Goal: Task Accomplishment & Management: Complete application form

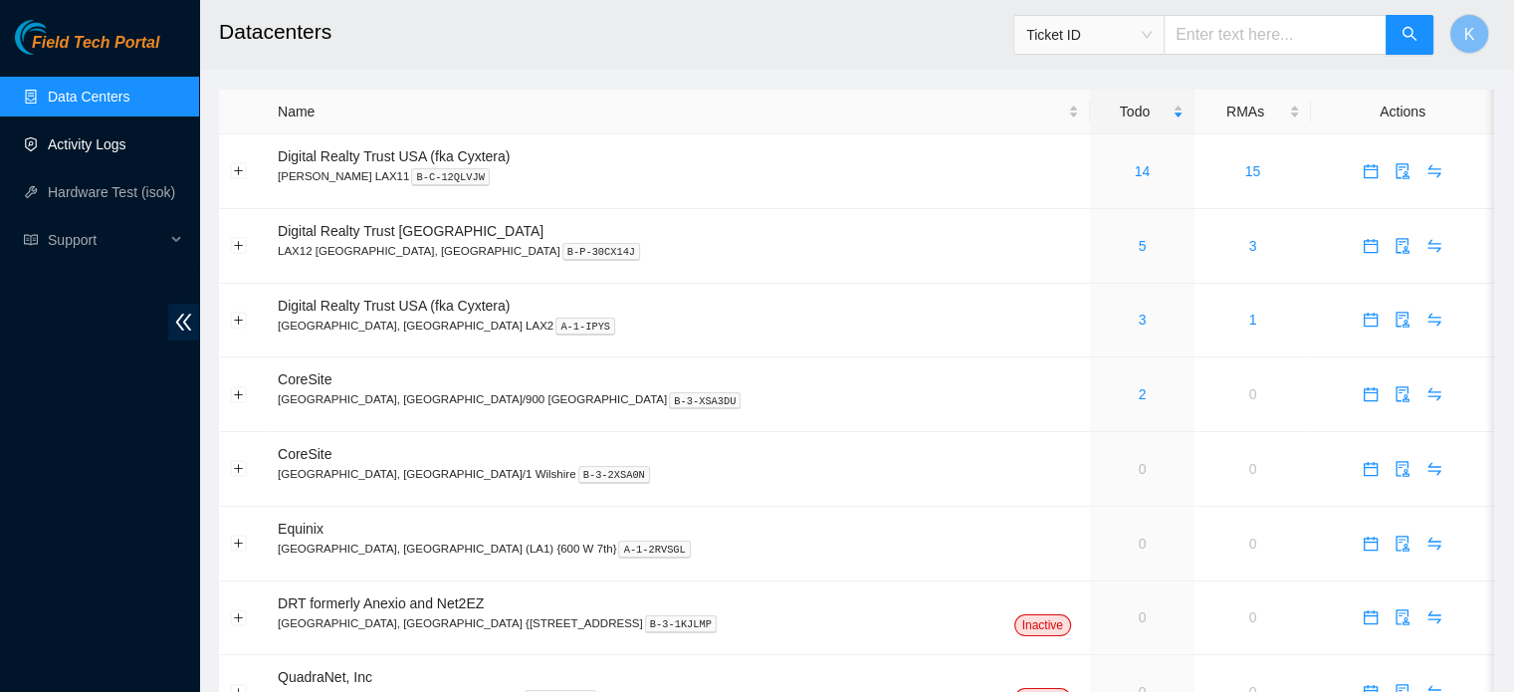
click at [88, 142] on link "Activity Logs" at bounding box center [87, 144] width 79 height 16
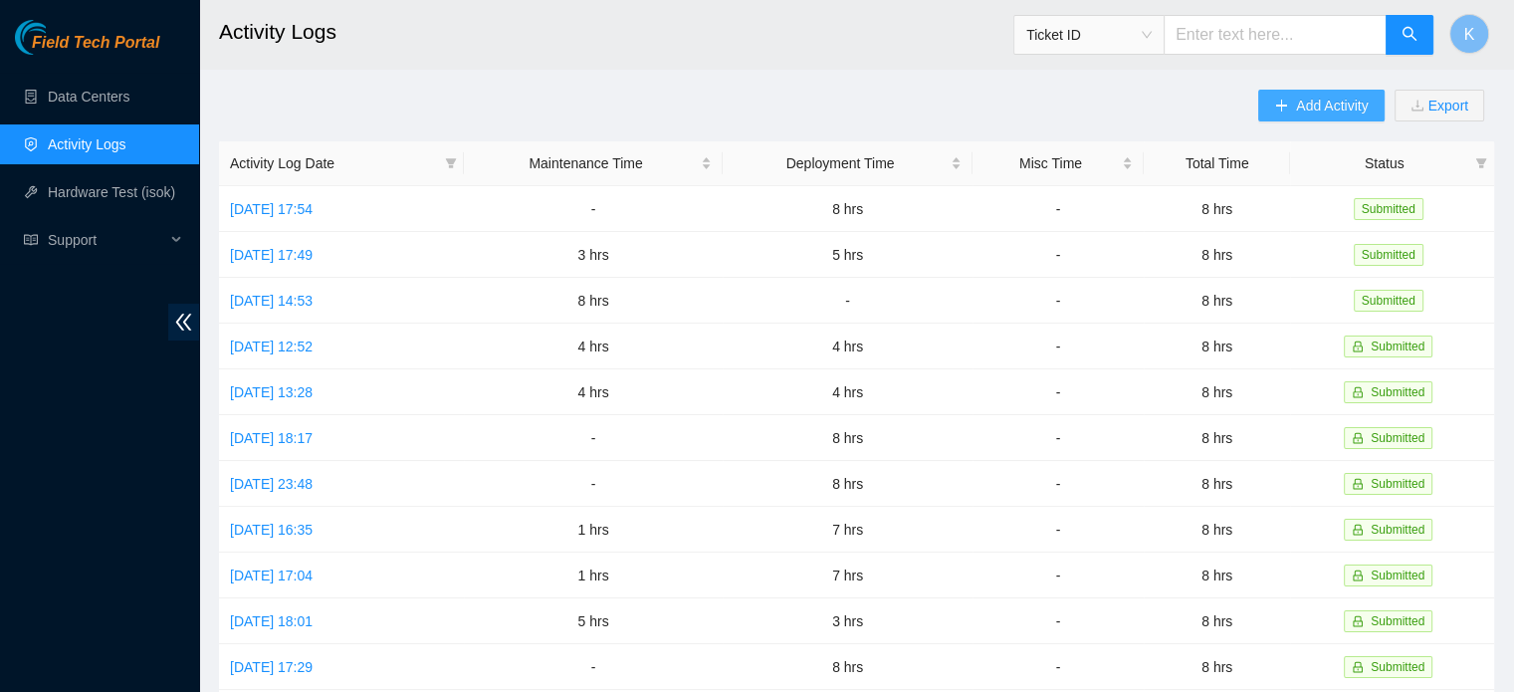
click at [1303, 106] on span "Add Activity" at bounding box center [1332, 106] width 72 height 22
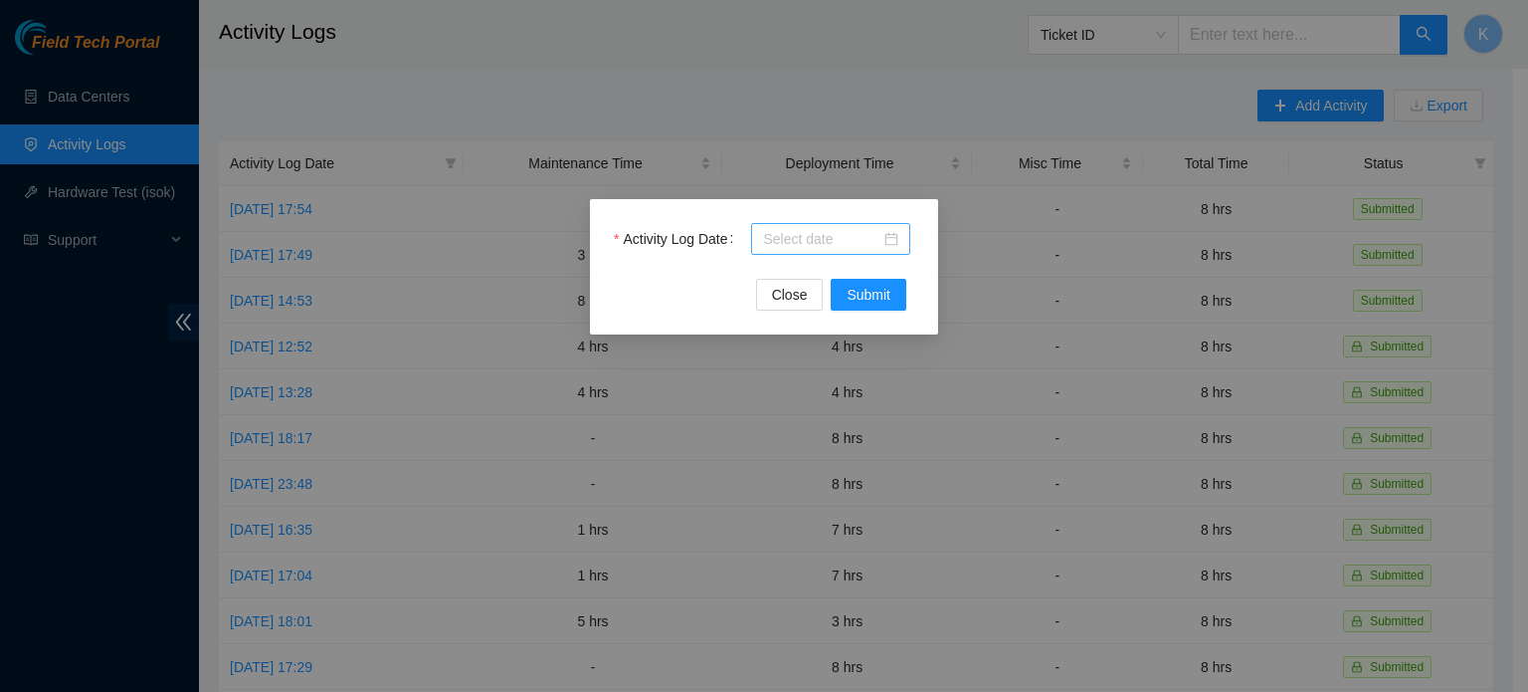
click at [817, 238] on input "Activity Log Date" at bounding box center [821, 239] width 117 height 22
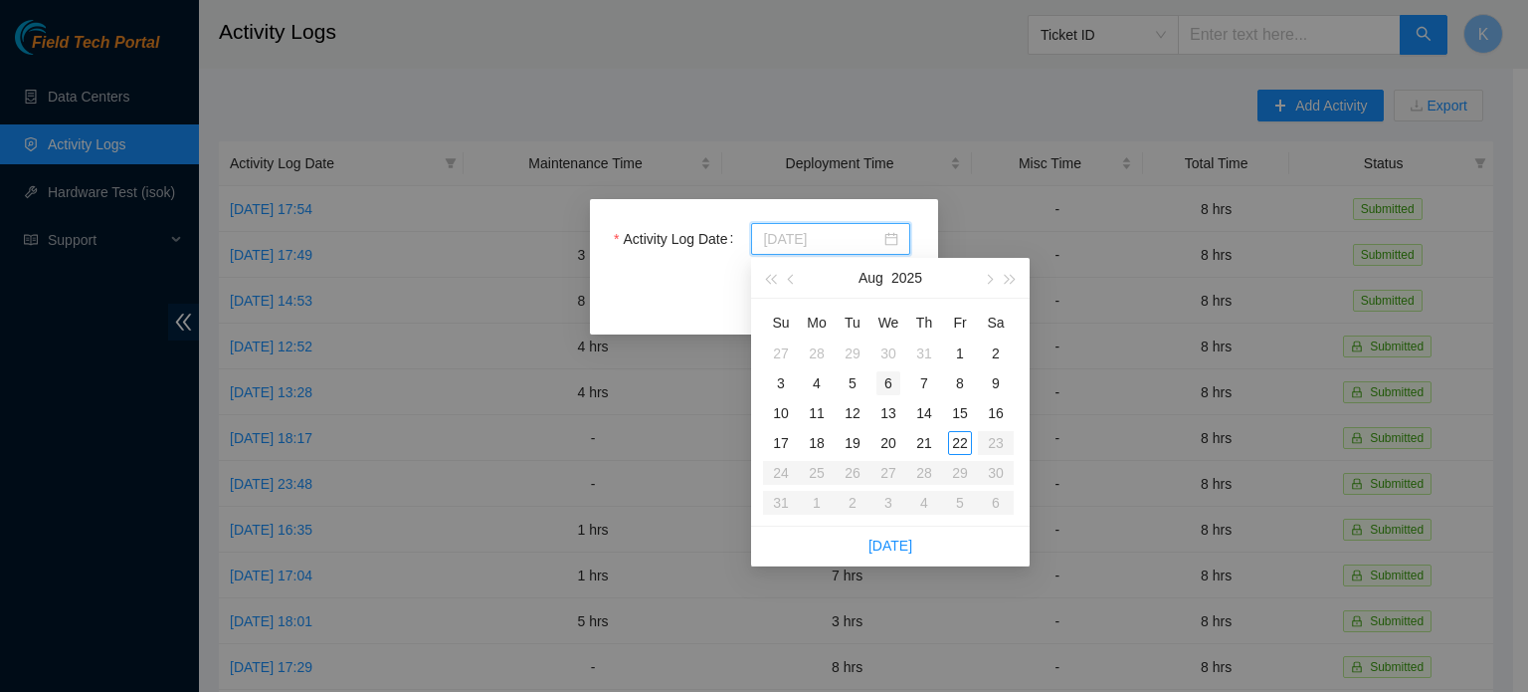
drag, startPoint x: 875, startPoint y: 389, endPoint x: 907, endPoint y: 411, distance: 38.6
click at [876, 389] on td "6" at bounding box center [889, 383] width 36 height 30
click at [872, 240] on input "[DATE]" at bounding box center [821, 239] width 117 height 22
type input "[DATE]"
click at [890, 441] on div "20" at bounding box center [889, 443] width 24 height 24
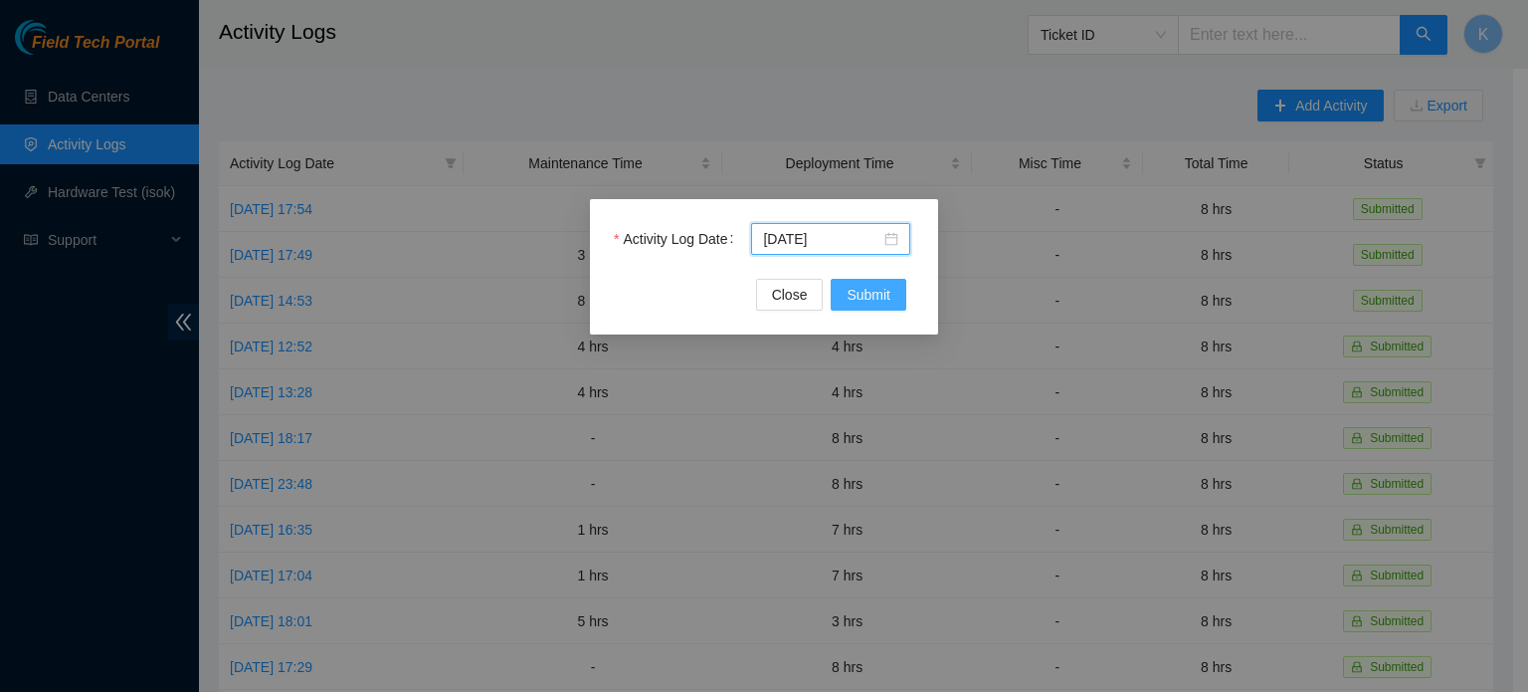
click at [862, 300] on span "Submit" at bounding box center [869, 295] width 44 height 22
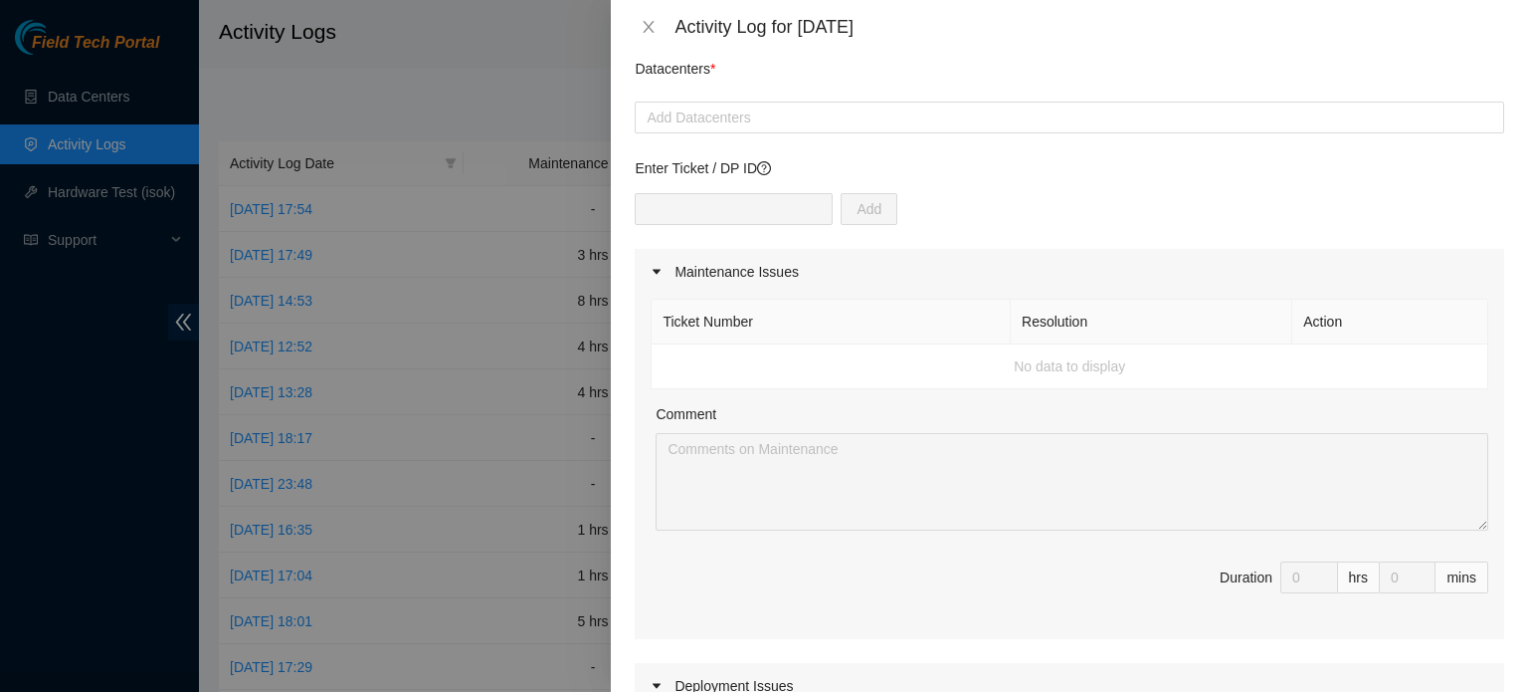
scroll to position [84, 0]
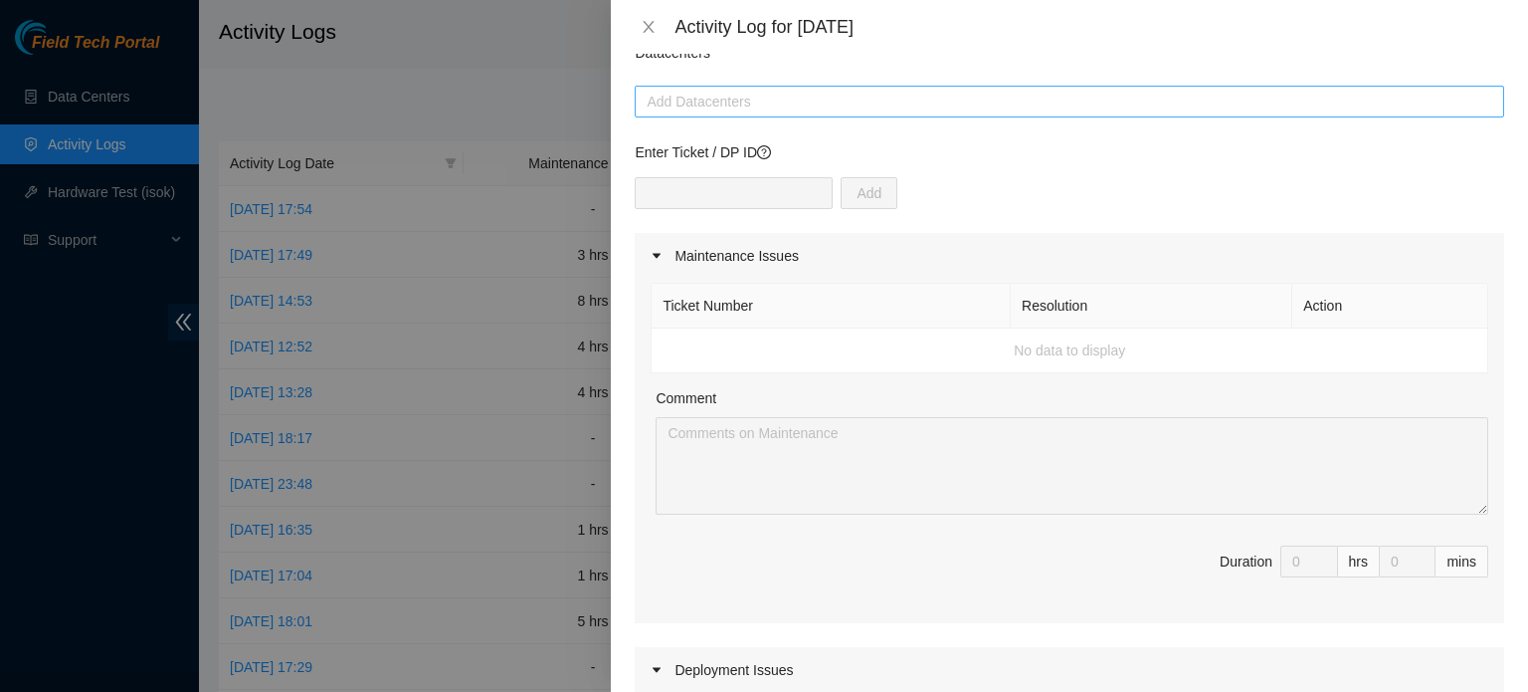
click at [818, 105] on div at bounding box center [1070, 102] width 860 height 24
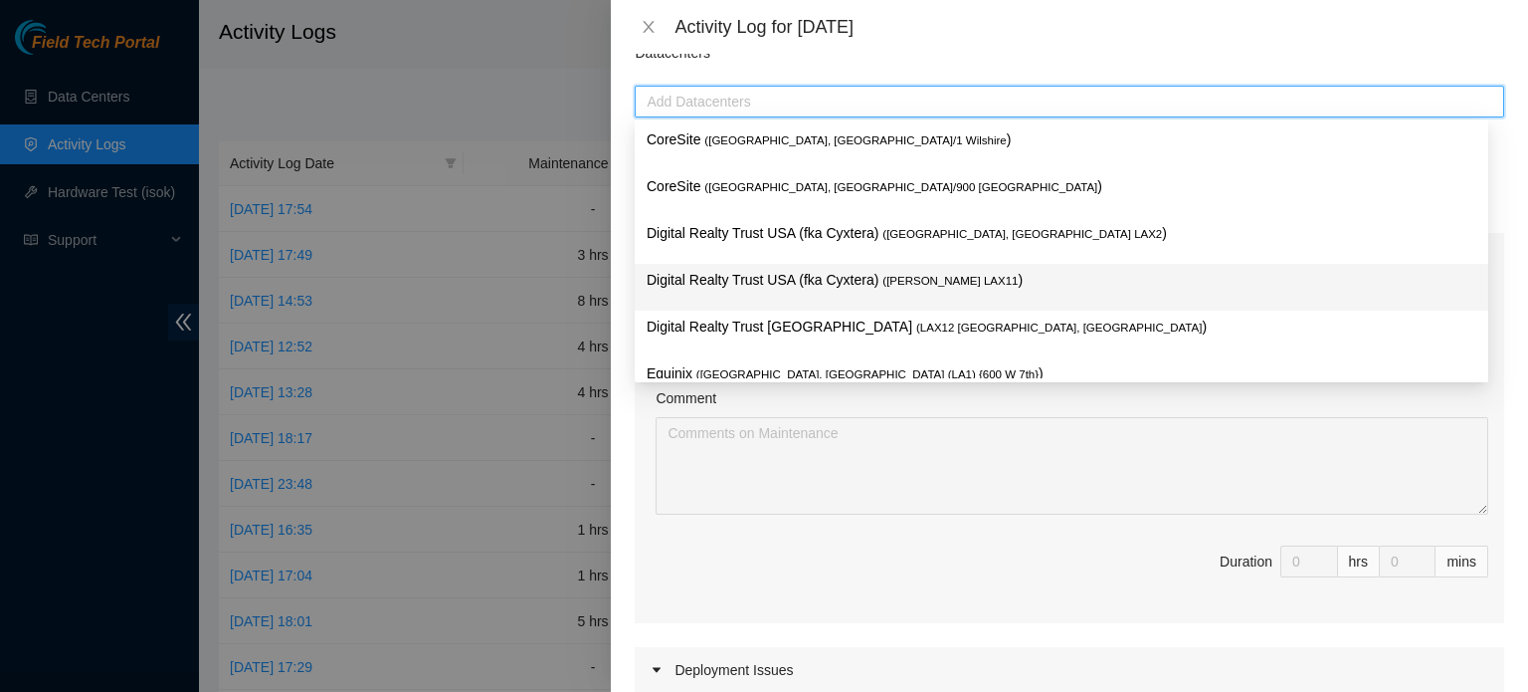
click at [929, 278] on span "( [PERSON_NAME] LAX11" at bounding box center [950, 281] width 135 height 12
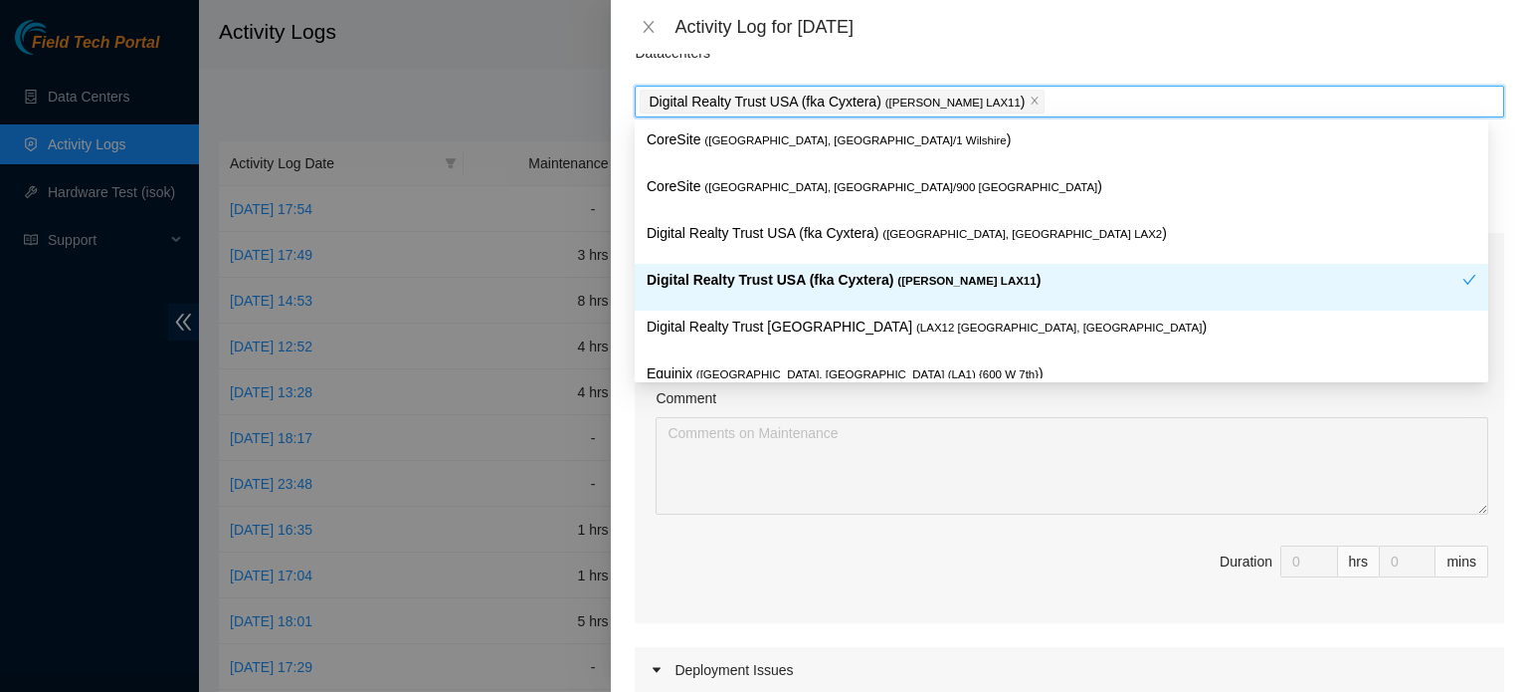
click at [940, 279] on span "( [PERSON_NAME] LAX11" at bounding box center [967, 281] width 138 height 12
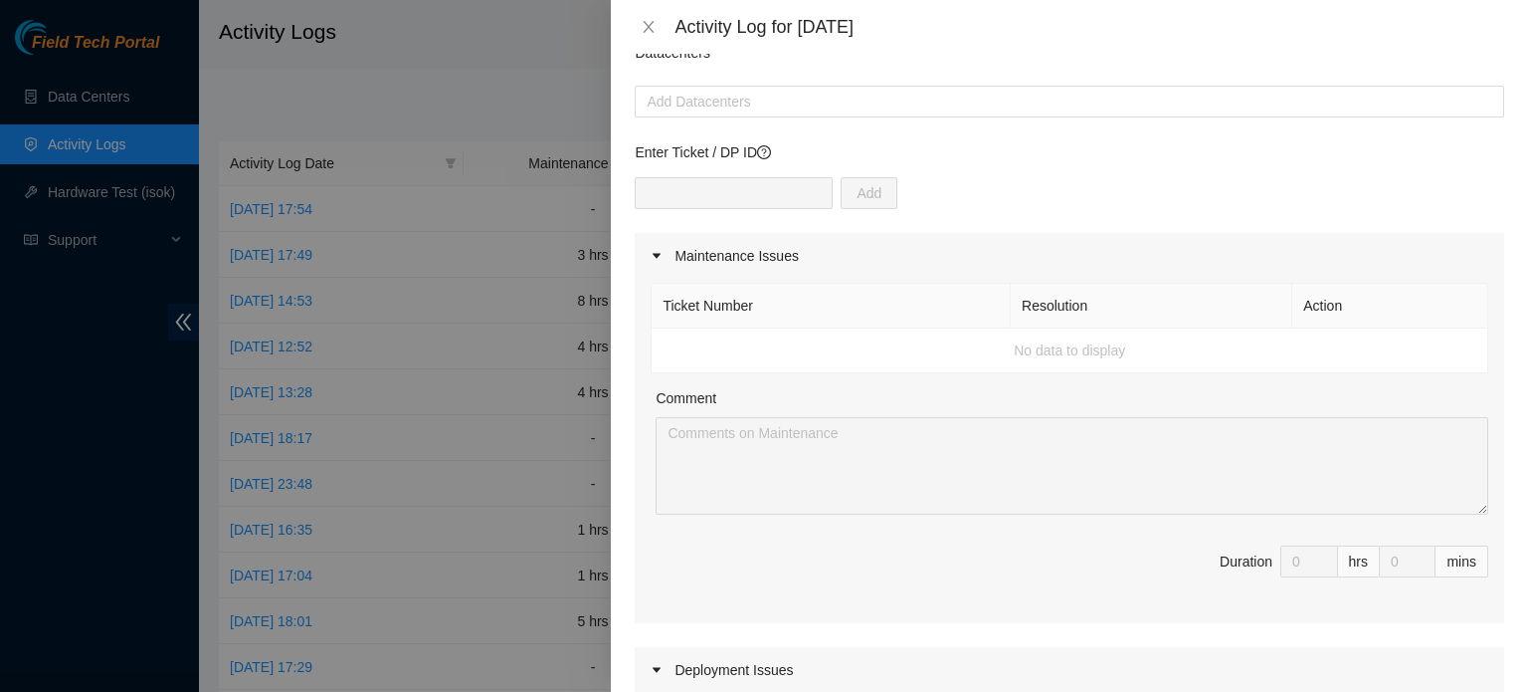
scroll to position [0, 0]
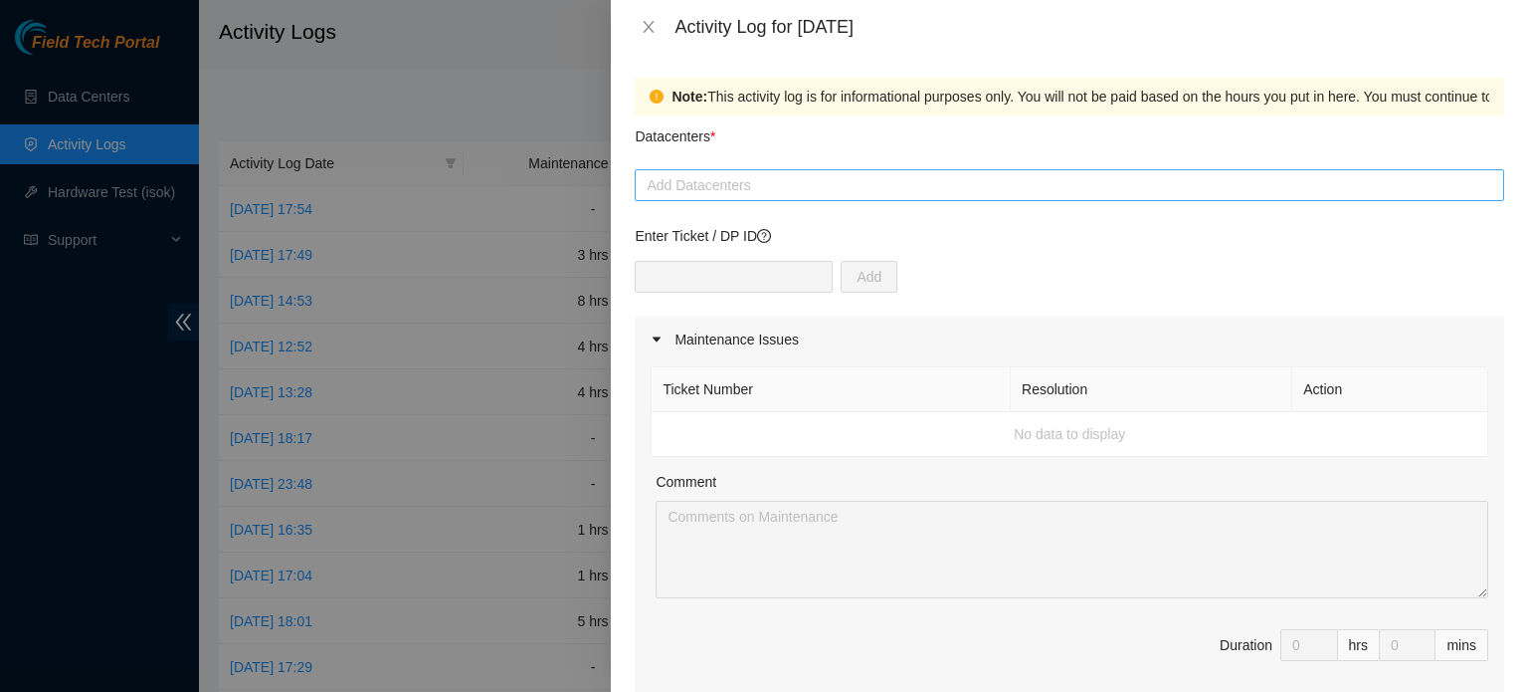
click at [901, 190] on div at bounding box center [1070, 185] width 860 height 24
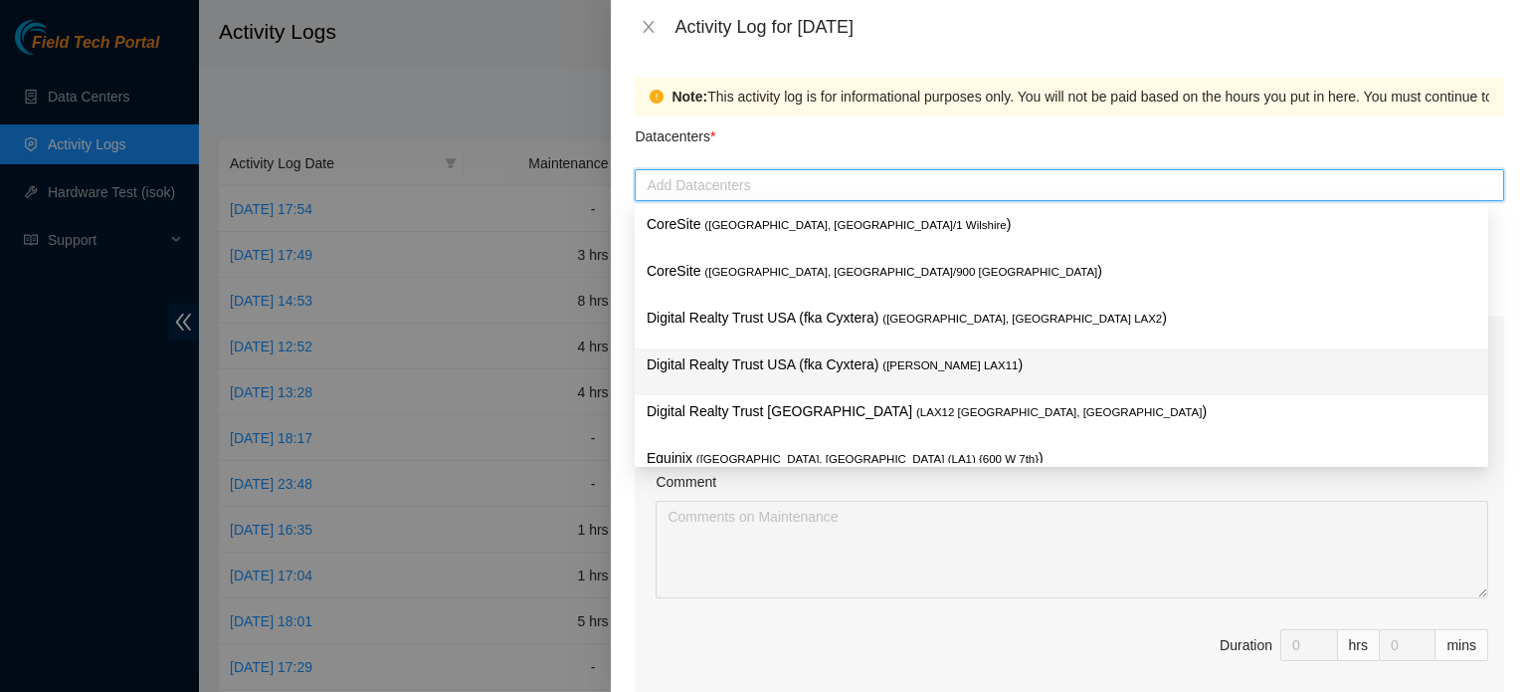
click at [833, 364] on p "Digital Realty Trust USA (fka Cyxtera) ( [PERSON_NAME] LAX11 )" at bounding box center [1062, 364] width 830 height 23
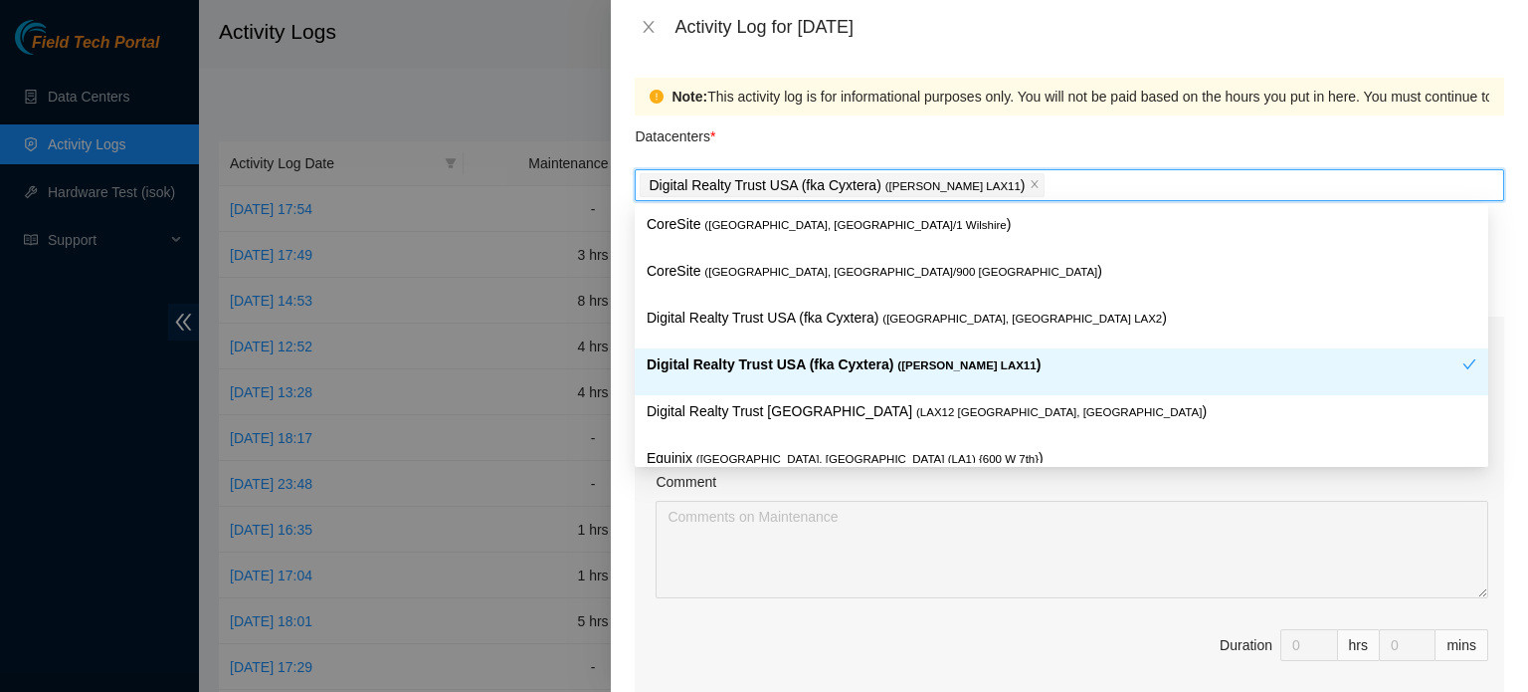
click at [1497, 325] on div "Note: This activity log is for informational purposes only. You will not be pai…" at bounding box center [1069, 373] width 917 height 638
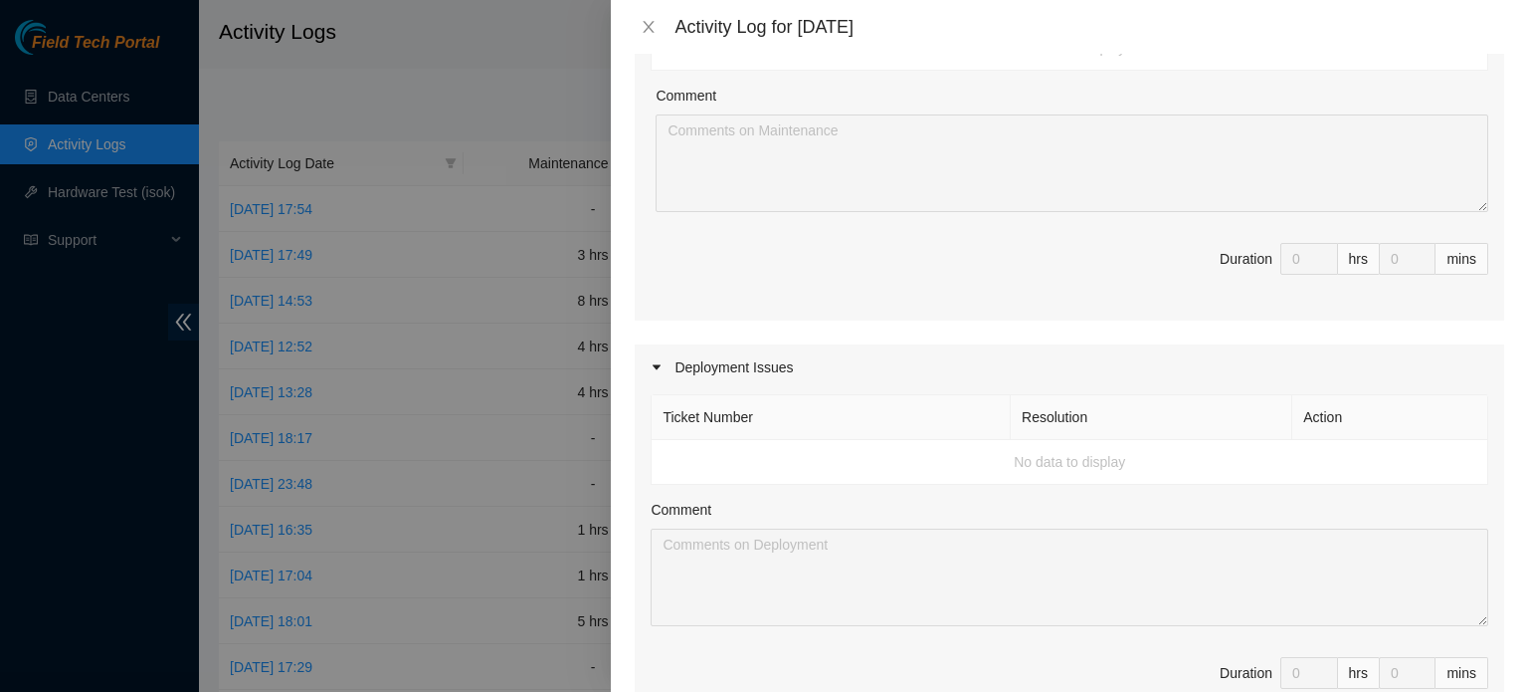
scroll to position [397, 0]
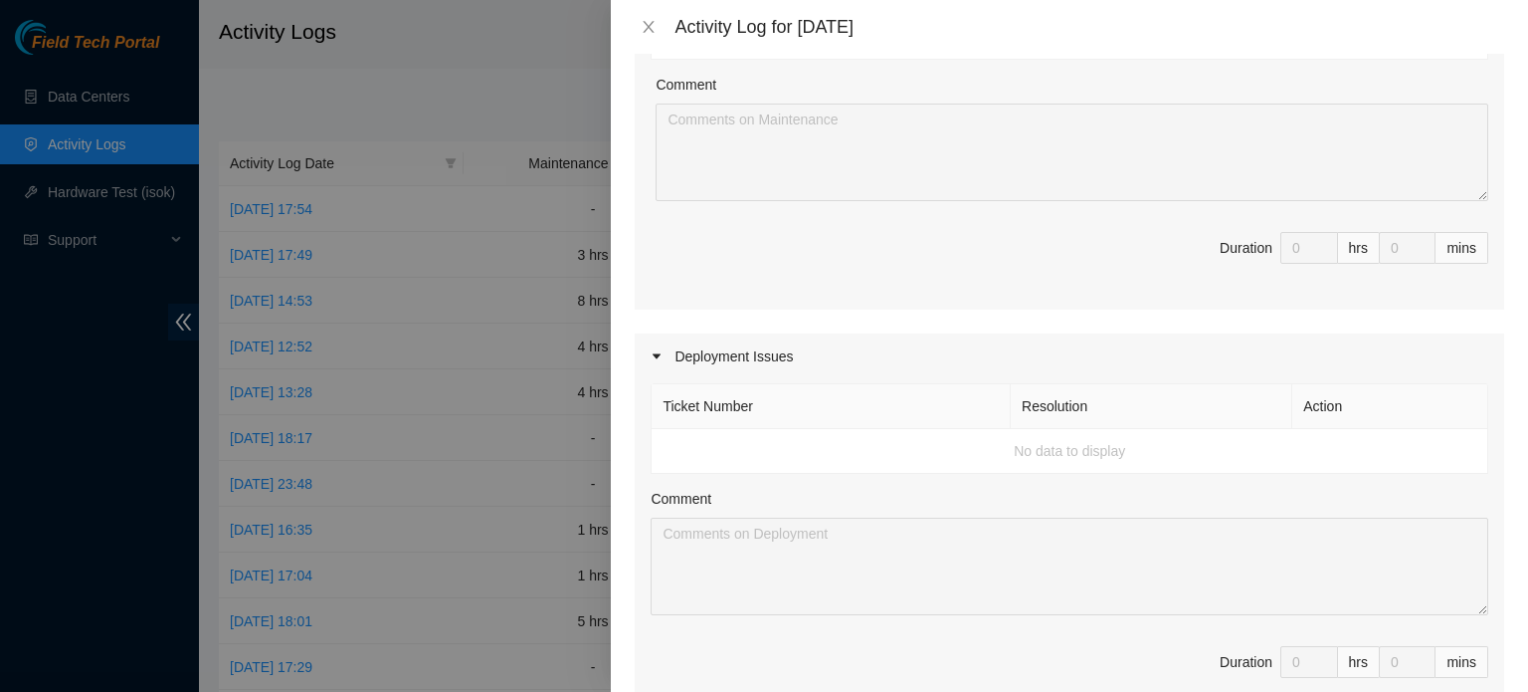
click at [665, 353] on div at bounding box center [663, 356] width 24 height 22
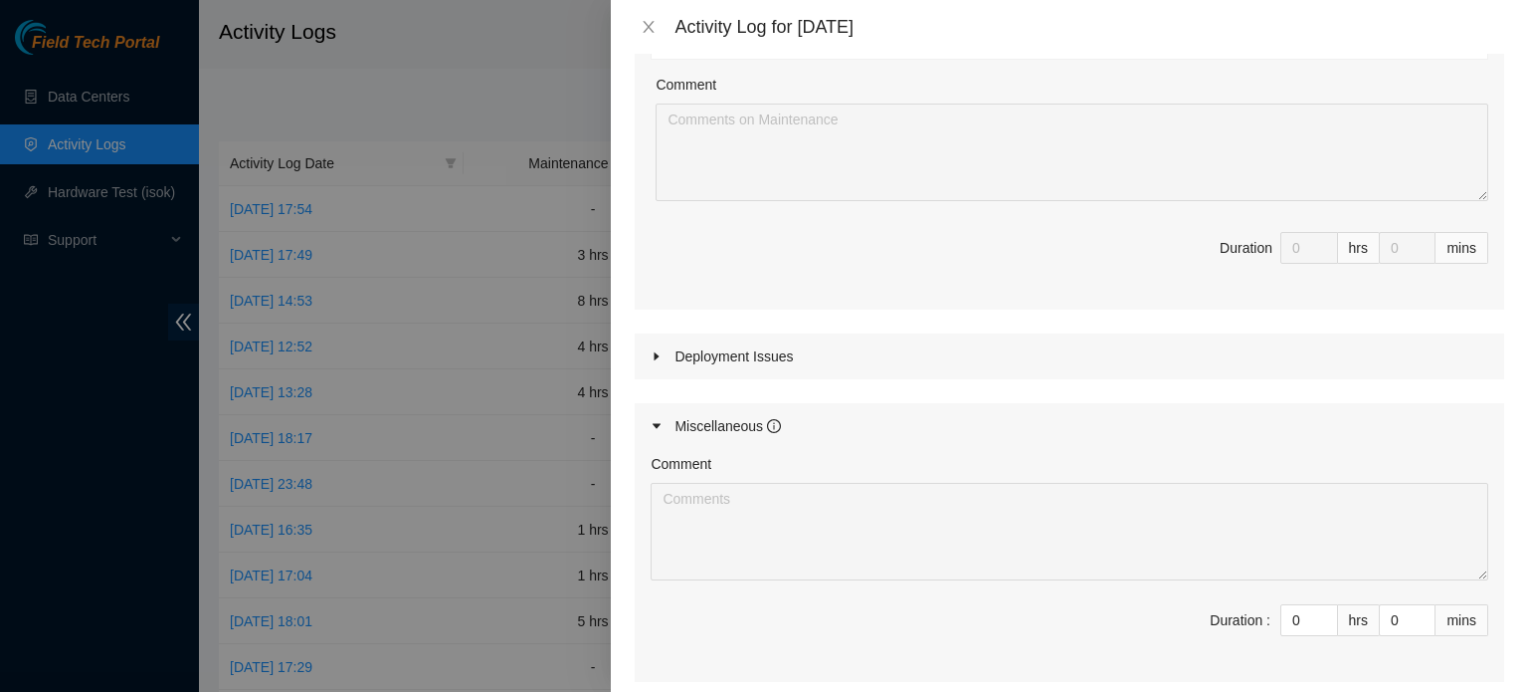
click at [679, 353] on div "Deployment Issues" at bounding box center [1070, 356] width 870 height 46
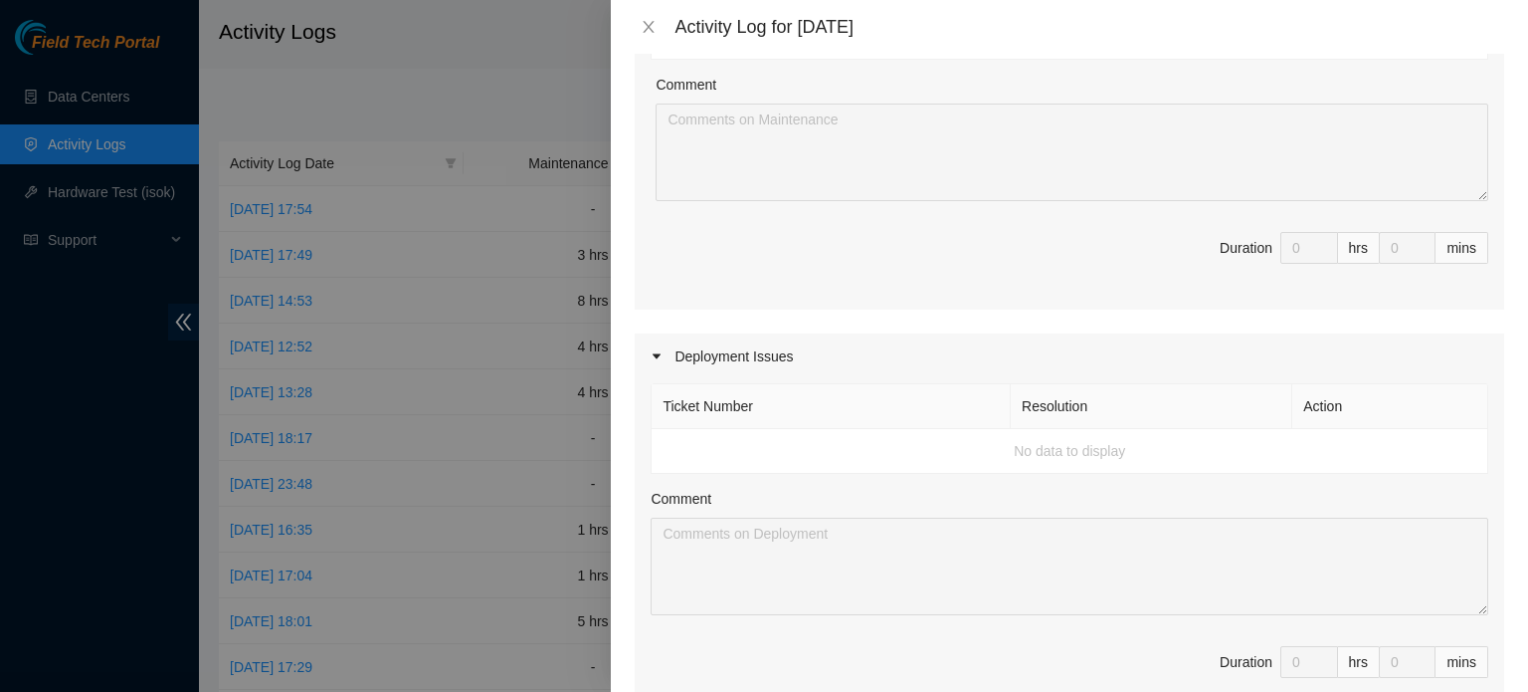
click at [679, 353] on div "Deployment Issues" at bounding box center [1070, 356] width 870 height 46
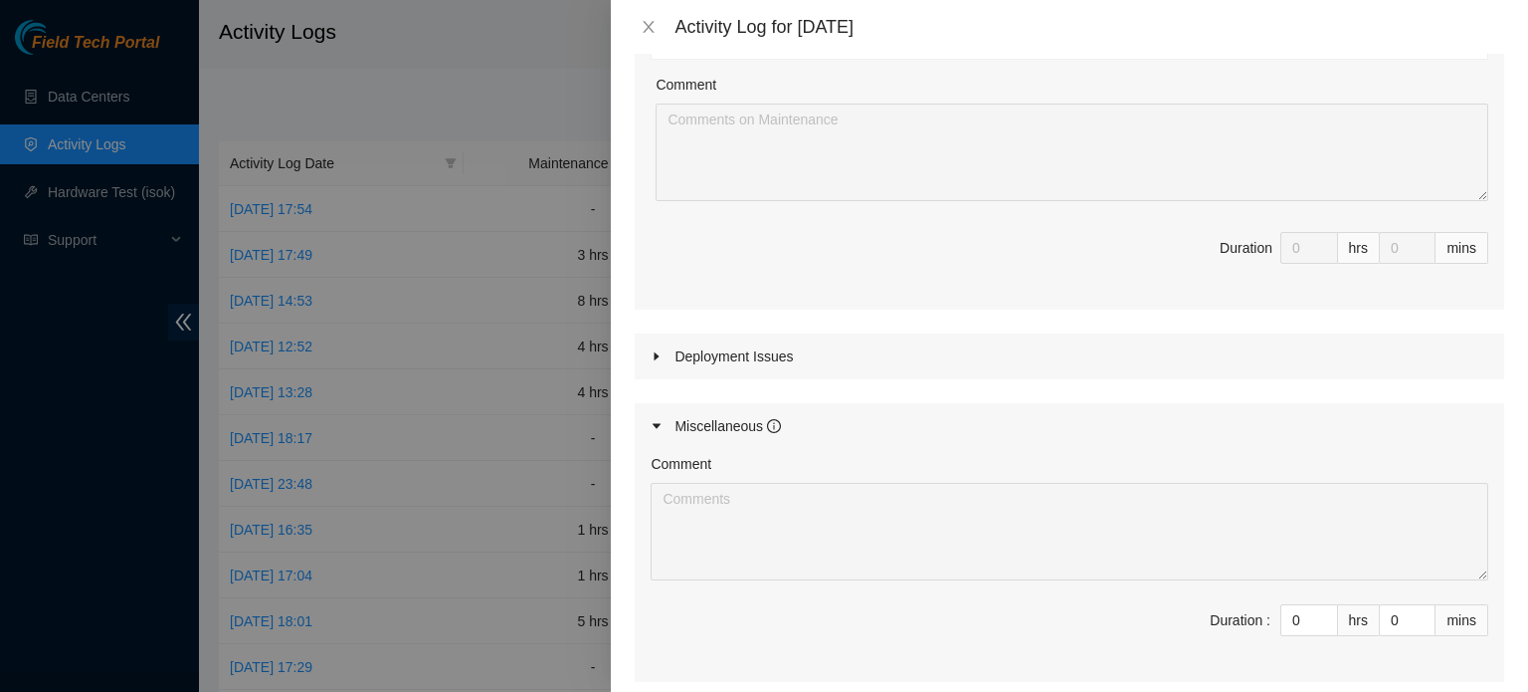
click at [751, 353] on div "Deployment Issues" at bounding box center [1070, 356] width 870 height 46
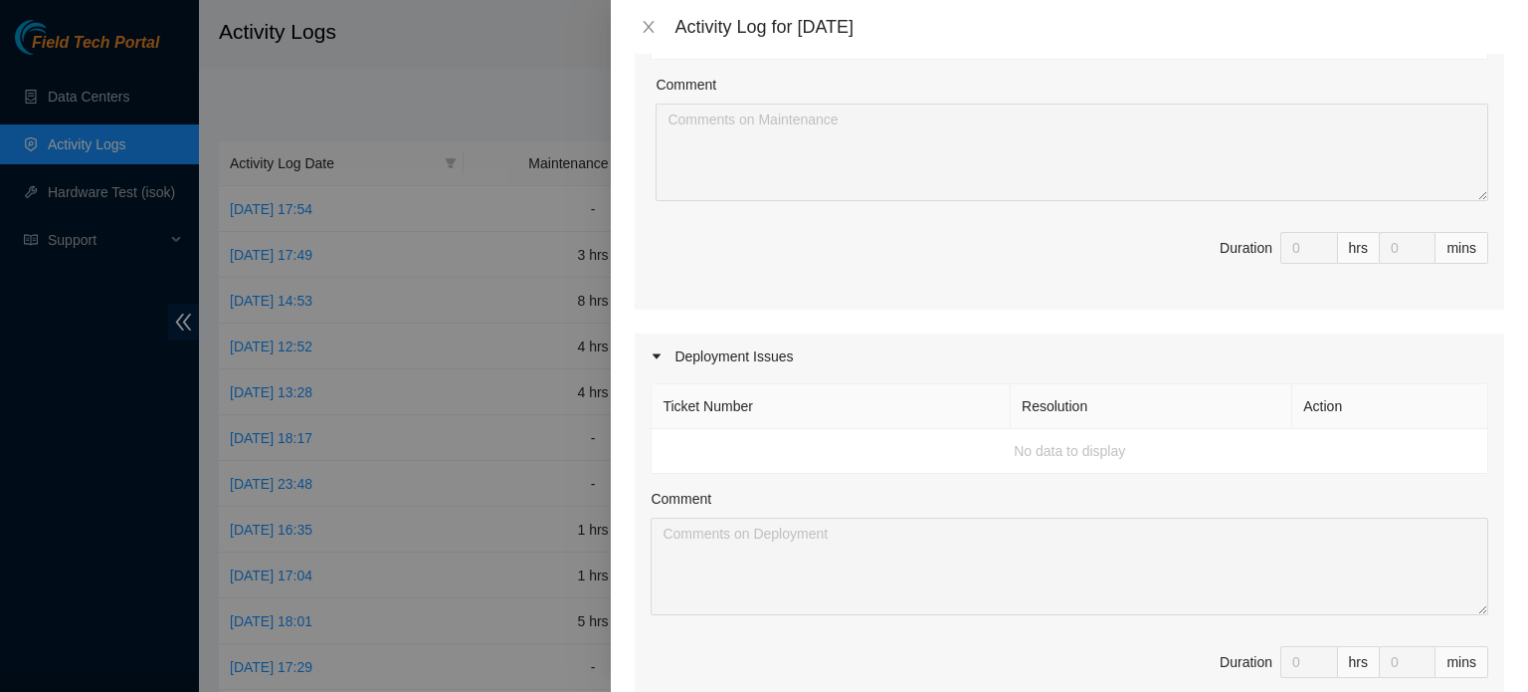
click at [740, 459] on td "No data to display" at bounding box center [1070, 451] width 837 height 45
click at [1078, 455] on td "No data to display" at bounding box center [1070, 451] width 837 height 45
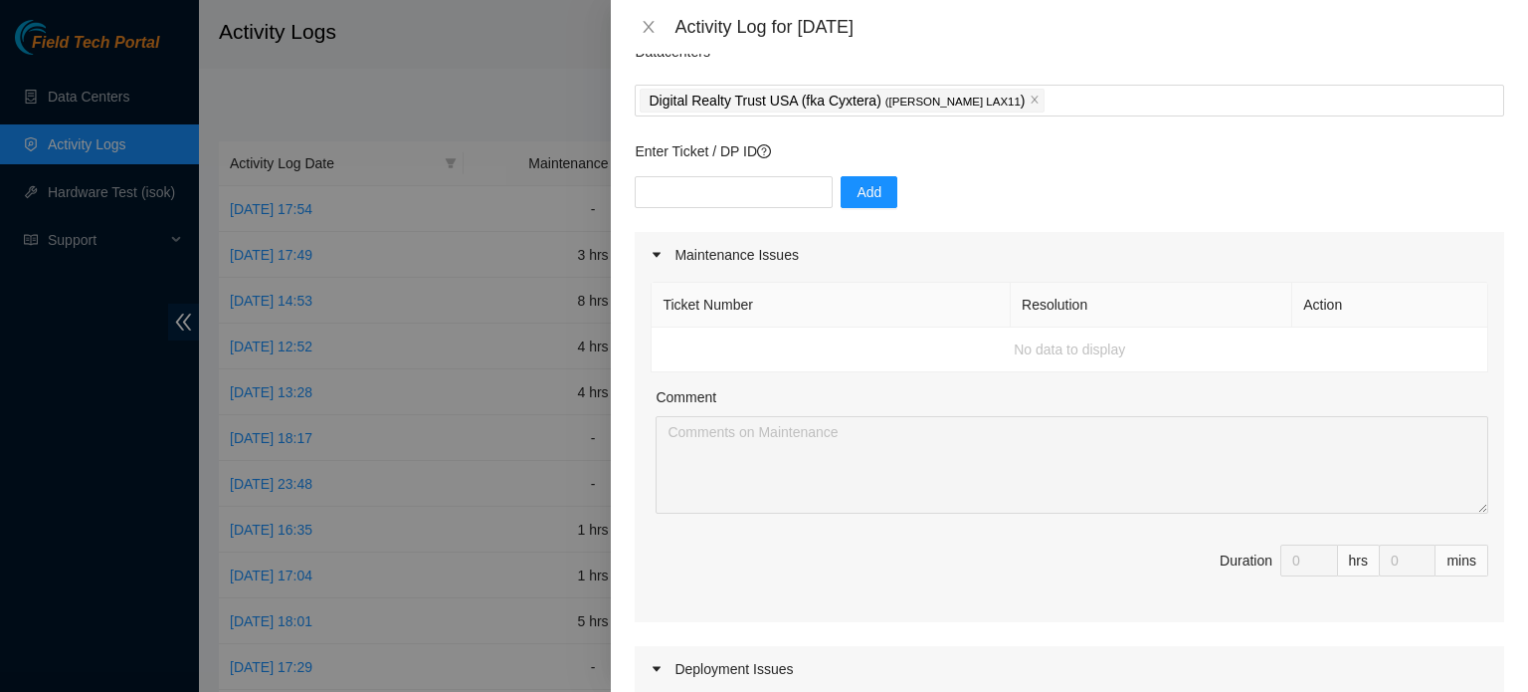
scroll to position [64, 0]
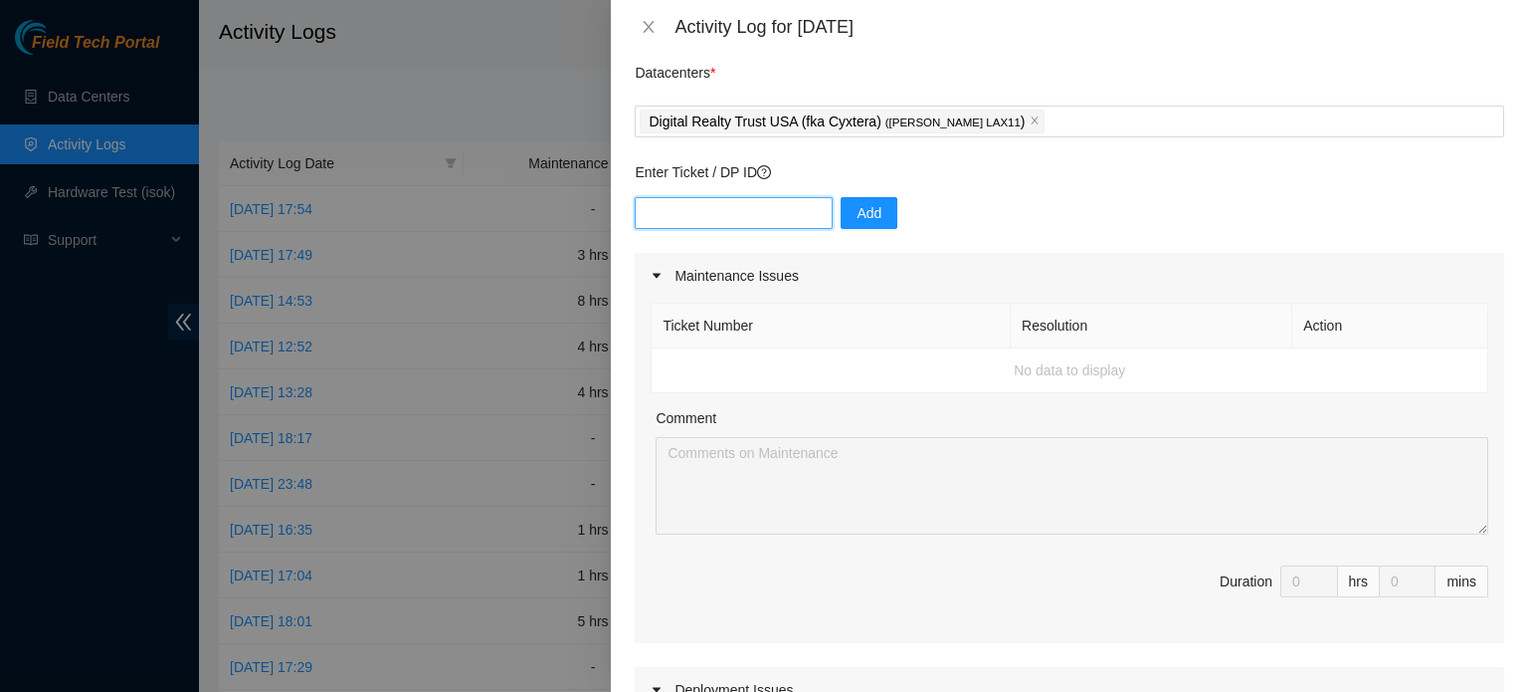
click at [666, 215] on input "text" at bounding box center [734, 213] width 198 height 32
type input "DP79503"
click at [857, 210] on span "Add" at bounding box center [869, 213] width 25 height 22
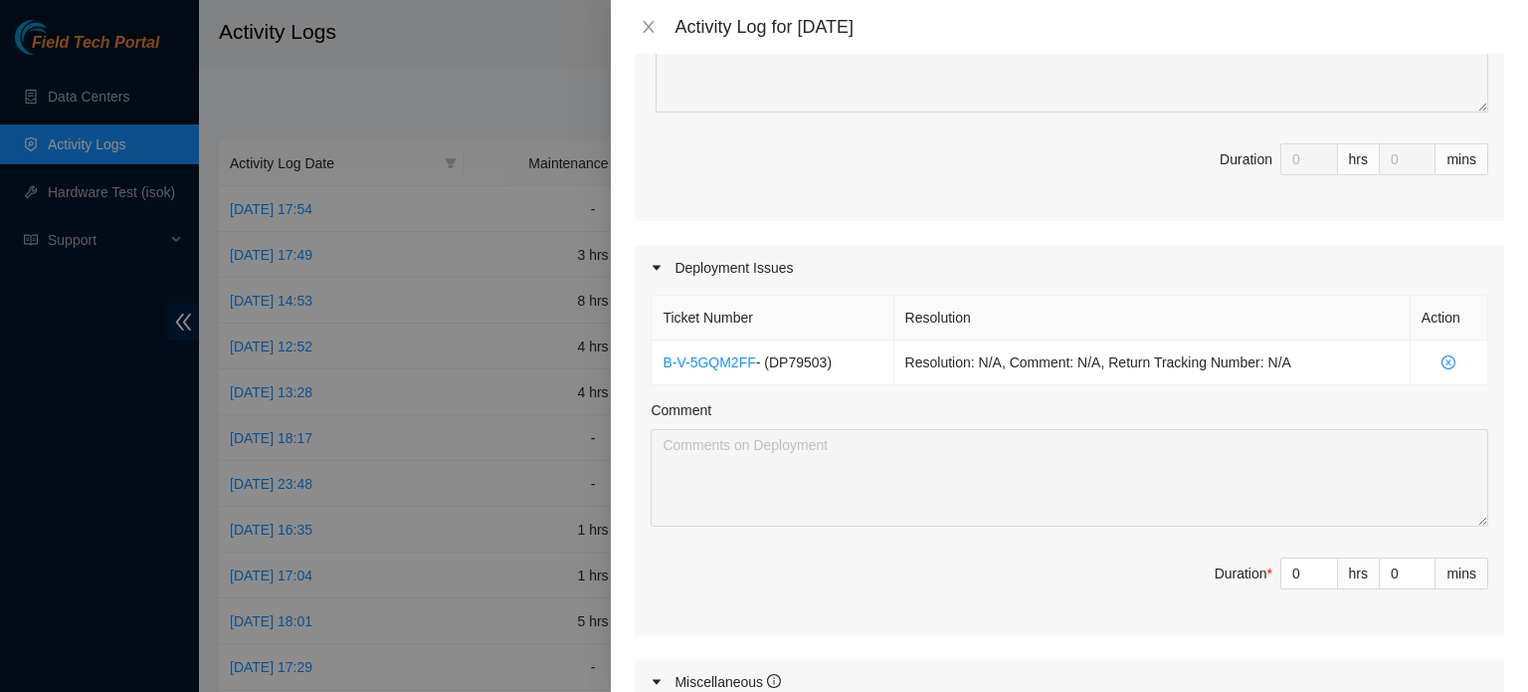
scroll to position [490, 0]
click at [1286, 564] on input "0" at bounding box center [1310, 569] width 56 height 30
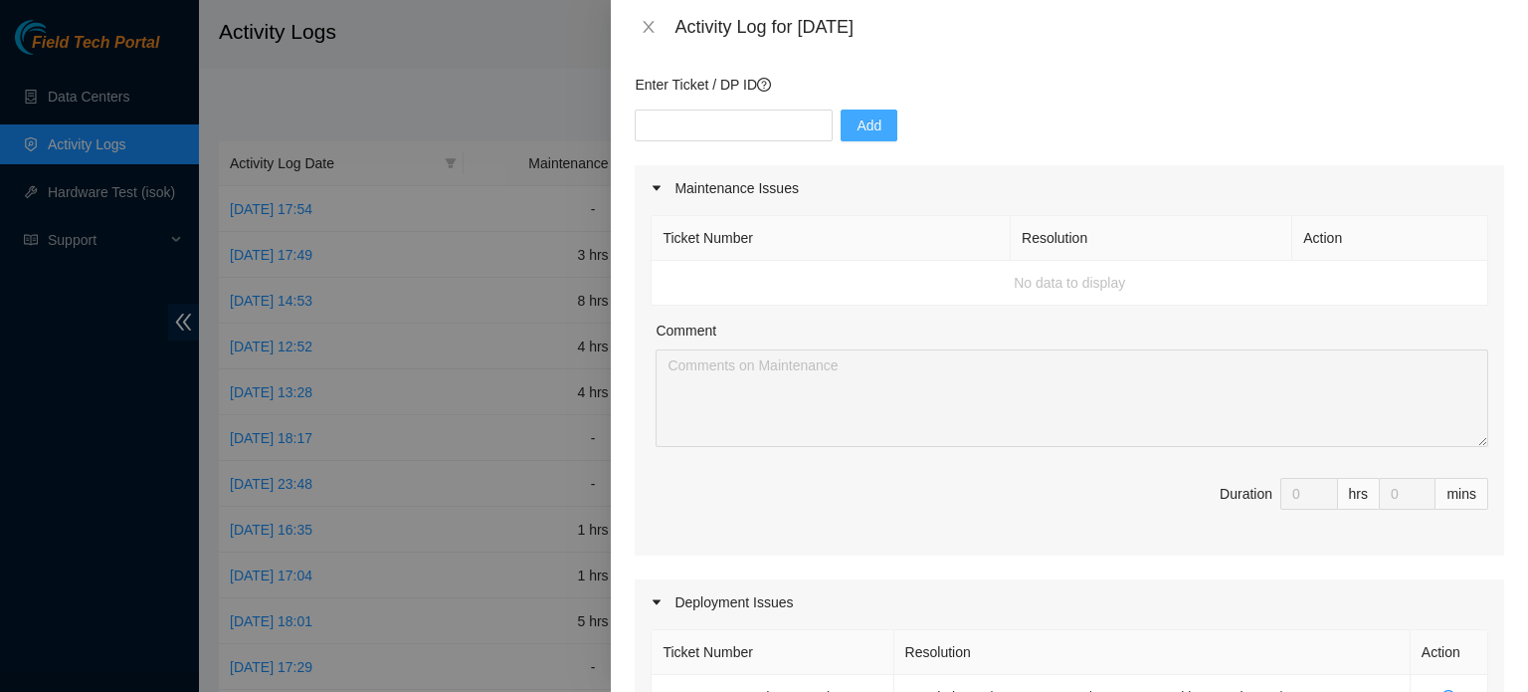
scroll to position [147, 0]
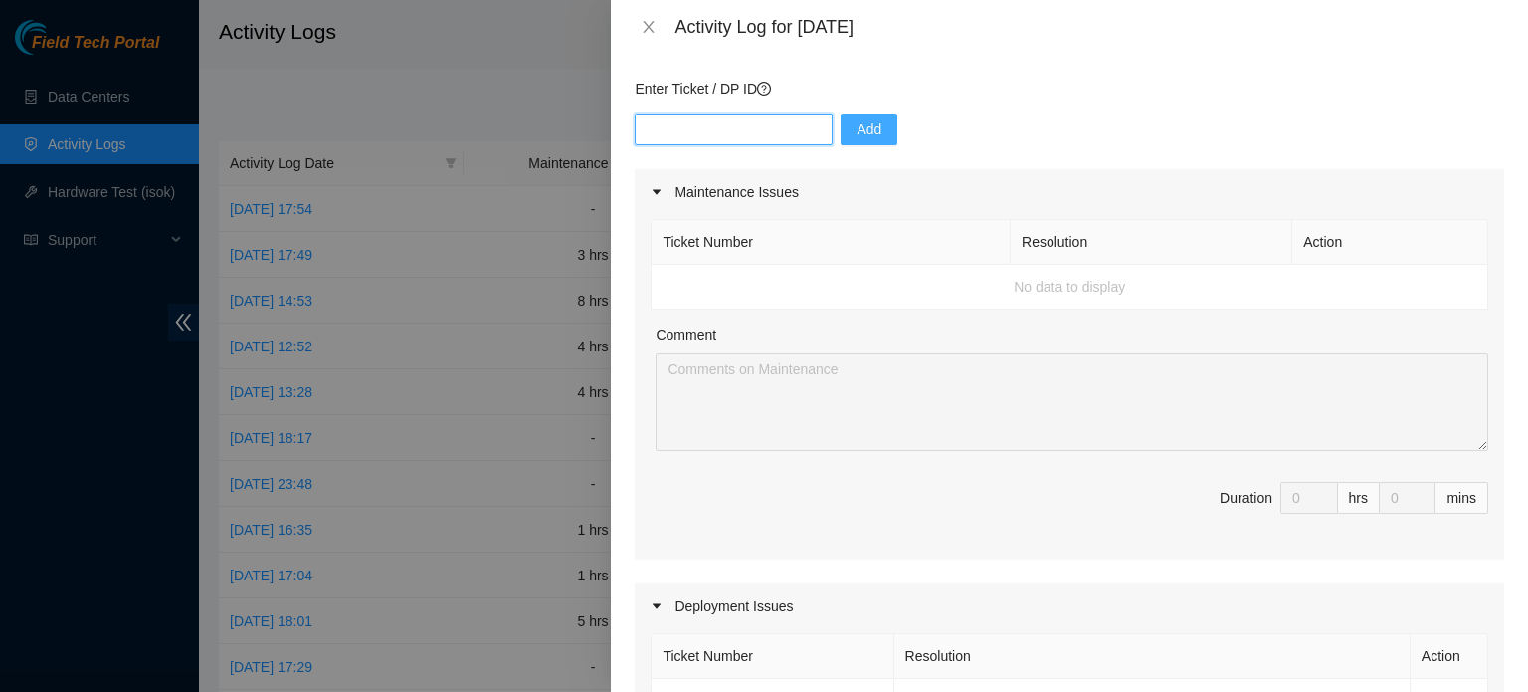
click at [712, 129] on input "text" at bounding box center [734, 129] width 198 height 32
type input "DP80842"
click at [858, 126] on span "Add" at bounding box center [869, 129] width 25 height 22
click at [751, 124] on input "text" at bounding box center [734, 129] width 198 height 32
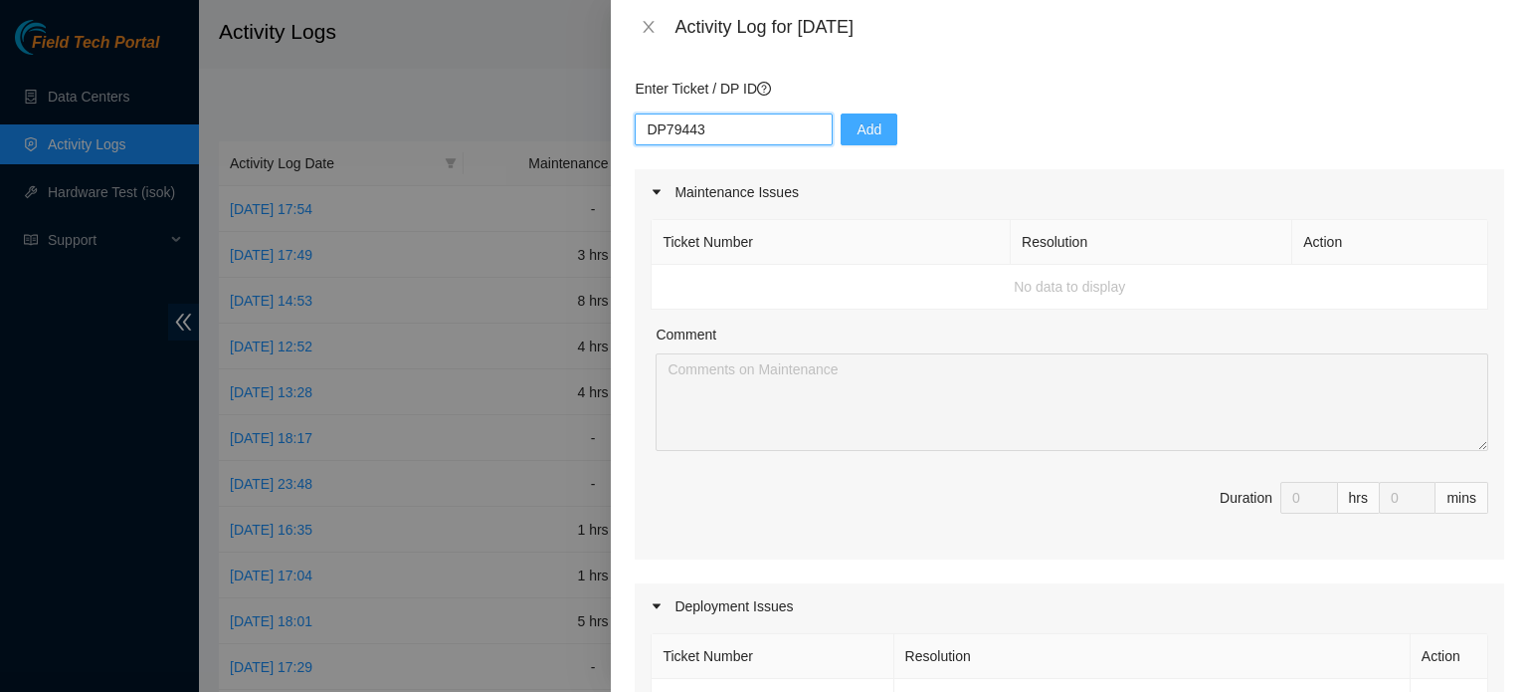
type input "DP79443"
click at [857, 130] on span "Add" at bounding box center [869, 129] width 25 height 22
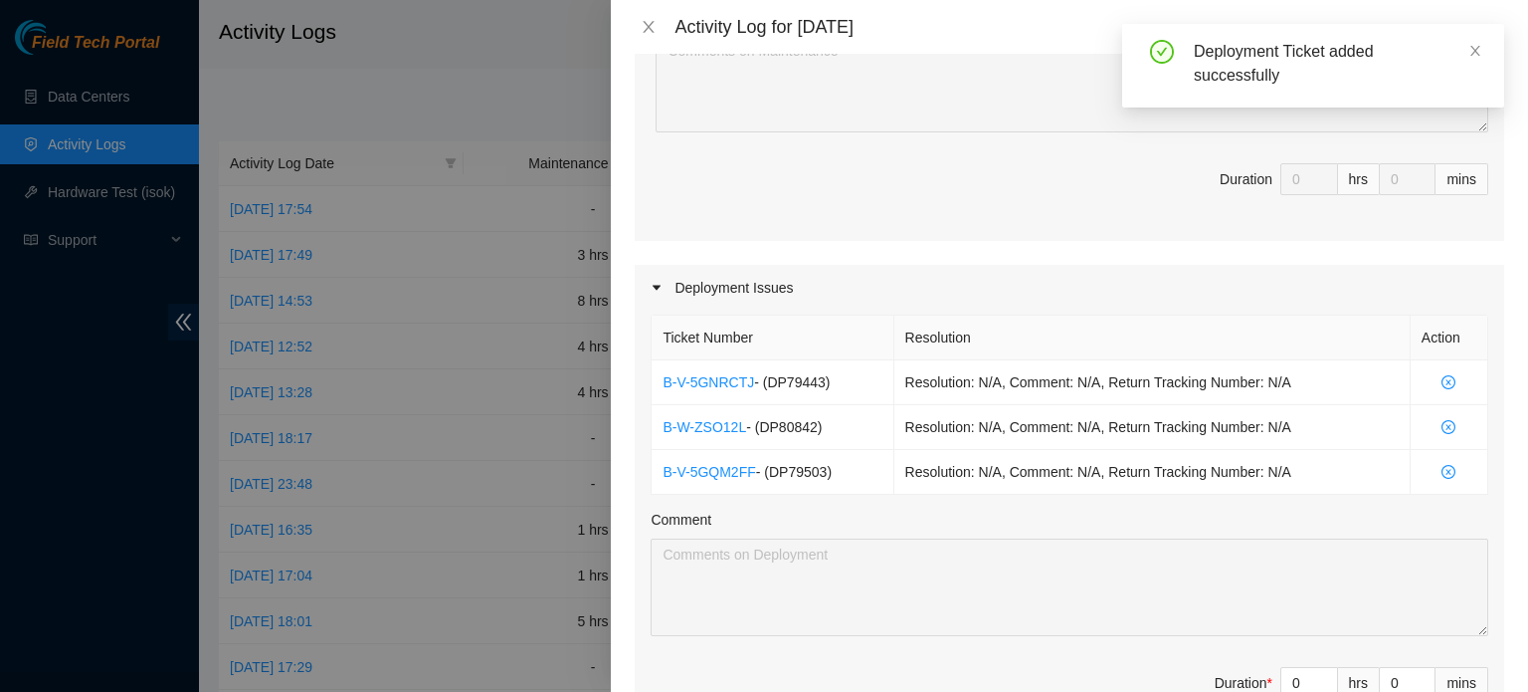
scroll to position [478, 0]
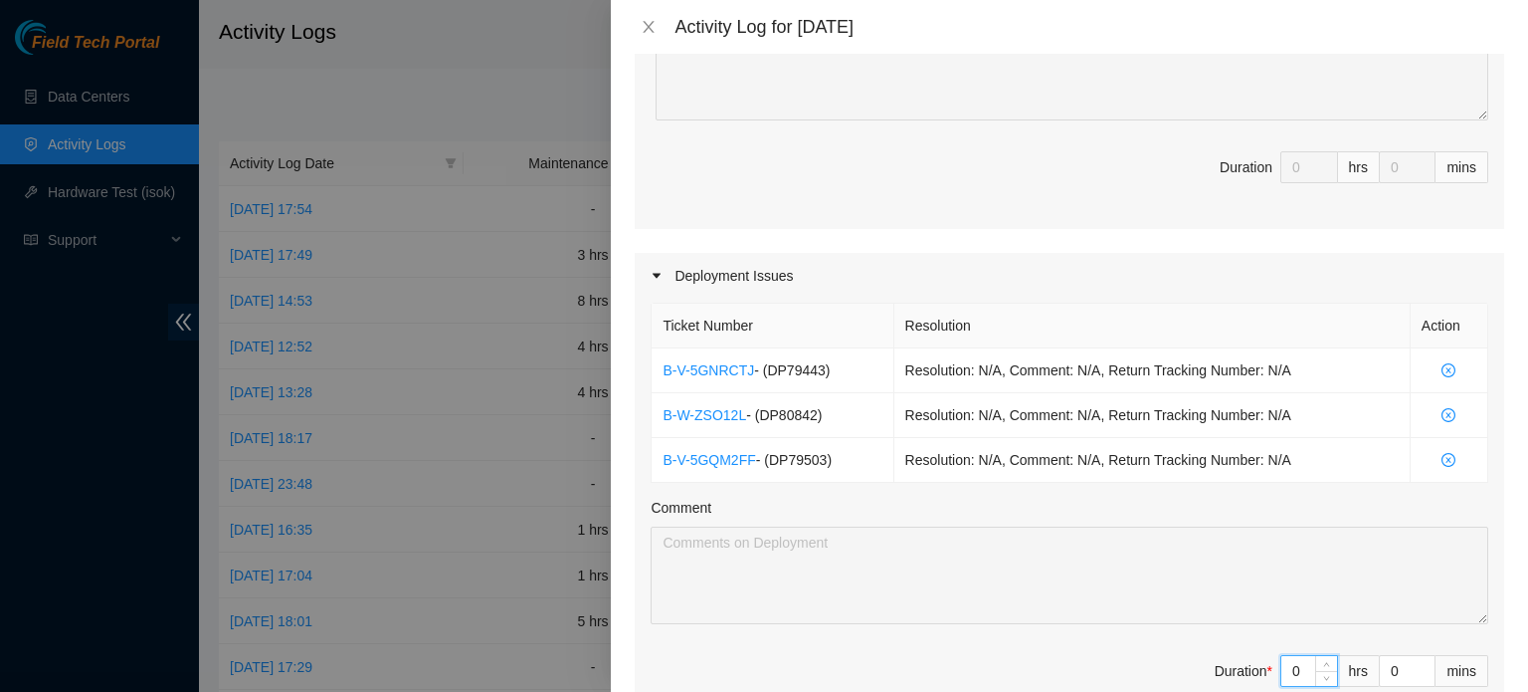
click at [1286, 669] on input "0" at bounding box center [1310, 671] width 56 height 30
type input "8"
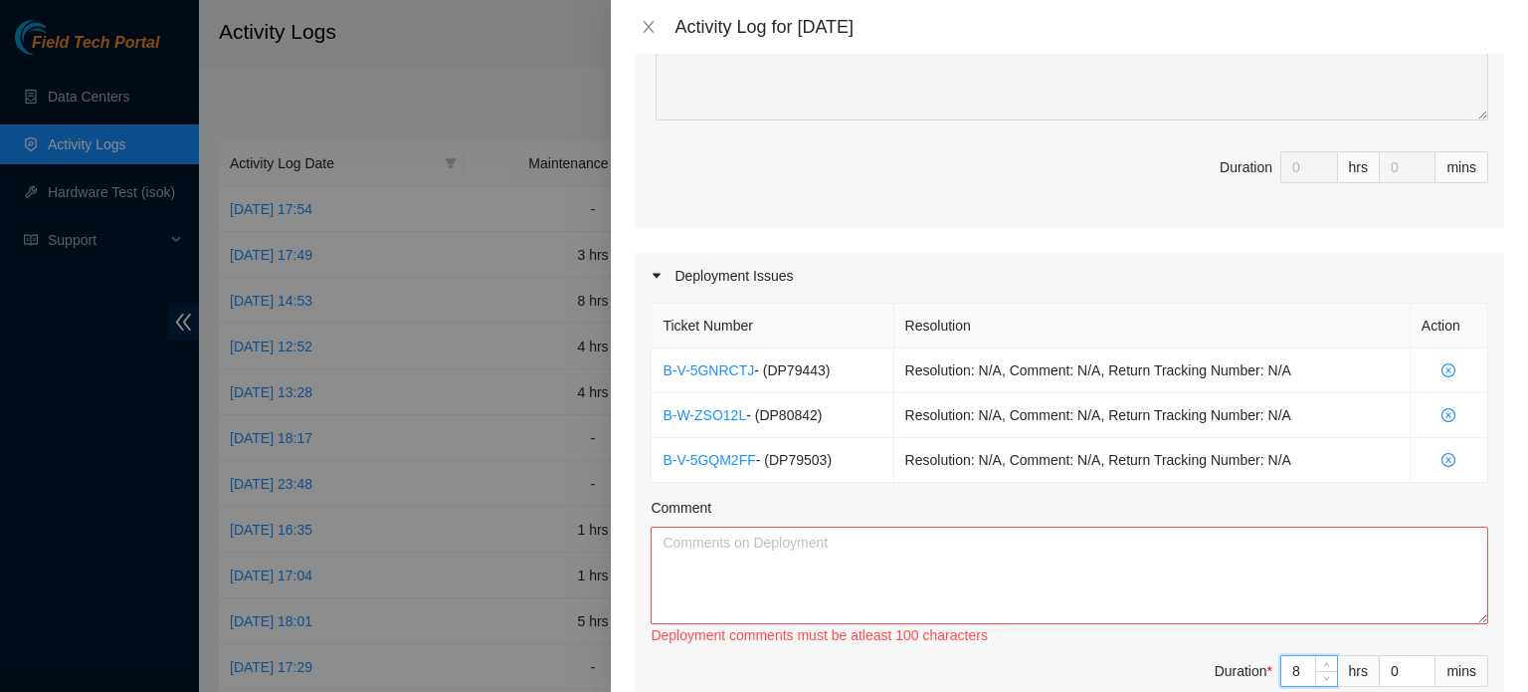
type input "8"
click at [1115, 559] on textarea "Comment" at bounding box center [1070, 575] width 838 height 98
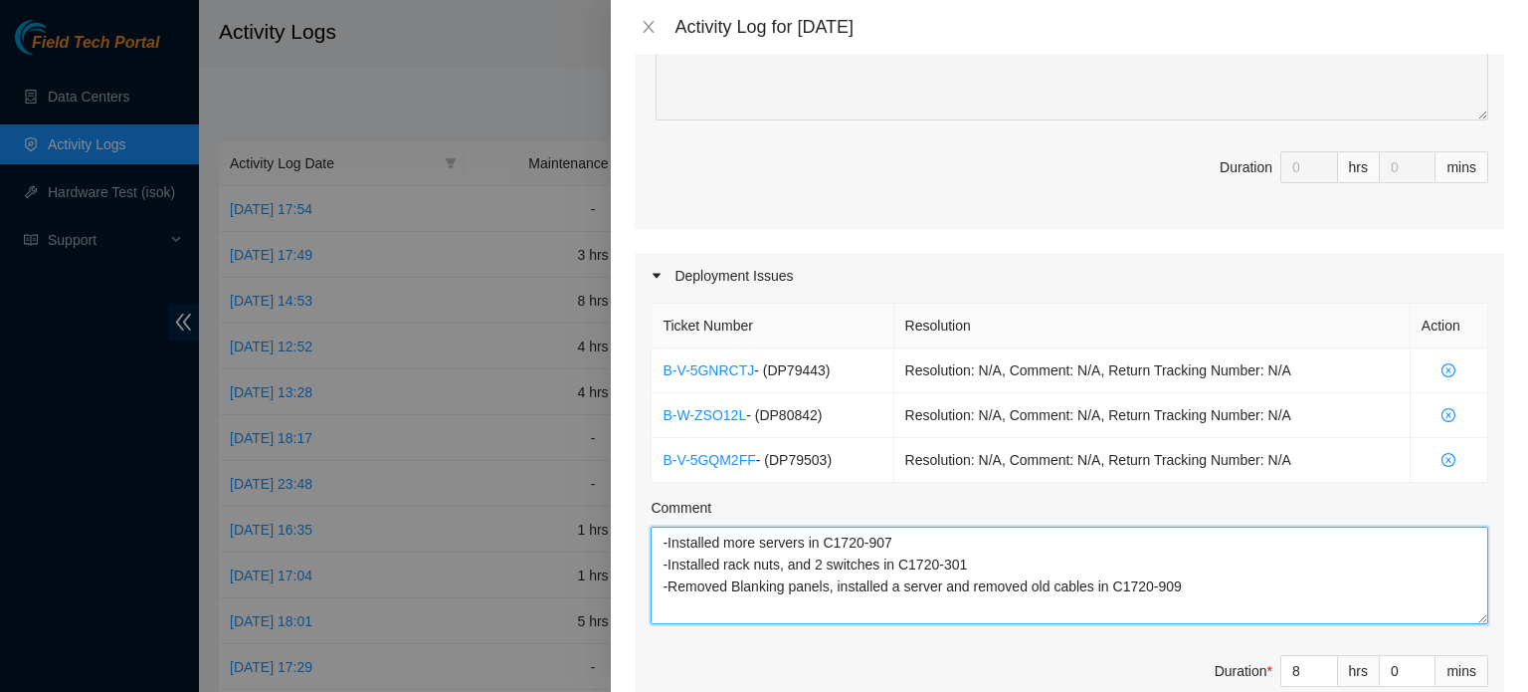
type textarea "-Installed more servers in C1720-907 -Installed rack nuts, and 2 switches in C1…"
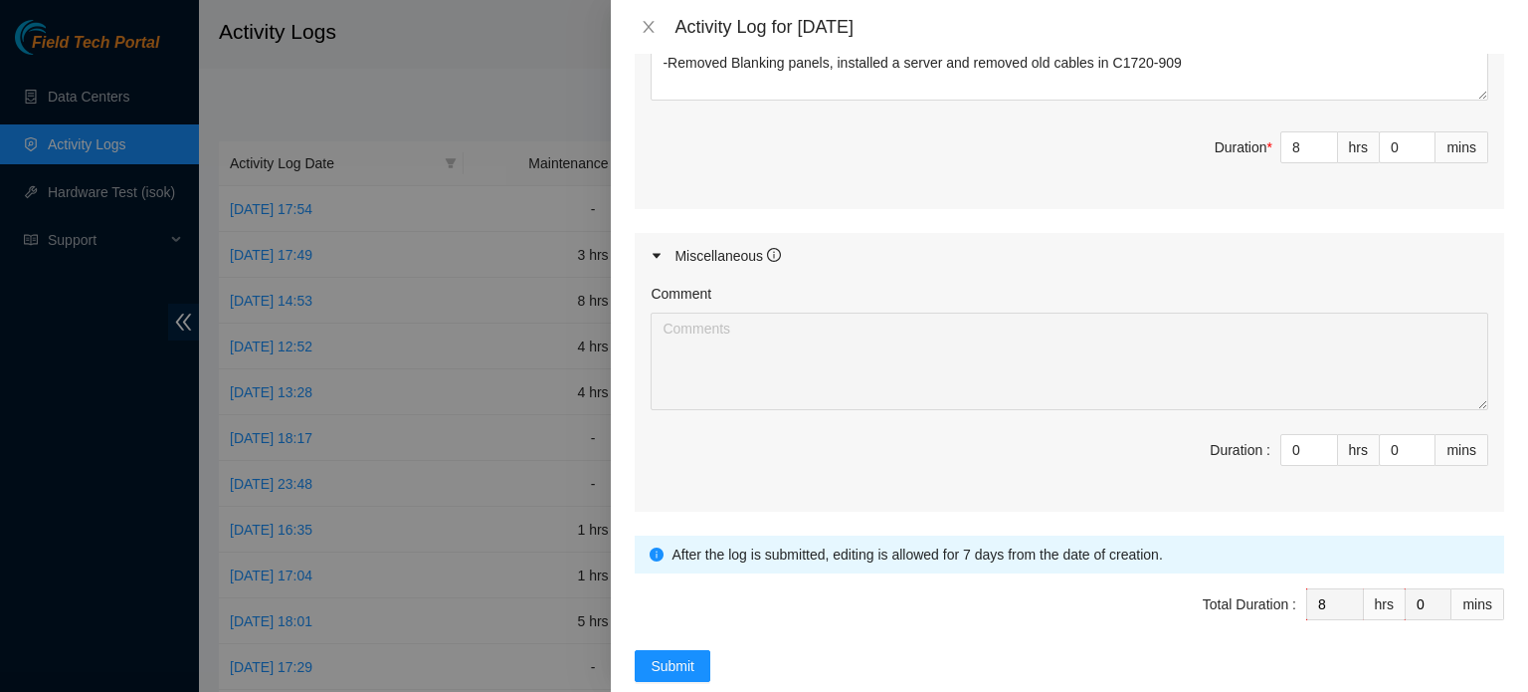
scroll to position [1031, 0]
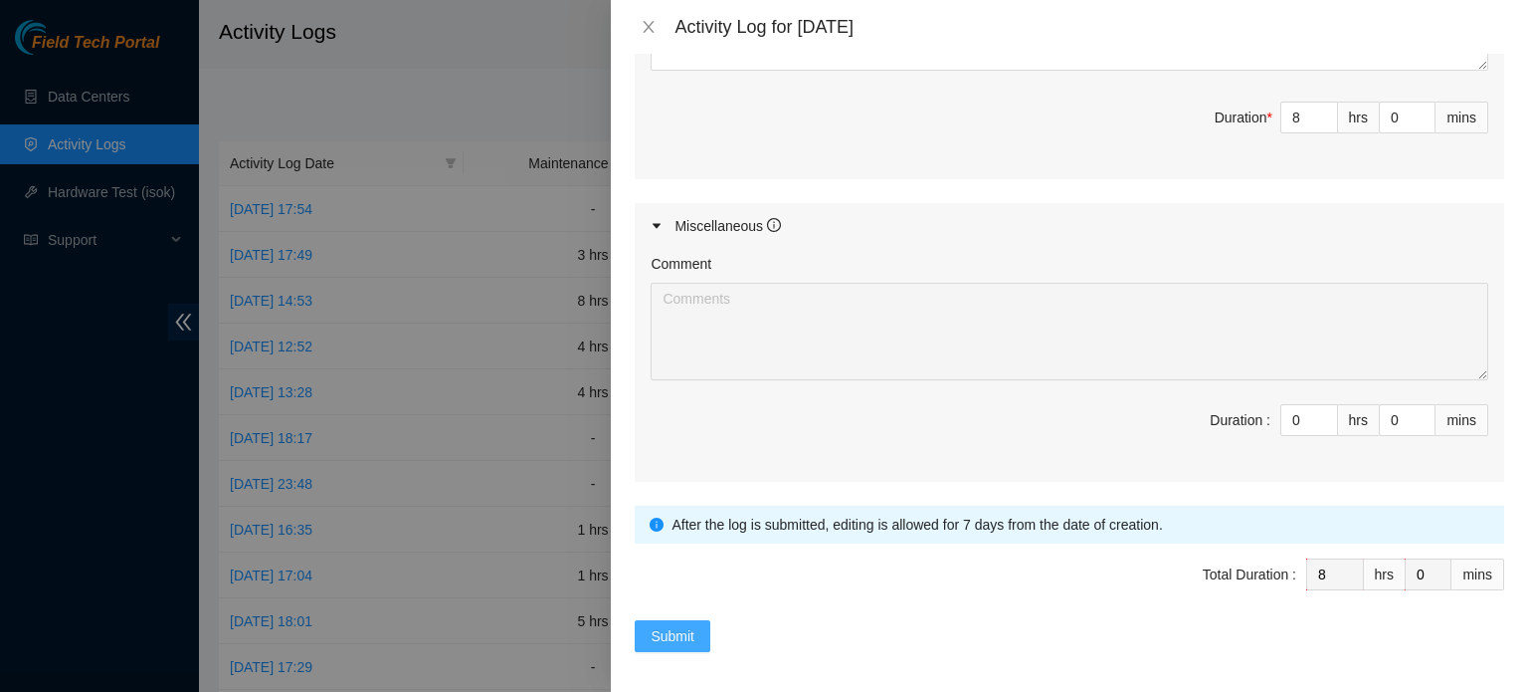
click at [677, 630] on span "Submit" at bounding box center [673, 636] width 44 height 22
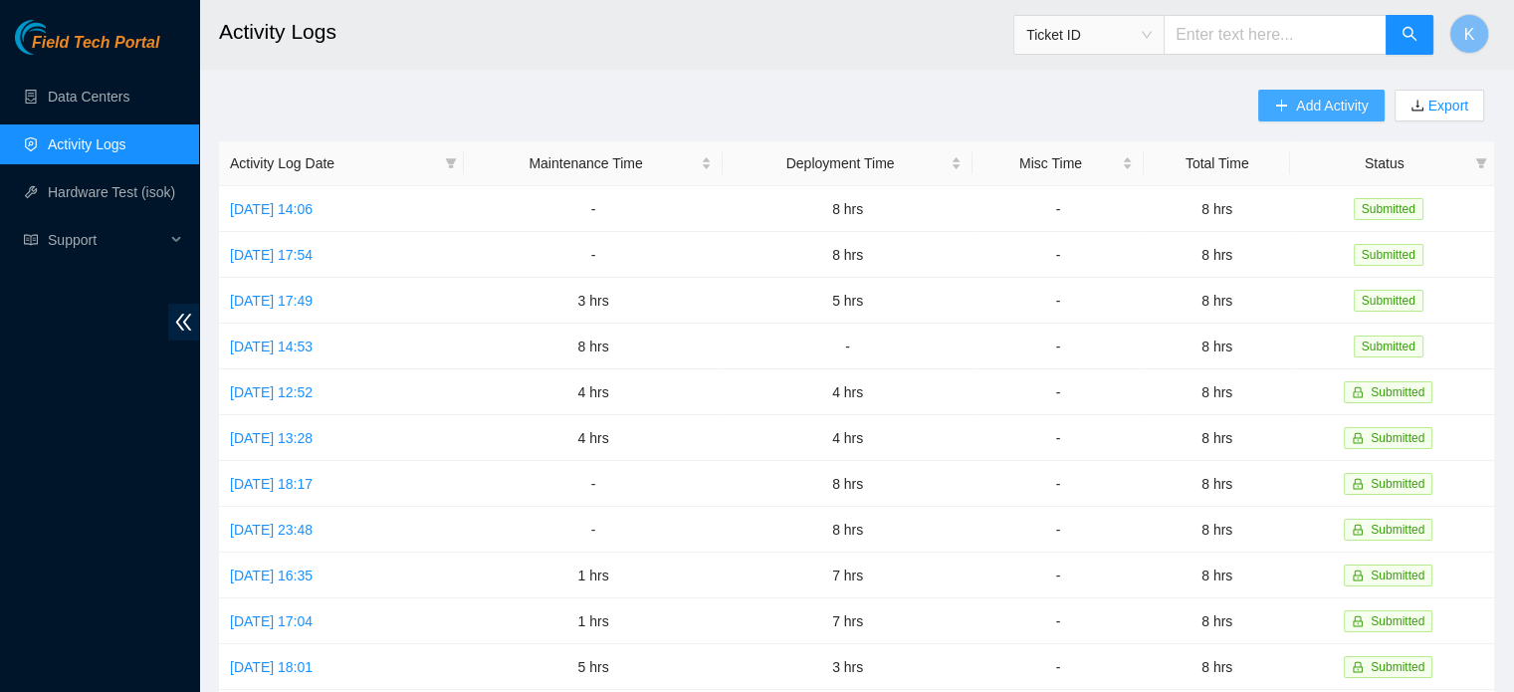
click at [1319, 110] on span "Add Activity" at bounding box center [1332, 106] width 72 height 22
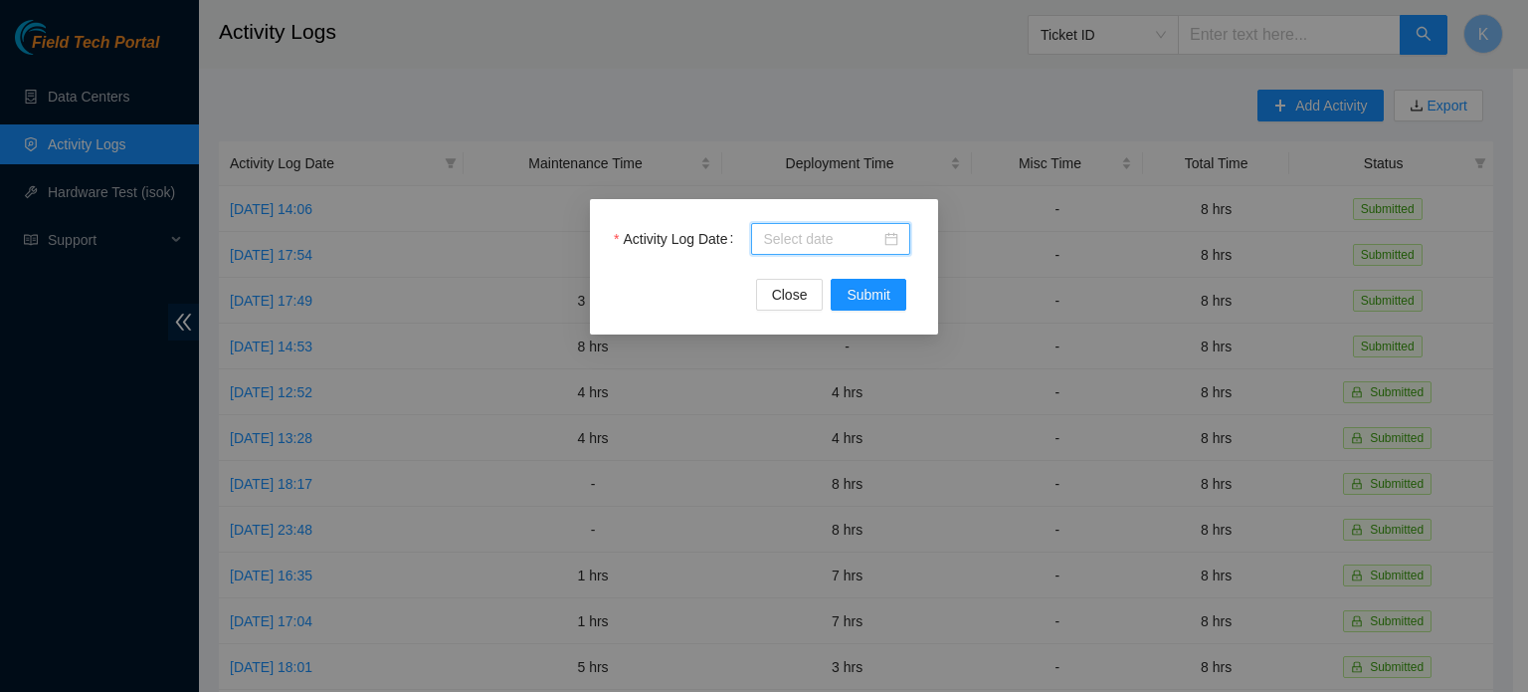
click at [813, 239] on input "Activity Log Date" at bounding box center [821, 239] width 117 height 22
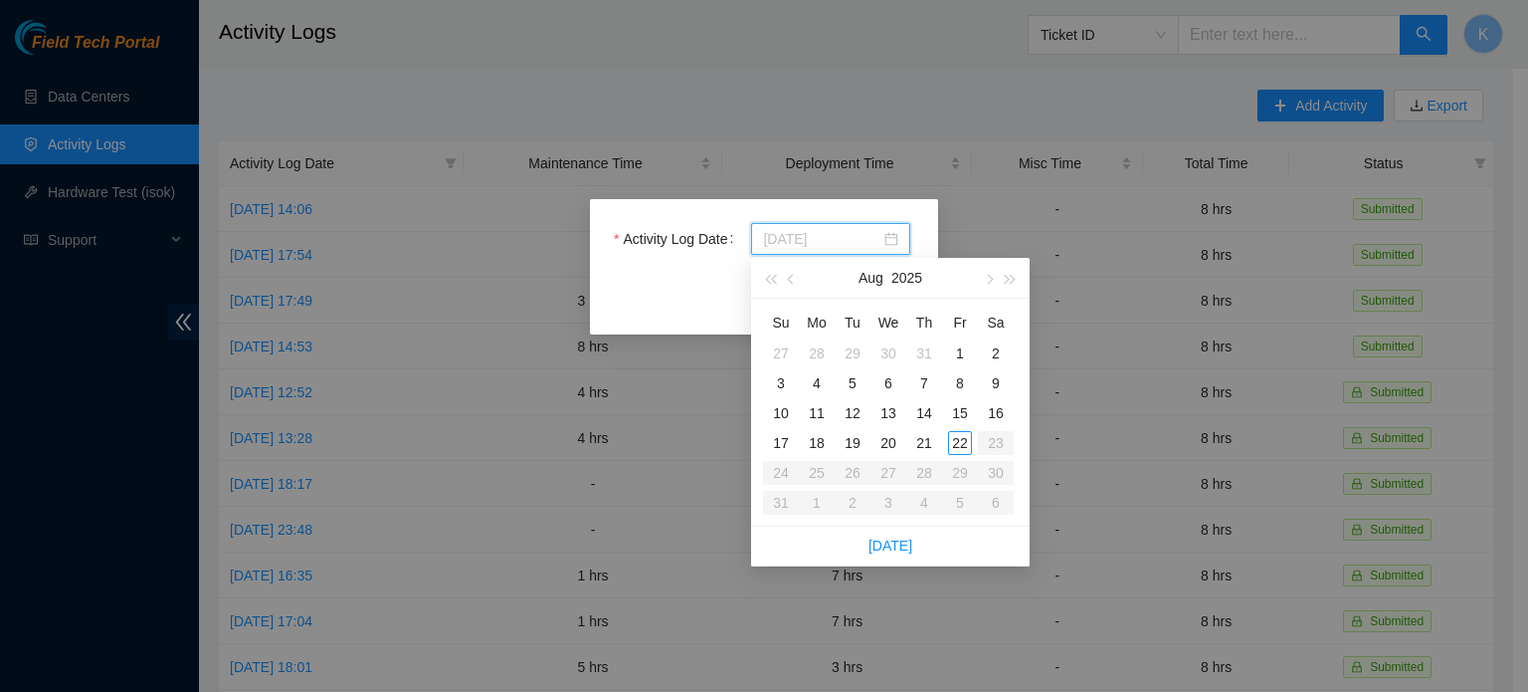
type input "[DATE]"
drag, startPoint x: 961, startPoint y: 441, endPoint x: 963, endPoint y: 472, distance: 30.9
click at [963, 472] on table "Su Mo Tu We Th Fr Sa 27 28 29 30 31 1 2 3 4 5 6 7 8 9 10 11 12 13 14 15 16 17 1…" at bounding box center [888, 411] width 251 height 211
type input "[DATE]"
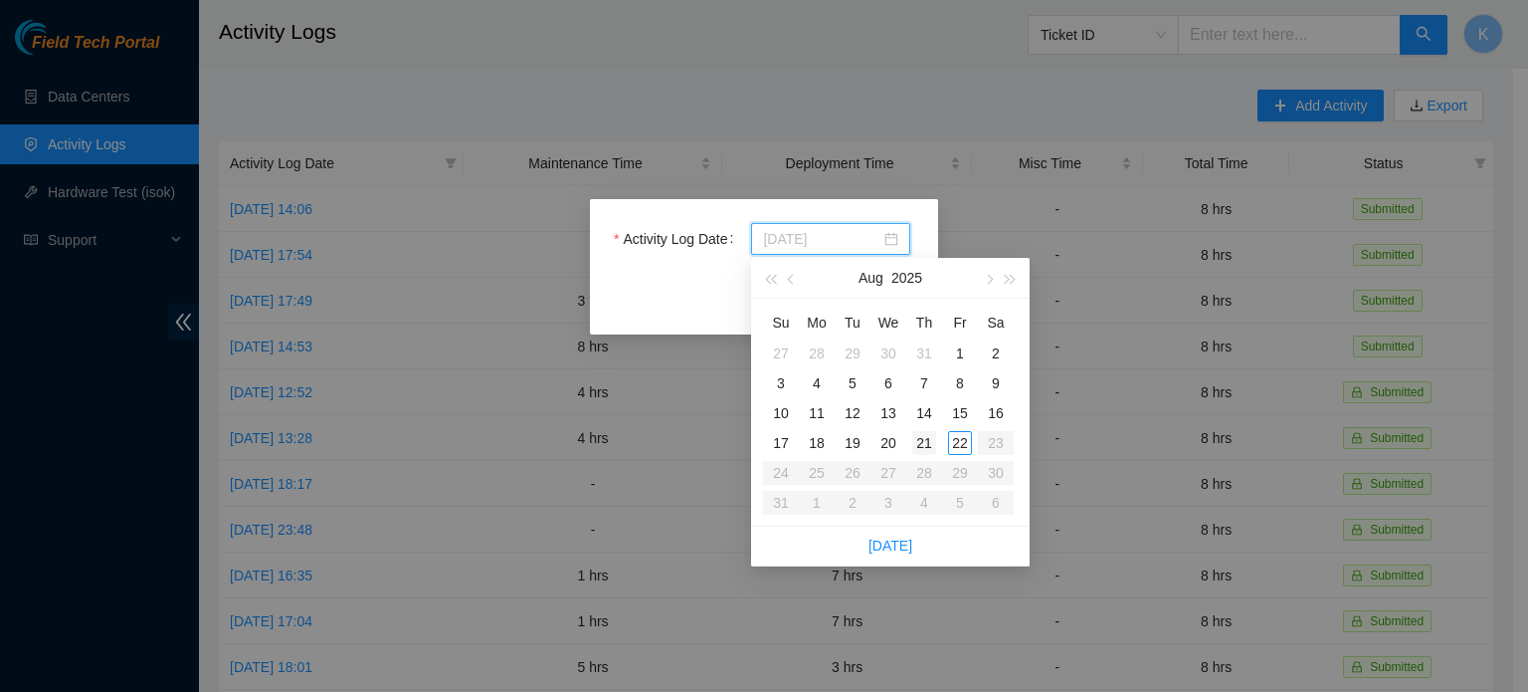
click at [922, 443] on div "21" at bounding box center [924, 443] width 24 height 24
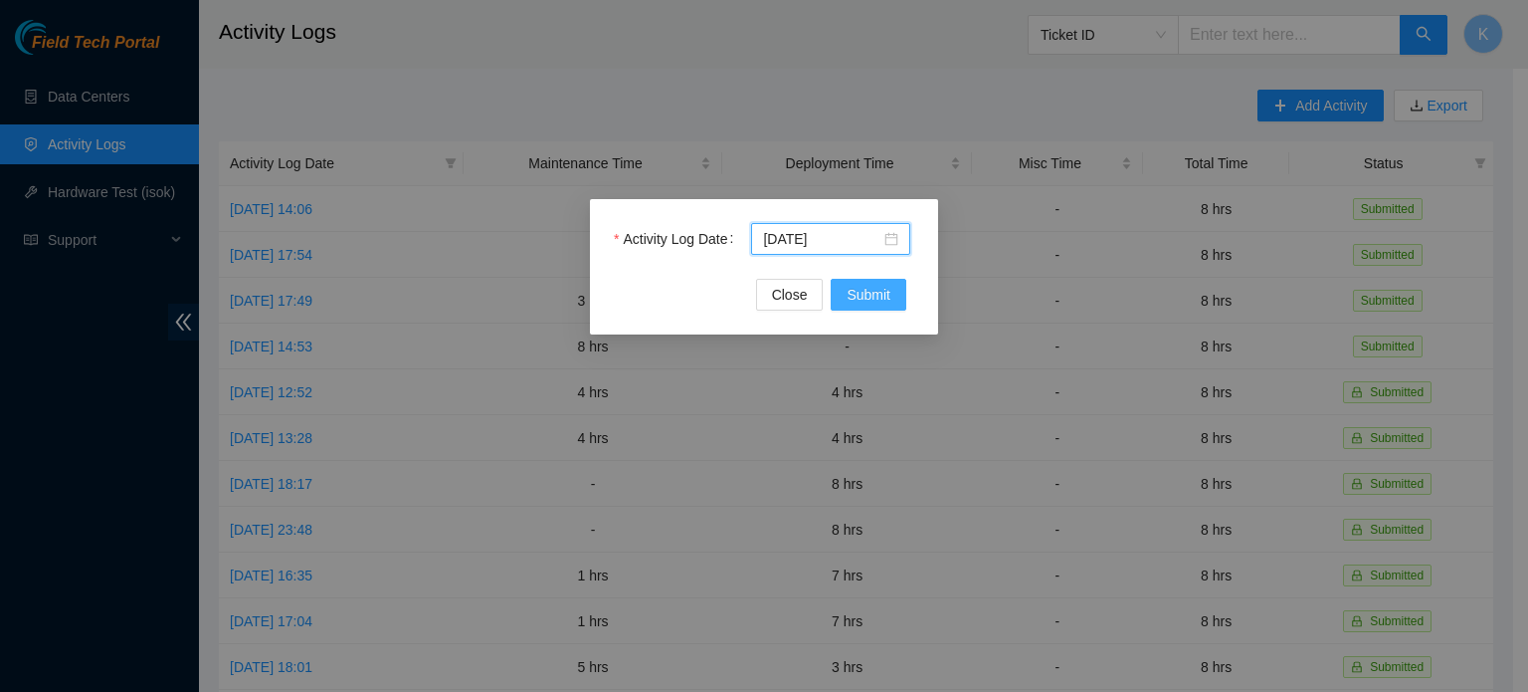
click at [878, 294] on span "Submit" at bounding box center [869, 295] width 44 height 22
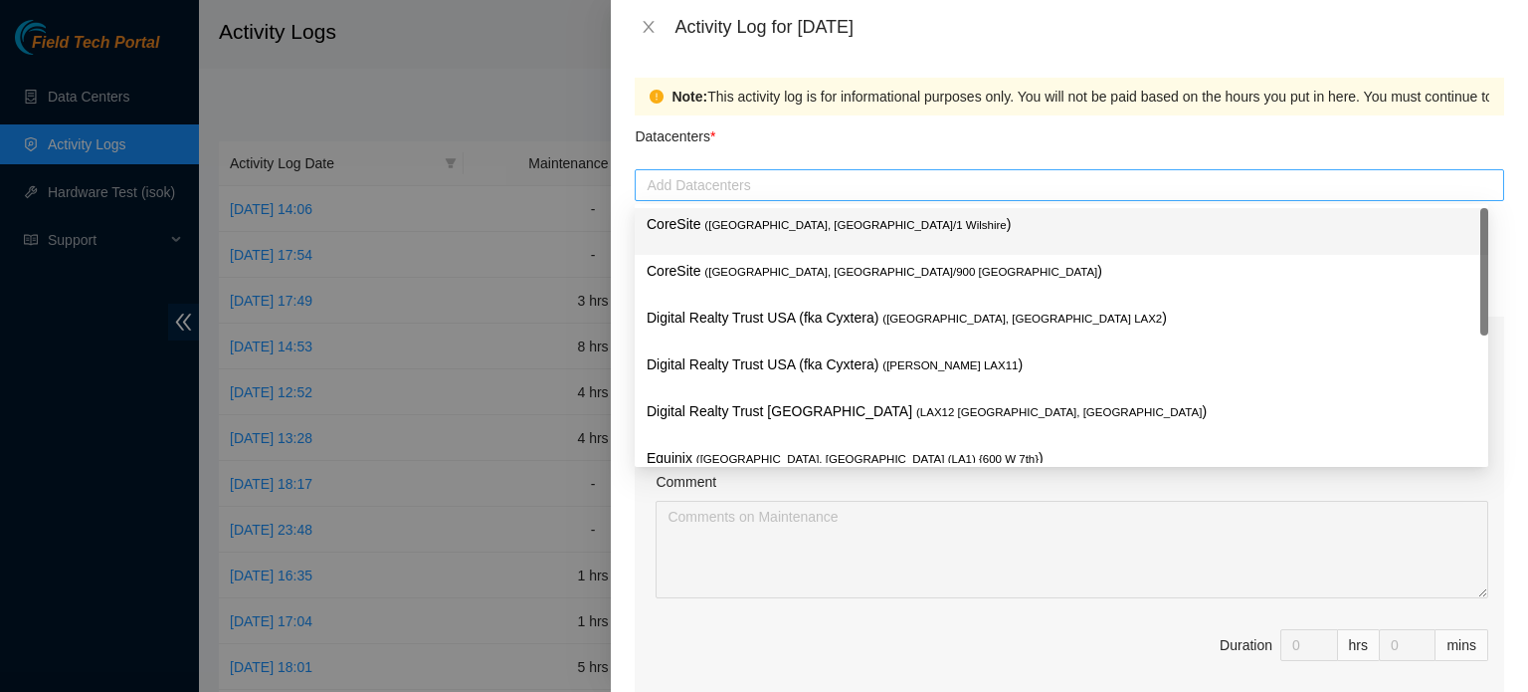
click at [734, 178] on div at bounding box center [1070, 185] width 860 height 24
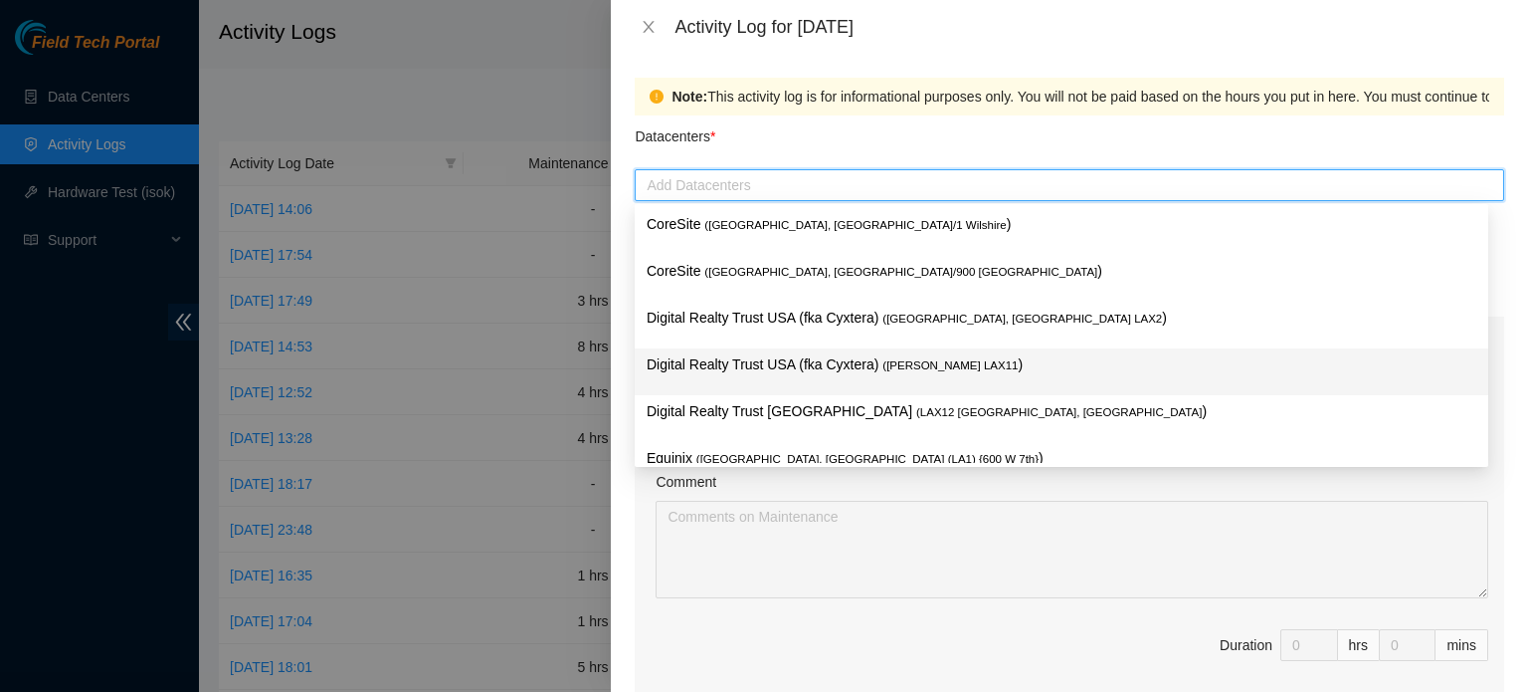
click at [772, 365] on p "Digital Realty Trust USA (fka Cyxtera) ( [PERSON_NAME] LAX11 )" at bounding box center [1062, 364] width 830 height 23
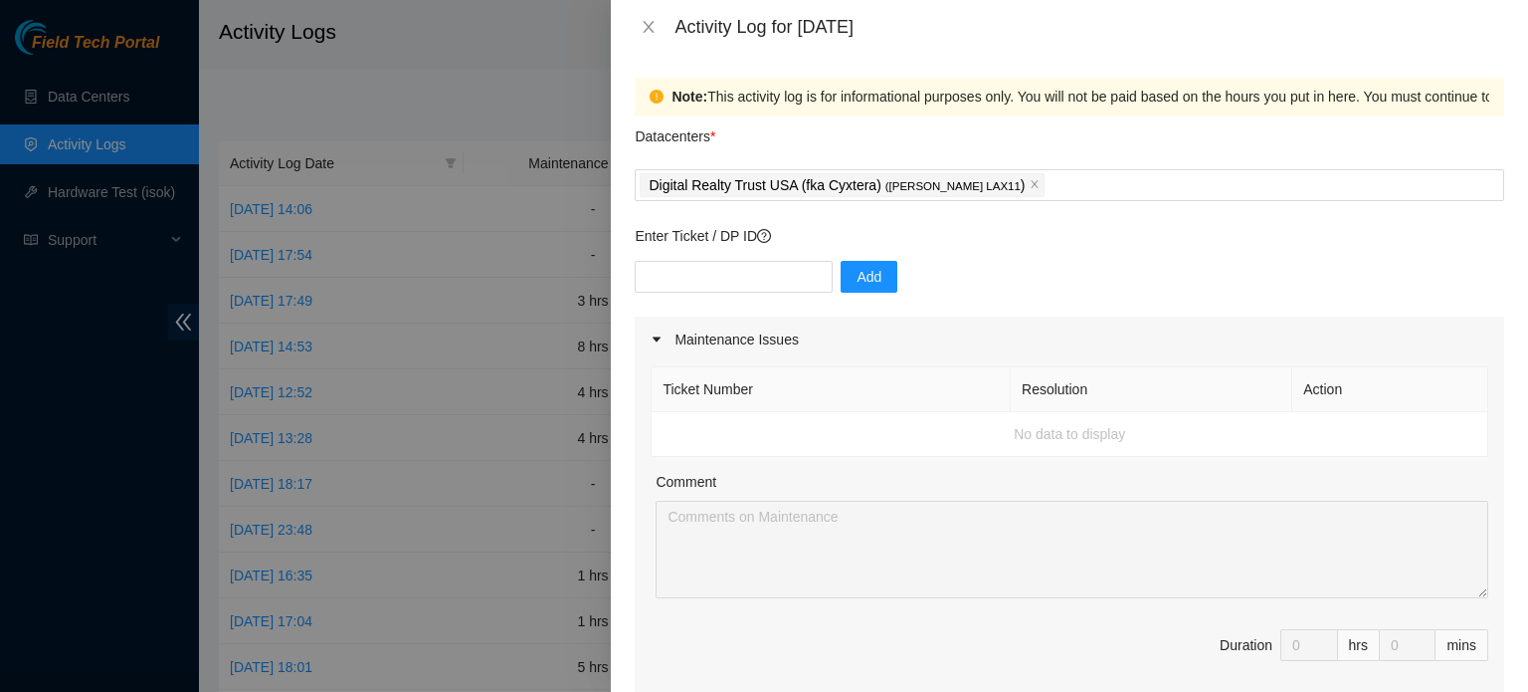
click at [1505, 171] on div "Note: This activity log is for informational purposes only. You will not be pai…" at bounding box center [1069, 373] width 917 height 638
click at [1505, 172] on div "Note: This activity log is for informational purposes only. You will not be pai…" at bounding box center [1069, 373] width 917 height 638
click at [728, 279] on input "text" at bounding box center [734, 277] width 198 height 32
type input "DP79503"
click at [857, 278] on span "Add" at bounding box center [869, 277] width 25 height 22
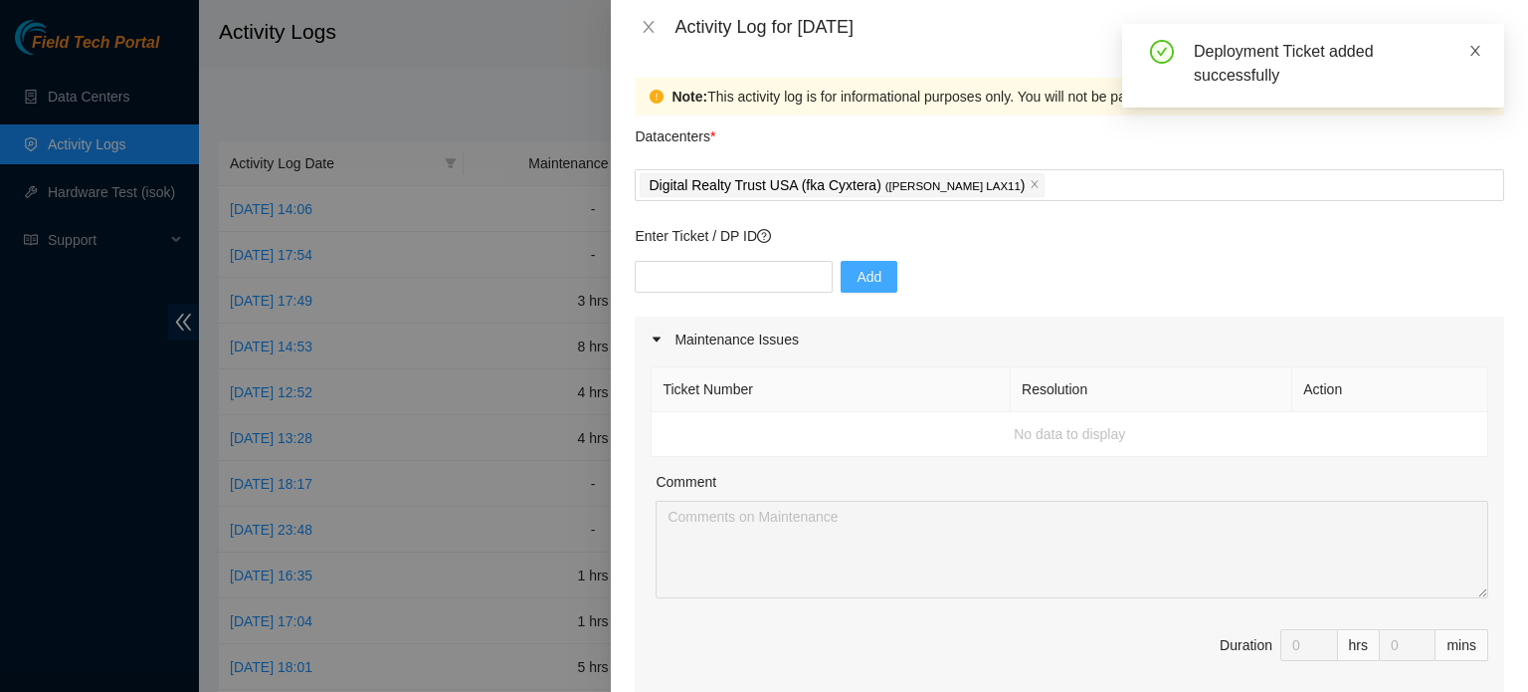
click at [1476, 50] on icon "close" at bounding box center [1476, 51] width 14 height 14
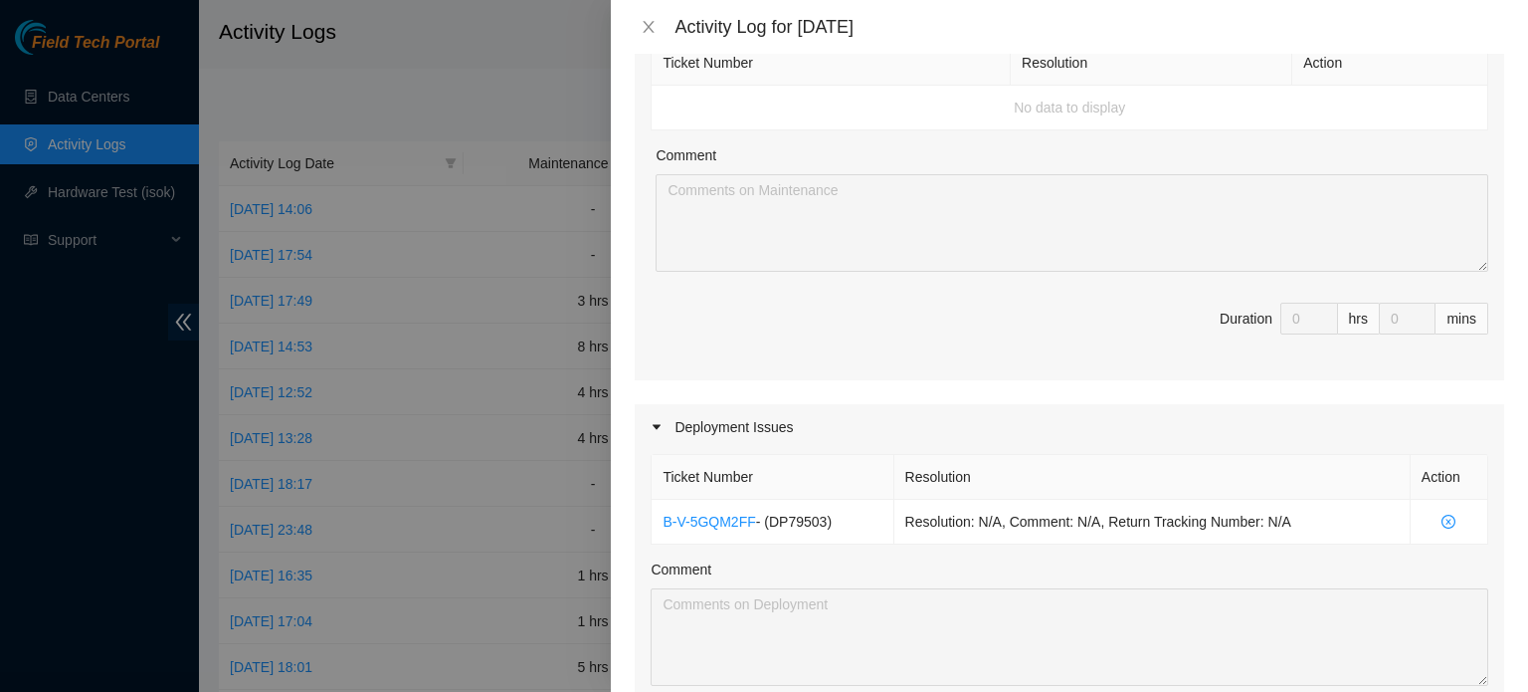
scroll to position [358, 0]
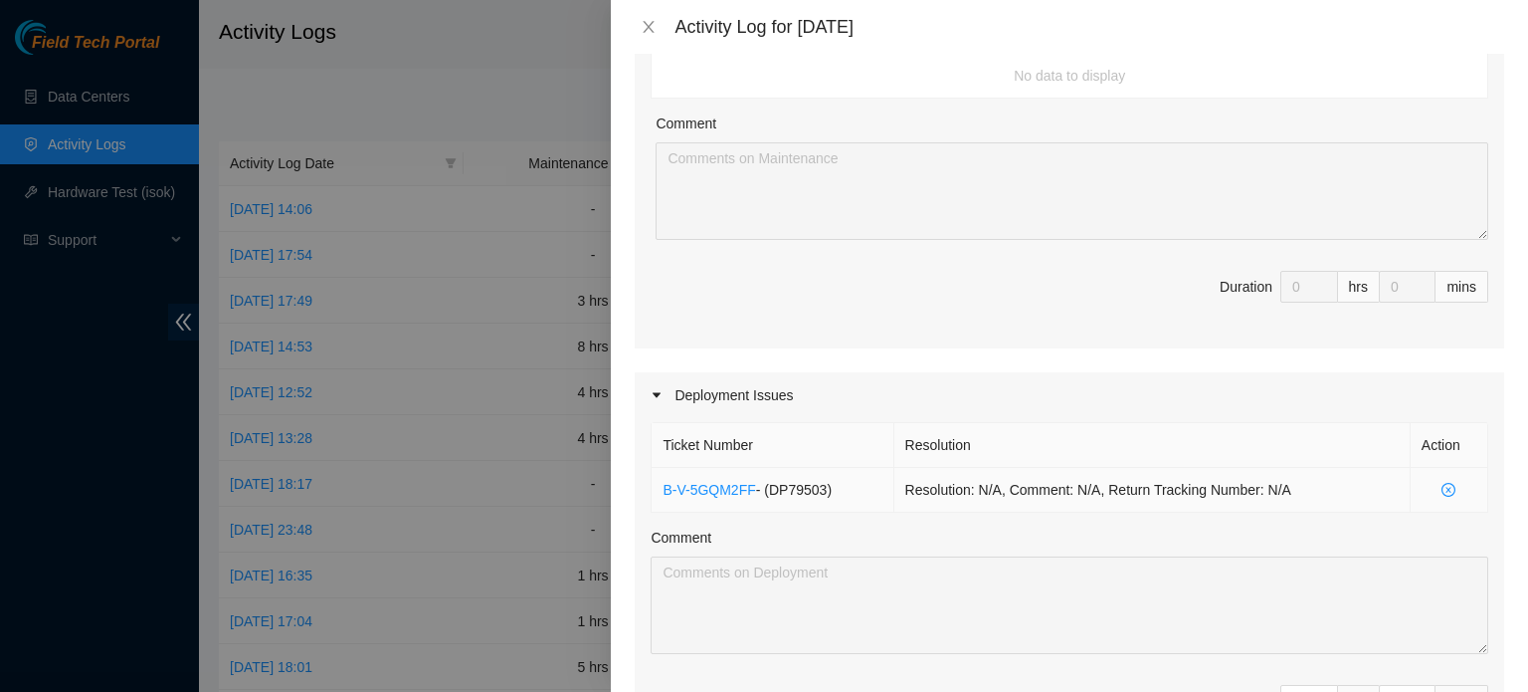
click at [1442, 485] on icon "close-circle" at bounding box center [1449, 490] width 14 height 14
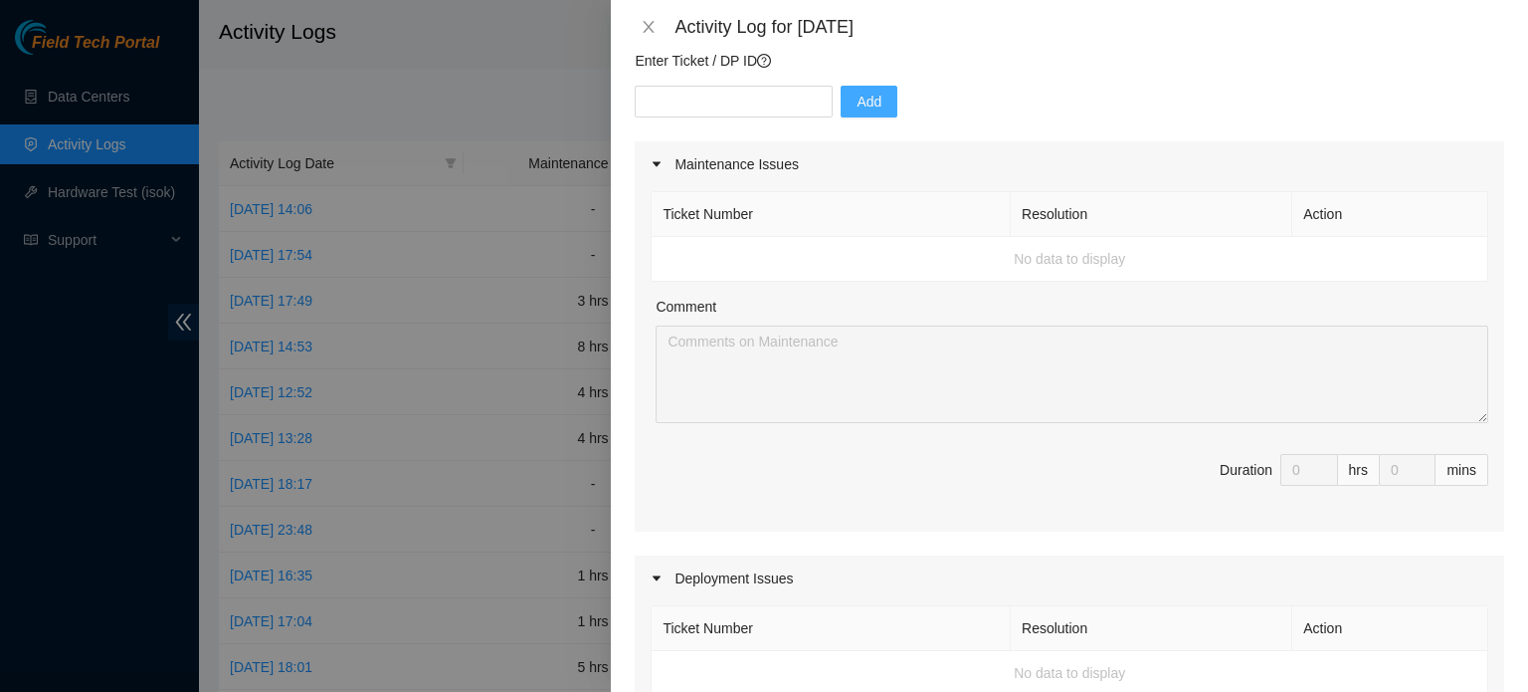
scroll to position [154, 0]
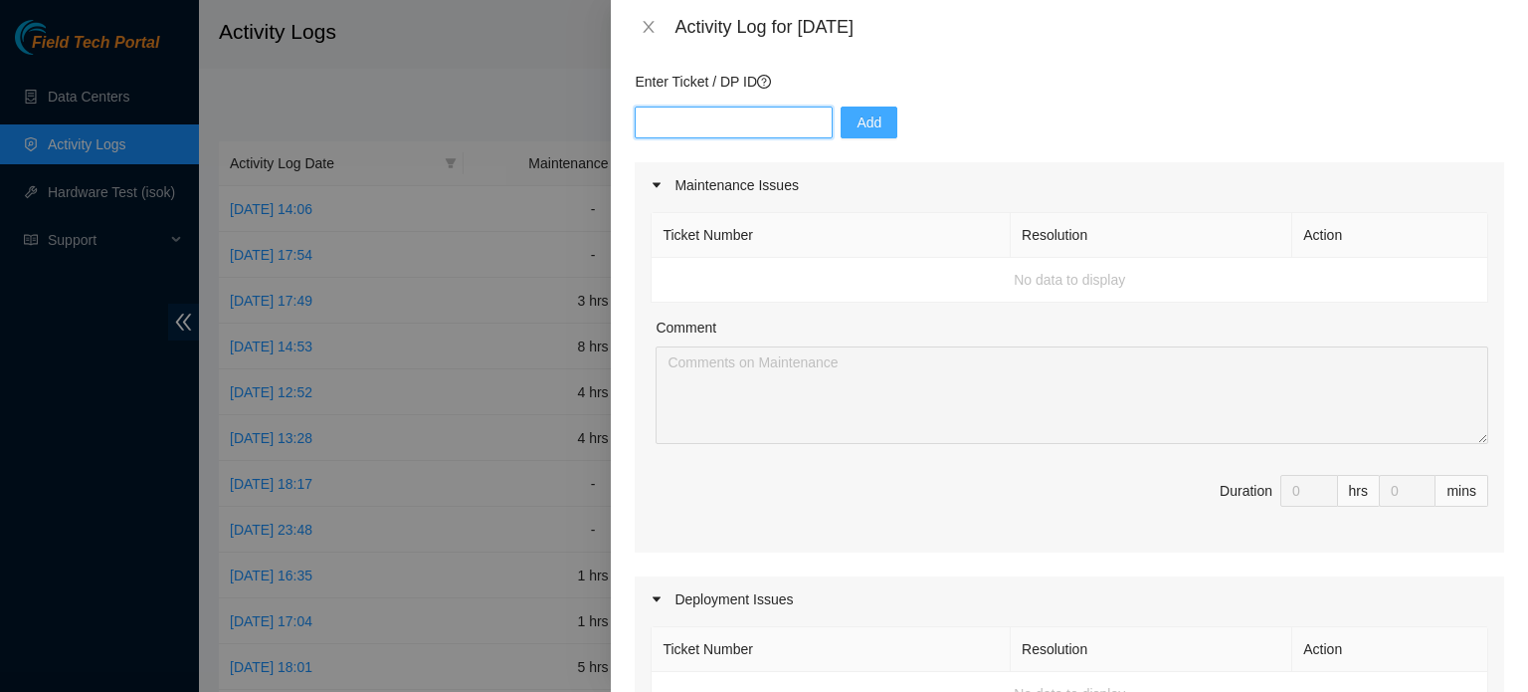
click at [762, 124] on input "text" at bounding box center [734, 122] width 198 height 32
type input "DP79503"
click at [857, 111] on span "Add" at bounding box center [869, 122] width 25 height 22
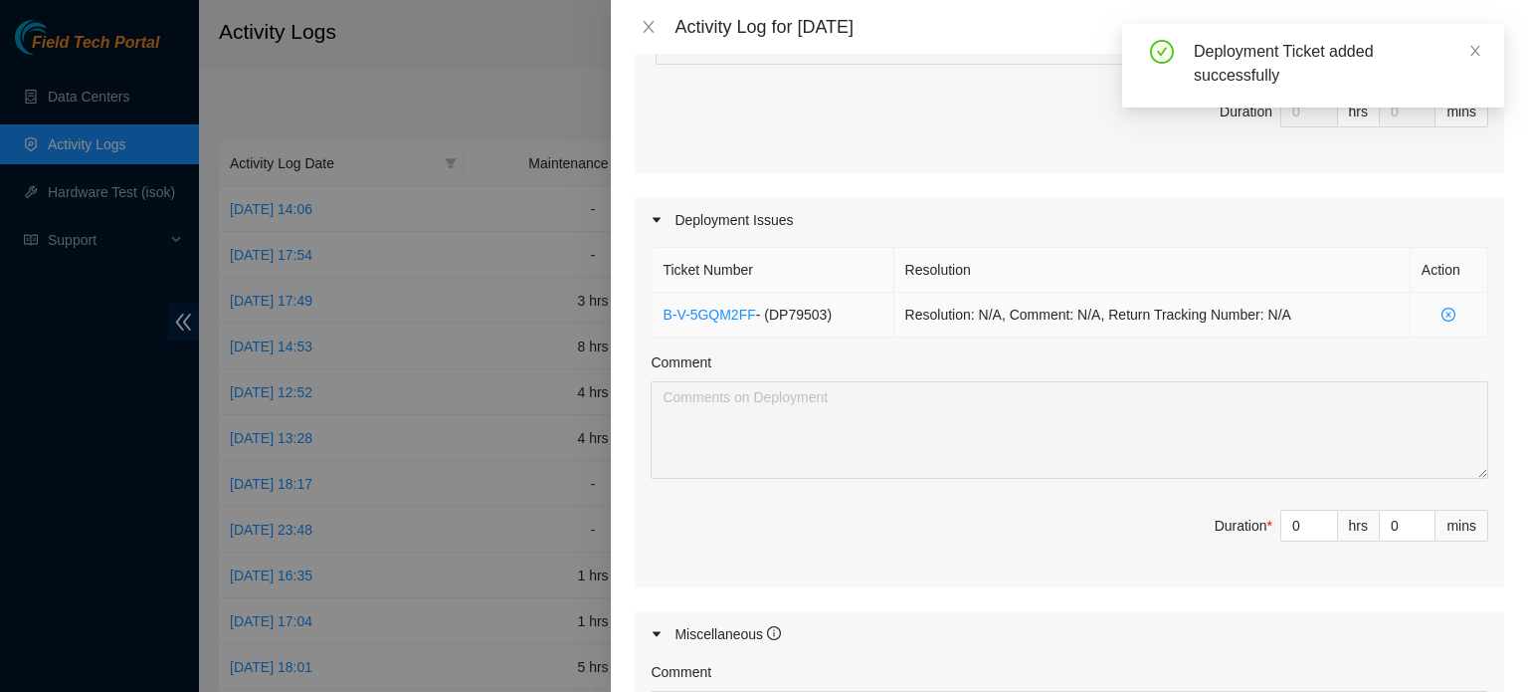
scroll to position [569, 0]
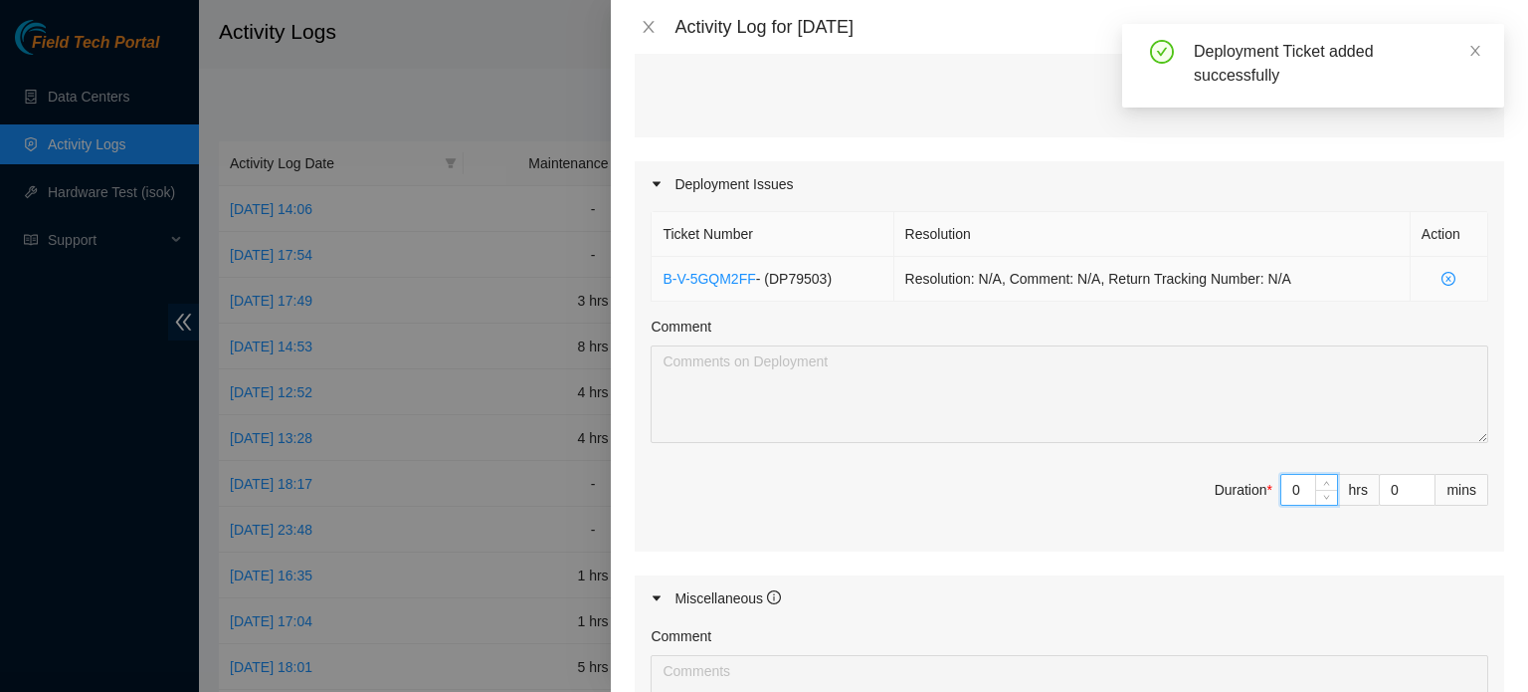
click at [1290, 485] on input "0" at bounding box center [1310, 490] width 56 height 30
type input "8"
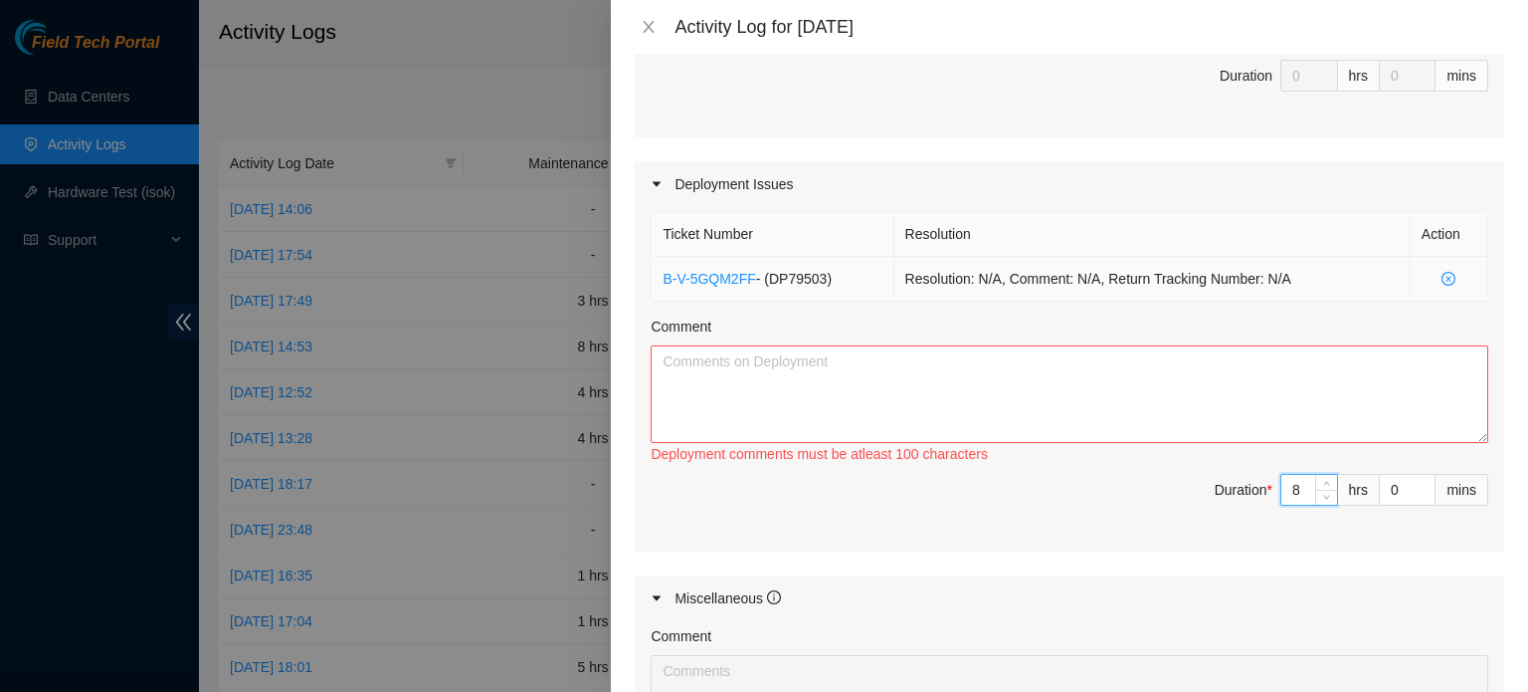
type input "8"
click at [1072, 383] on textarea "Comment" at bounding box center [1070, 394] width 838 height 98
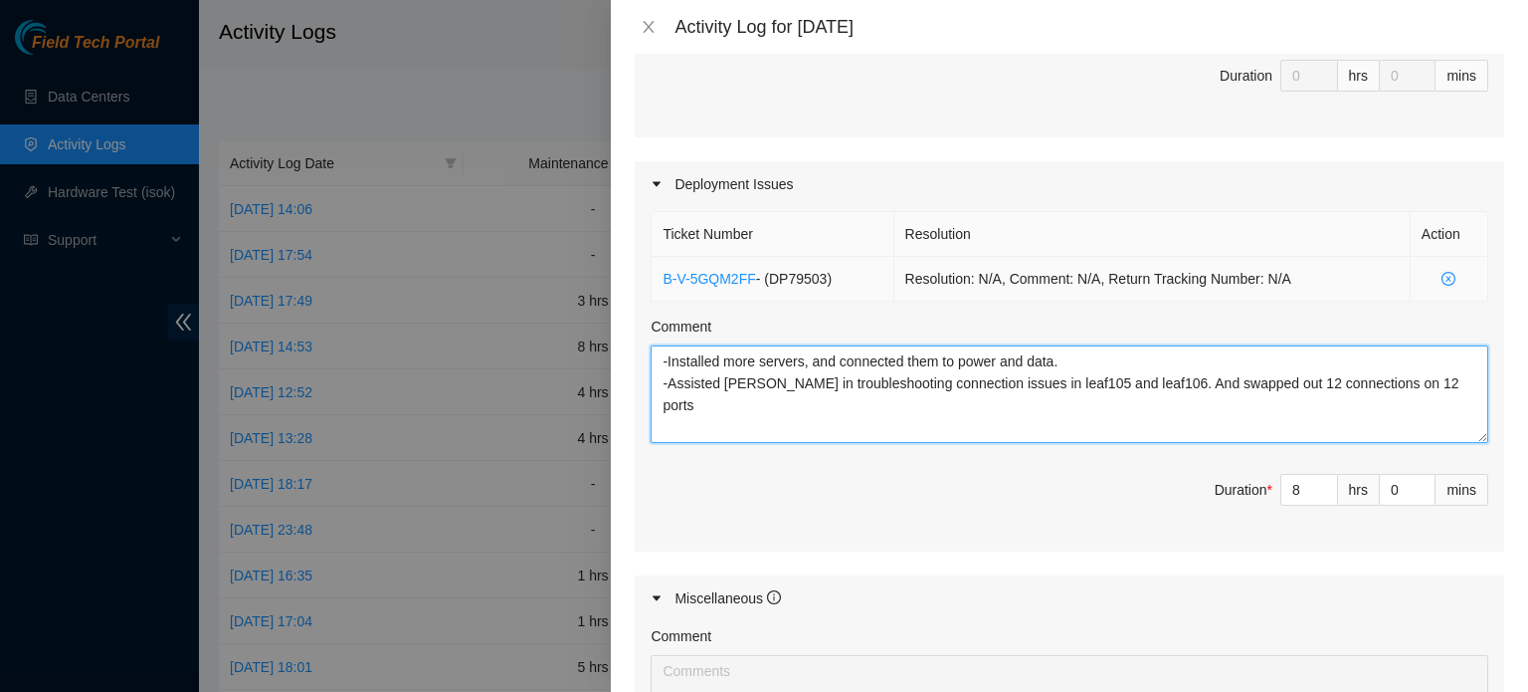
click at [1260, 384] on textarea "-Installed more servers, and connected them to power and data. -Assisted [PERSO…" at bounding box center [1070, 394] width 838 height 98
type textarea "-Installed more servers, and connected them to power and data. -Assisted [PERSO…"
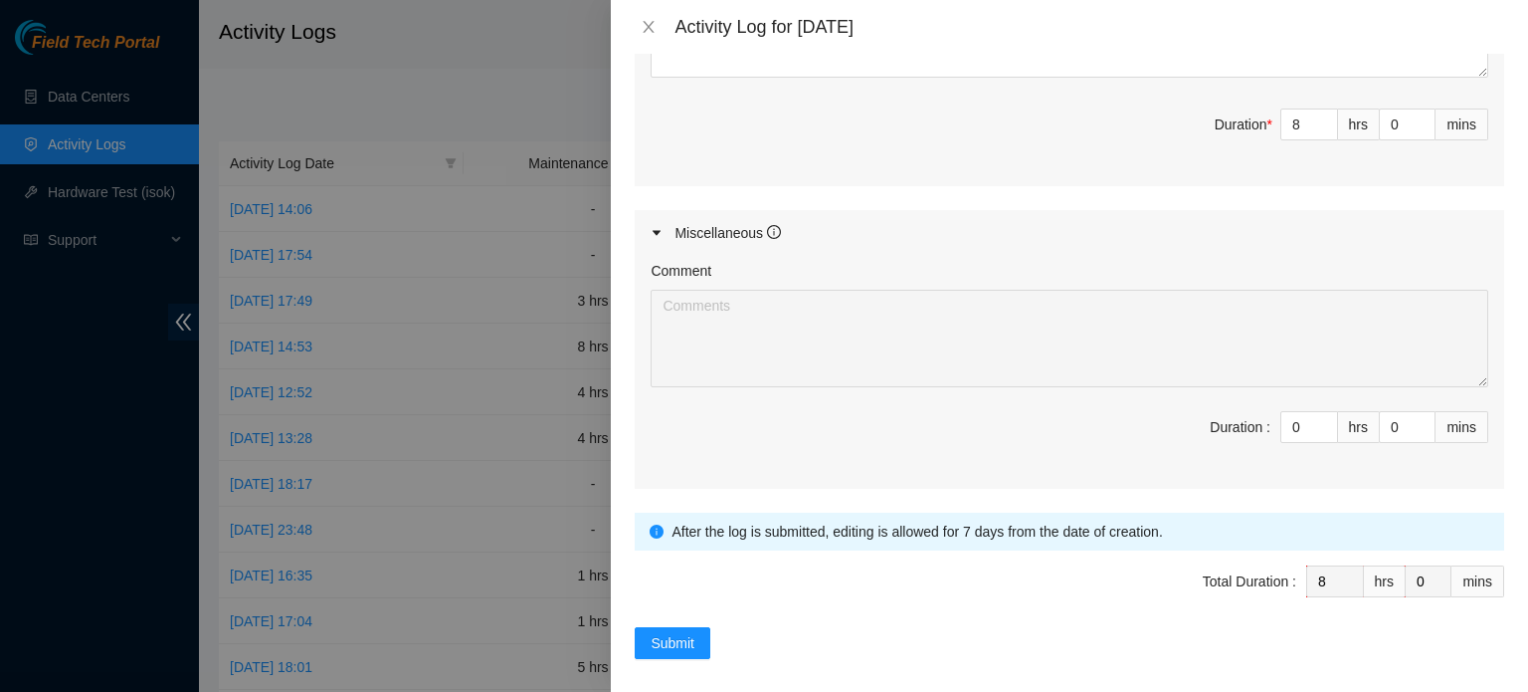
scroll to position [942, 0]
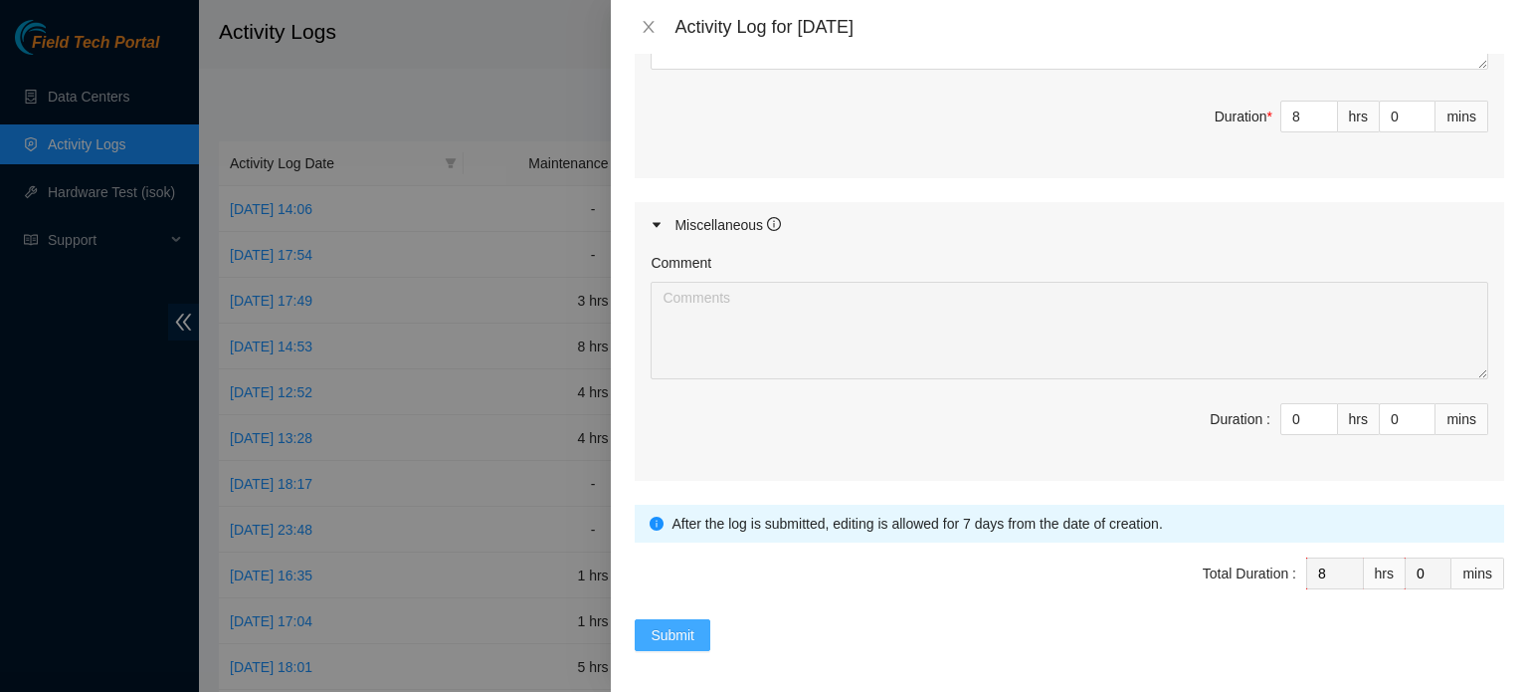
drag, startPoint x: 672, startPoint y: 630, endPoint x: 665, endPoint y: 664, distance: 34.5
click at [665, 664] on div "Note: This activity log is for informational purposes only. You will not be pai…" at bounding box center [1069, 373] width 917 height 638
click at [673, 624] on span "Submit" at bounding box center [673, 635] width 44 height 22
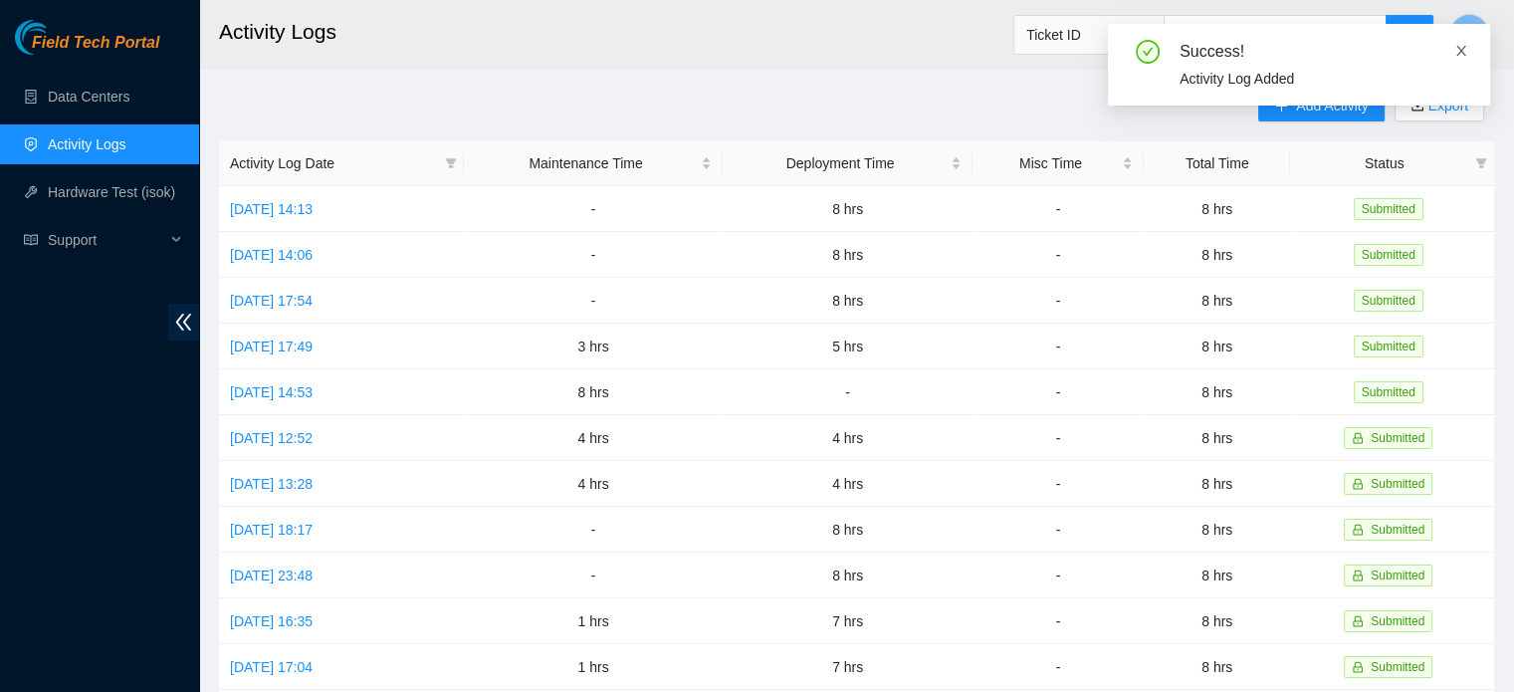
click at [1460, 51] on icon "close" at bounding box center [1461, 51] width 10 height 10
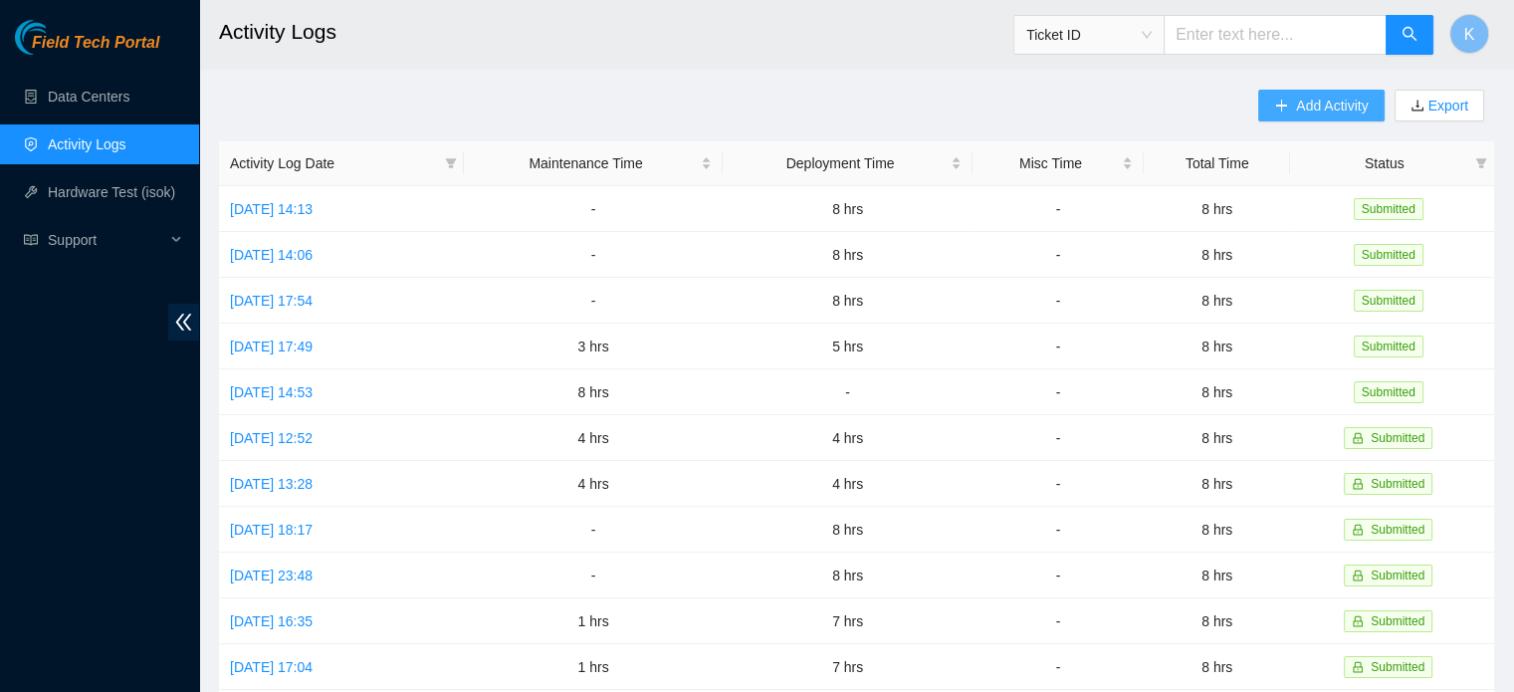
click at [1310, 103] on span "Add Activity" at bounding box center [1332, 106] width 72 height 22
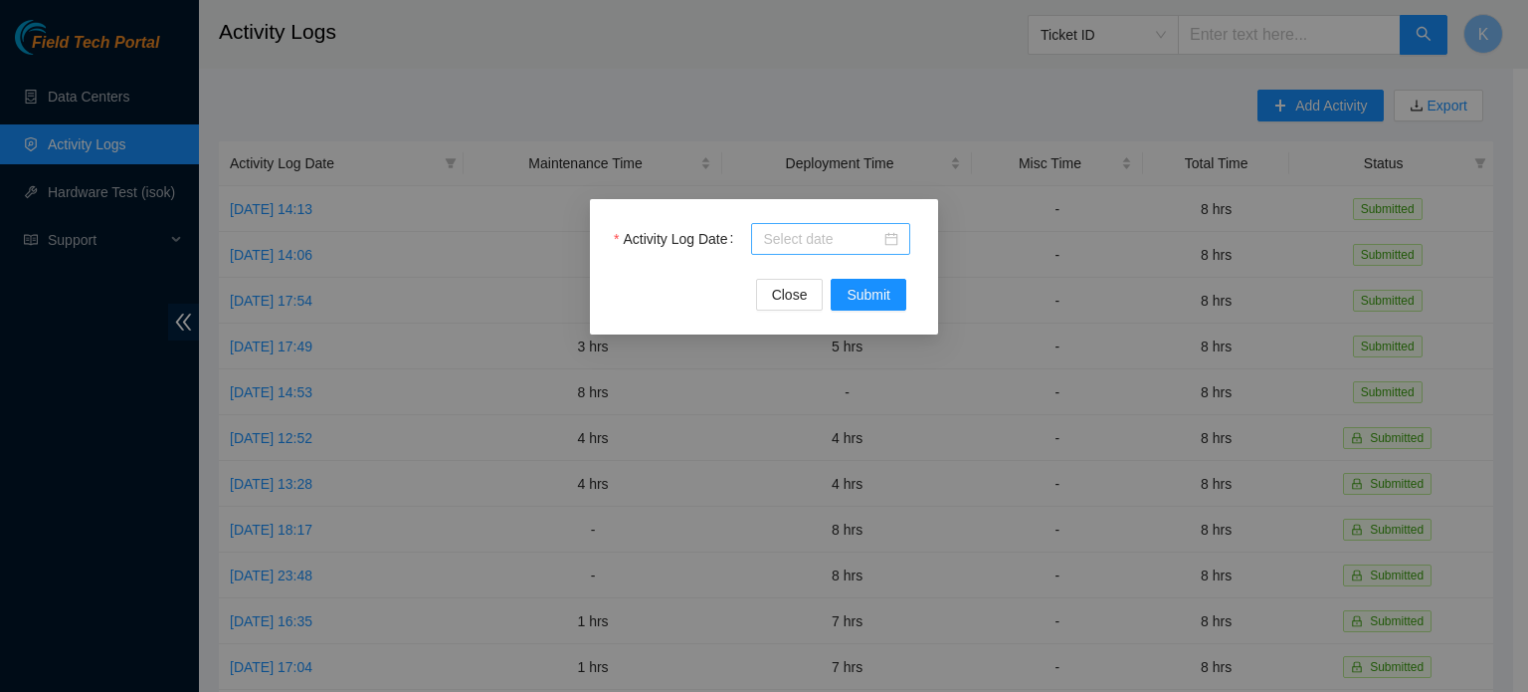
click at [820, 230] on input "Activity Log Date" at bounding box center [821, 239] width 117 height 22
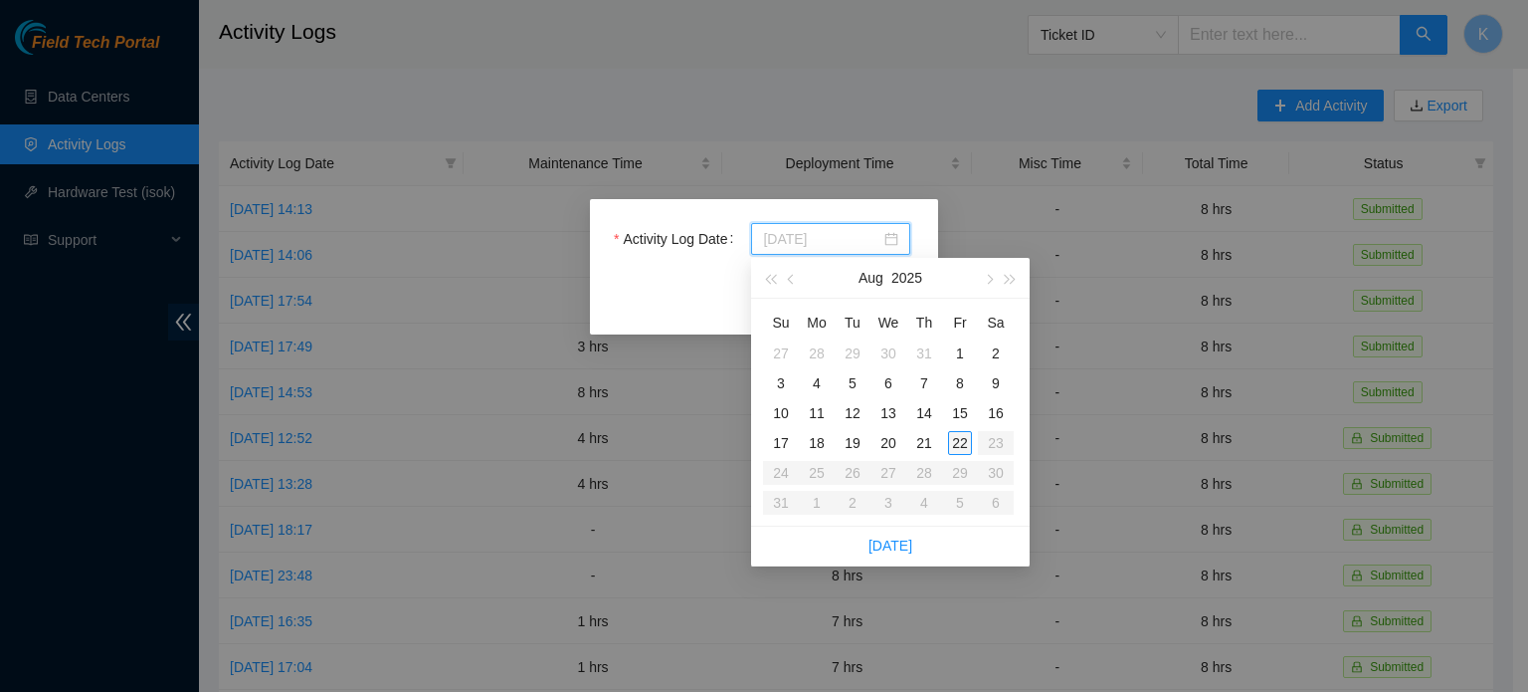
type input "[DATE]"
click at [958, 438] on div "22" at bounding box center [960, 443] width 24 height 24
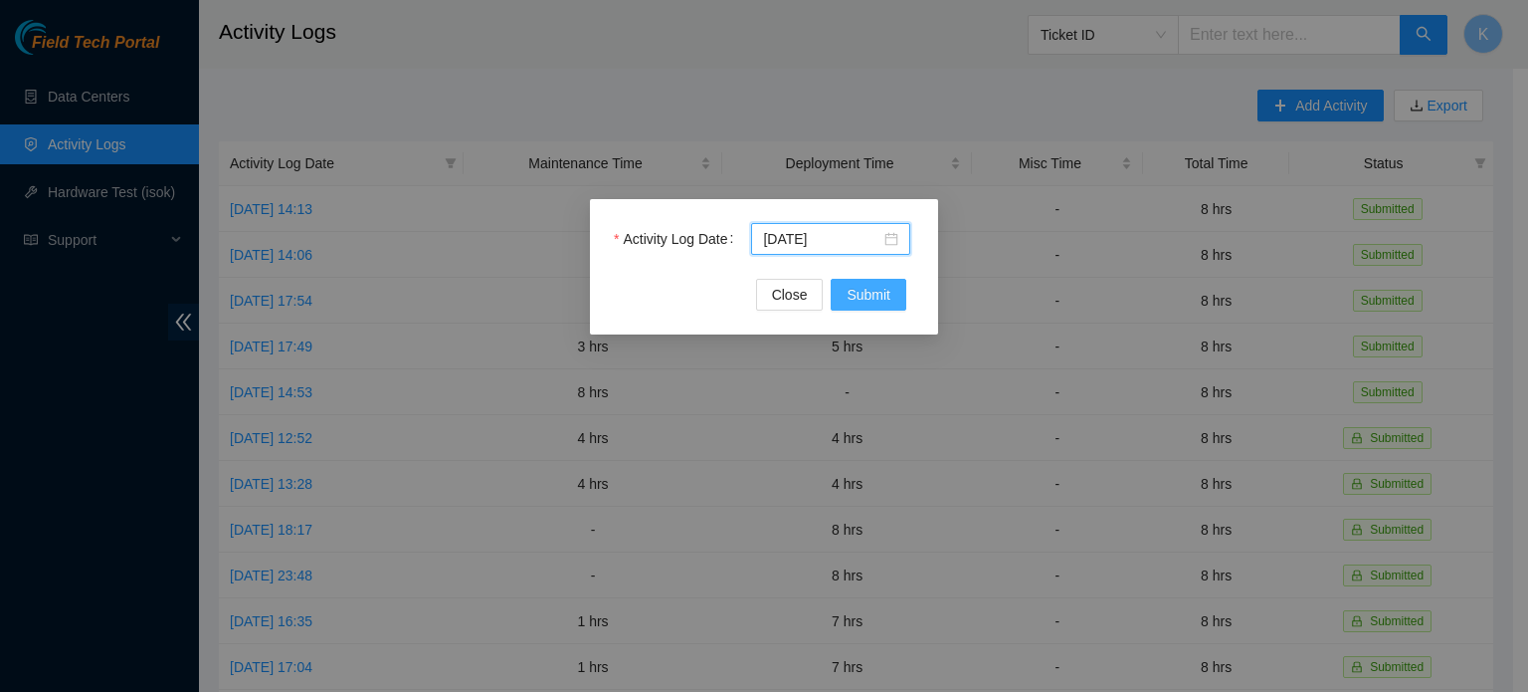
click at [868, 293] on span "Submit" at bounding box center [869, 295] width 44 height 22
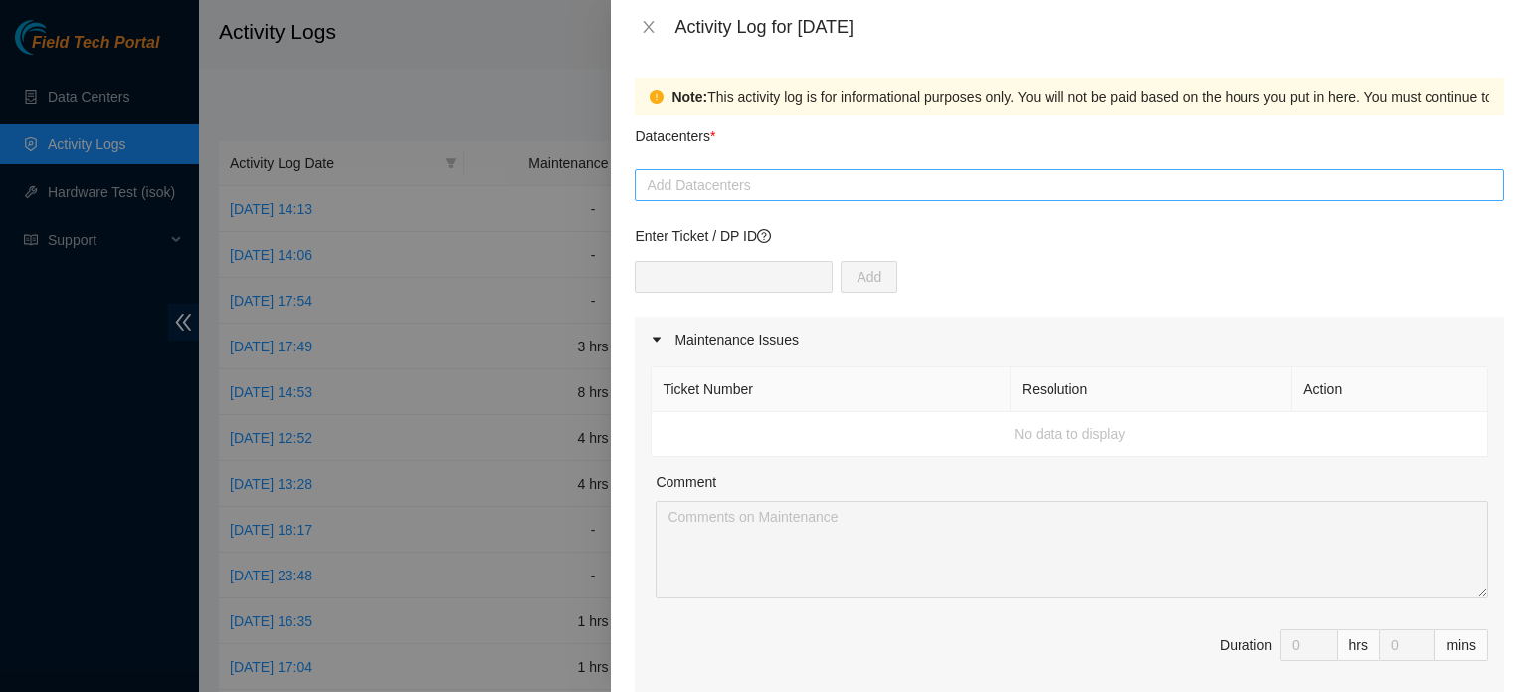
click at [748, 182] on div at bounding box center [1070, 185] width 860 height 24
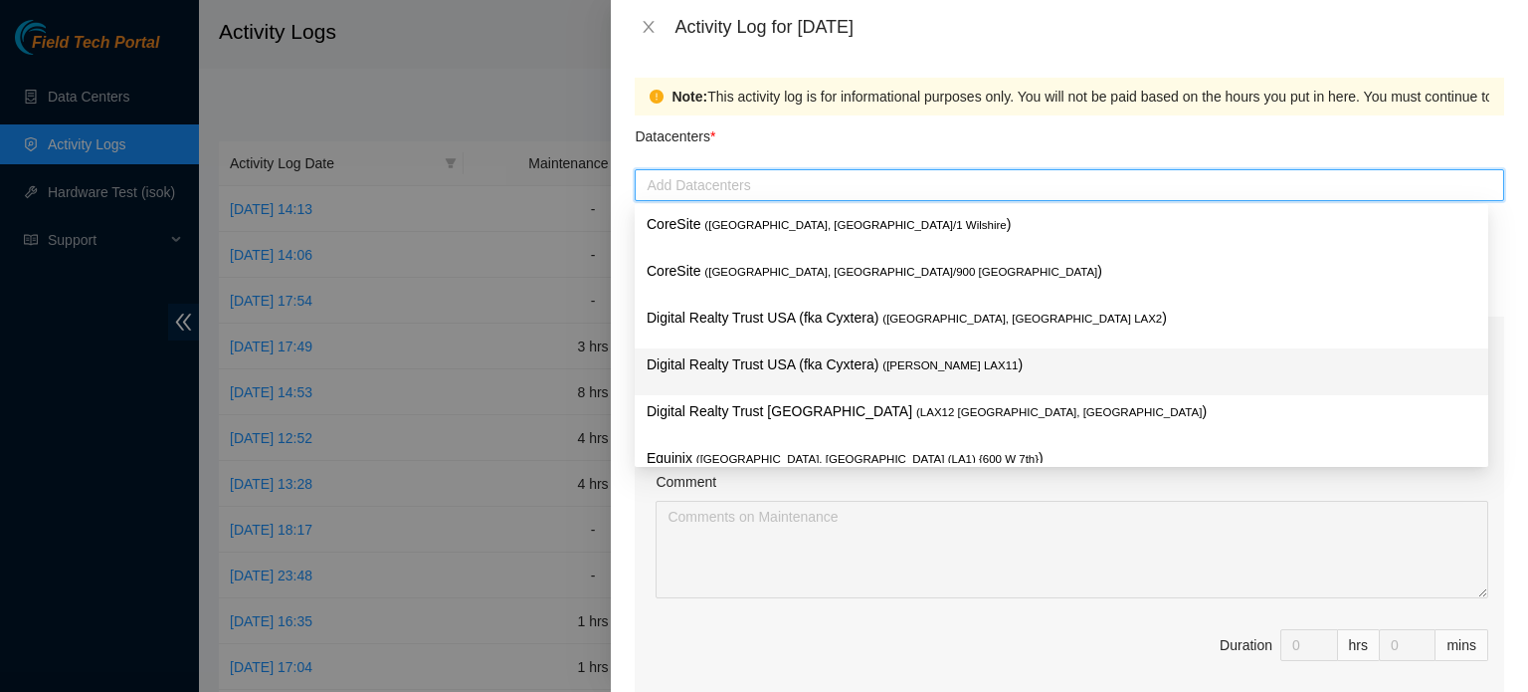
click at [851, 373] on p "Digital Realty Trust USA (fka Cyxtera) ( [PERSON_NAME] LAX11 )" at bounding box center [1062, 364] width 830 height 23
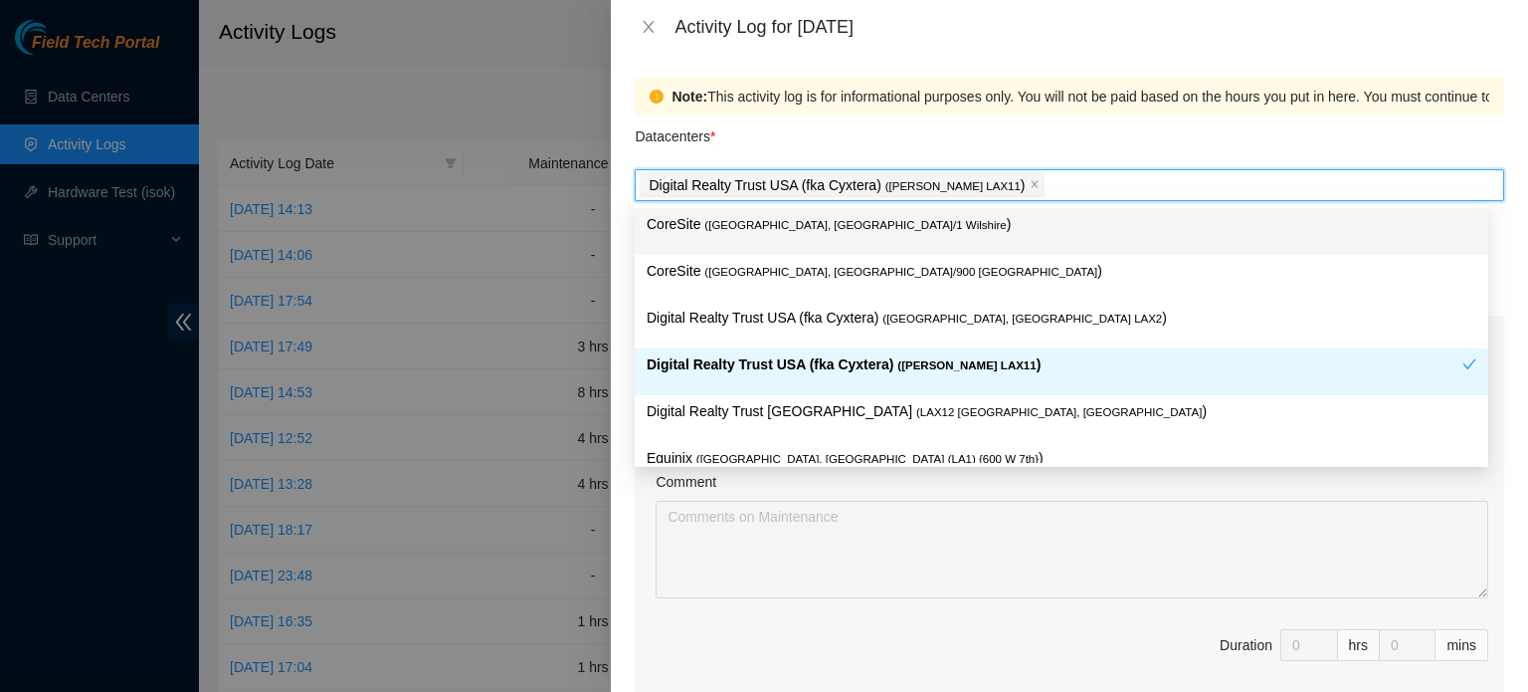
click at [1503, 165] on div "Note: This activity log is for informational purposes only. You will not be pai…" at bounding box center [1069, 373] width 917 height 638
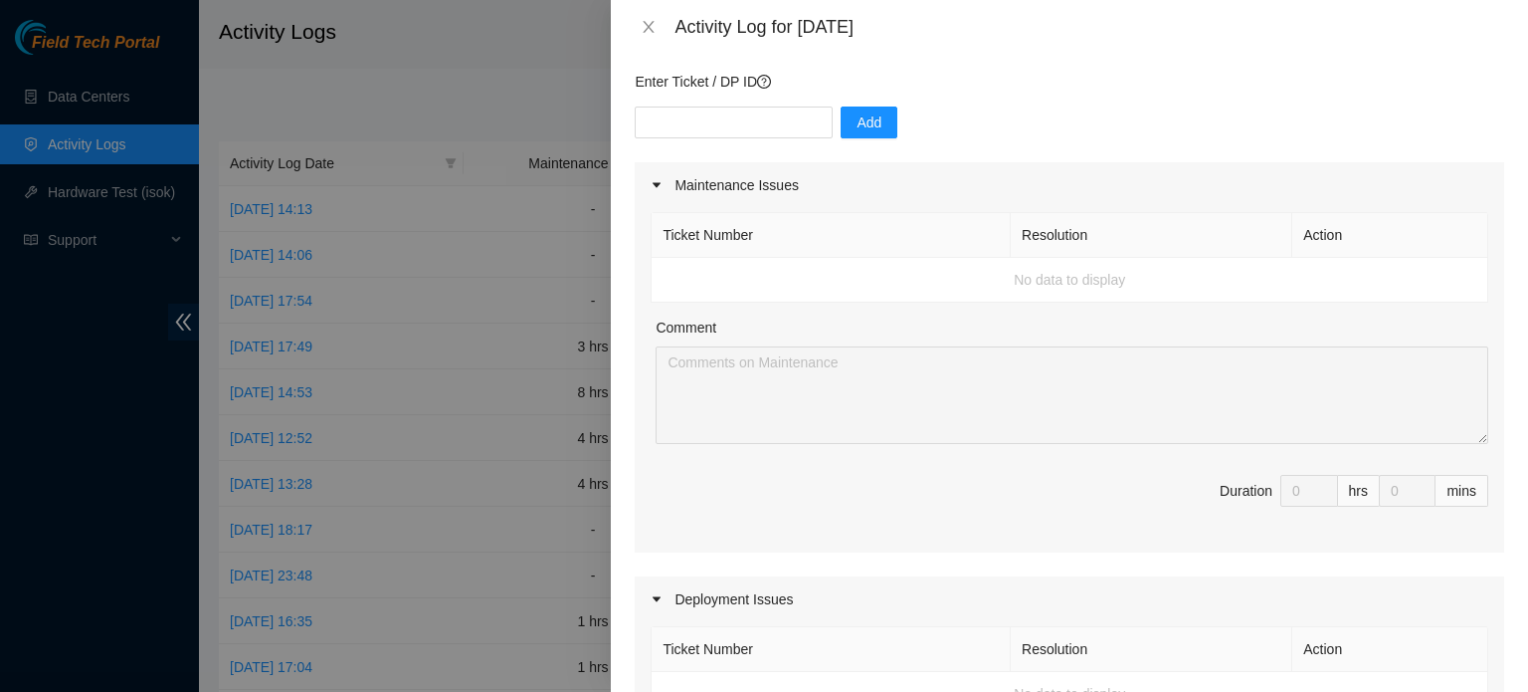
scroll to position [147, 0]
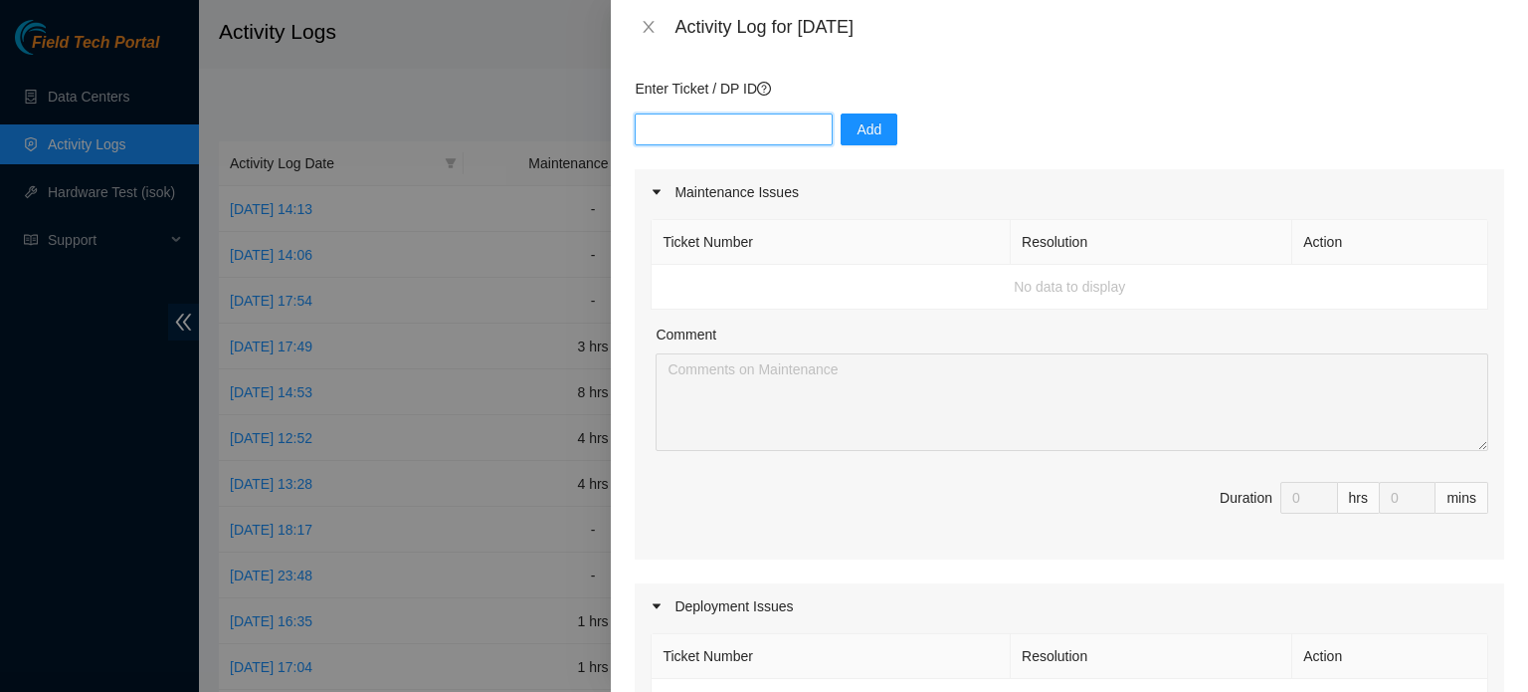
click at [740, 125] on input "text" at bounding box center [734, 129] width 198 height 32
type input "DP79503"
click at [857, 130] on span "Add" at bounding box center [869, 129] width 25 height 22
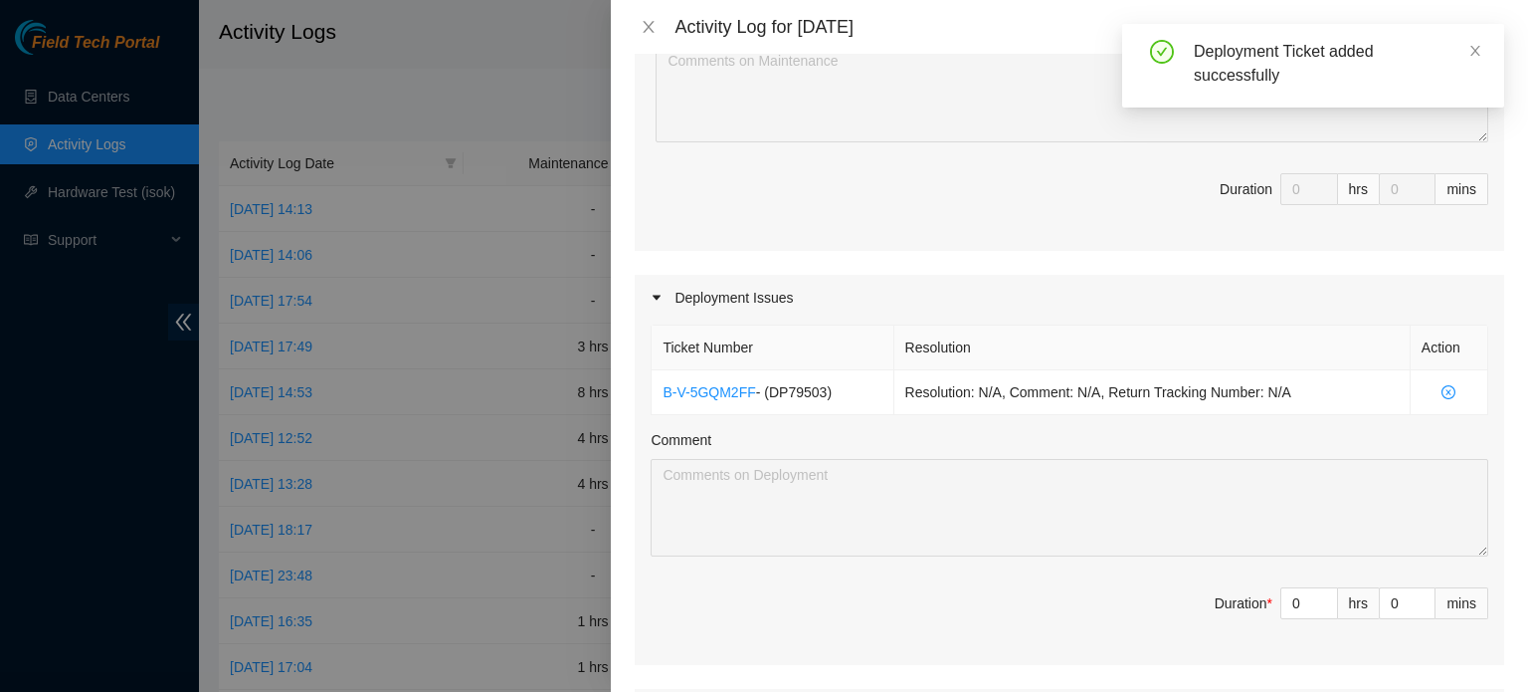
scroll to position [458, 0]
click at [1290, 600] on input "0" at bounding box center [1310, 601] width 56 height 30
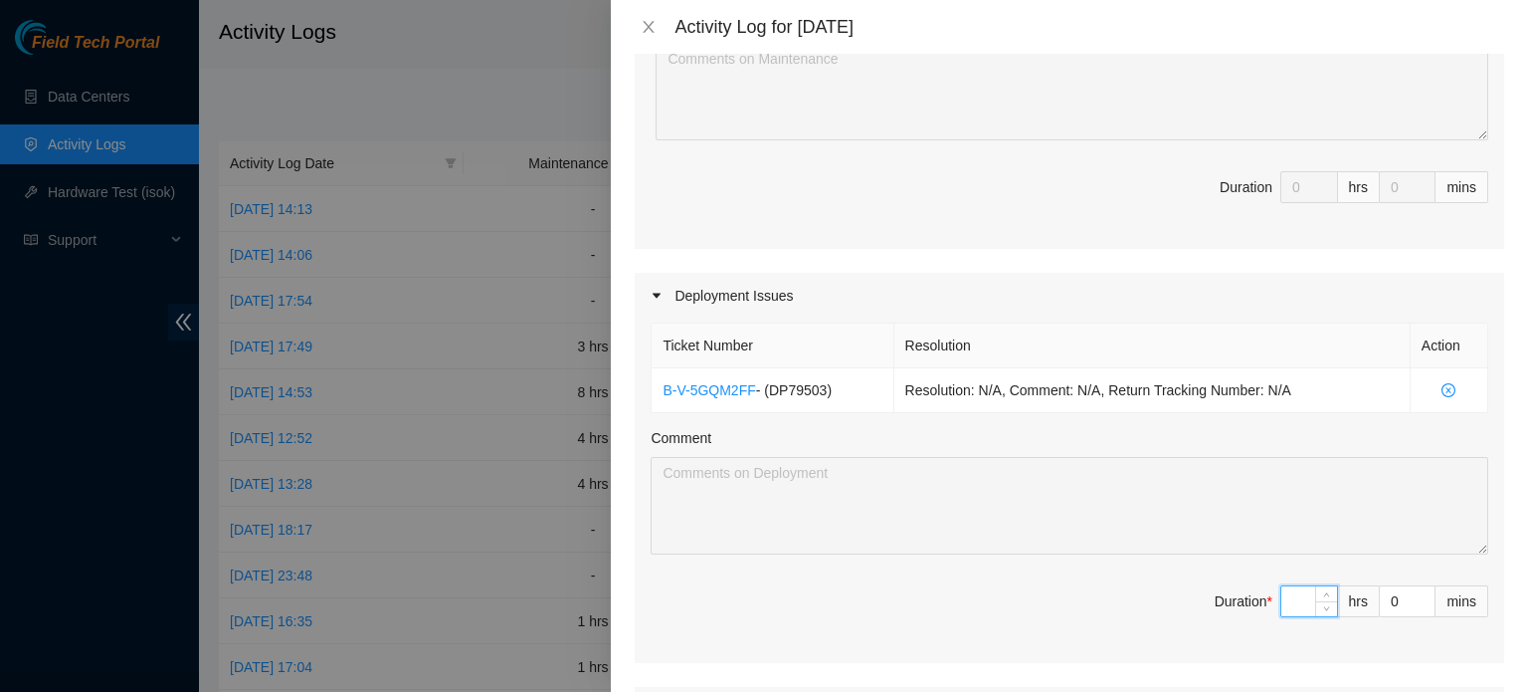
type input "8"
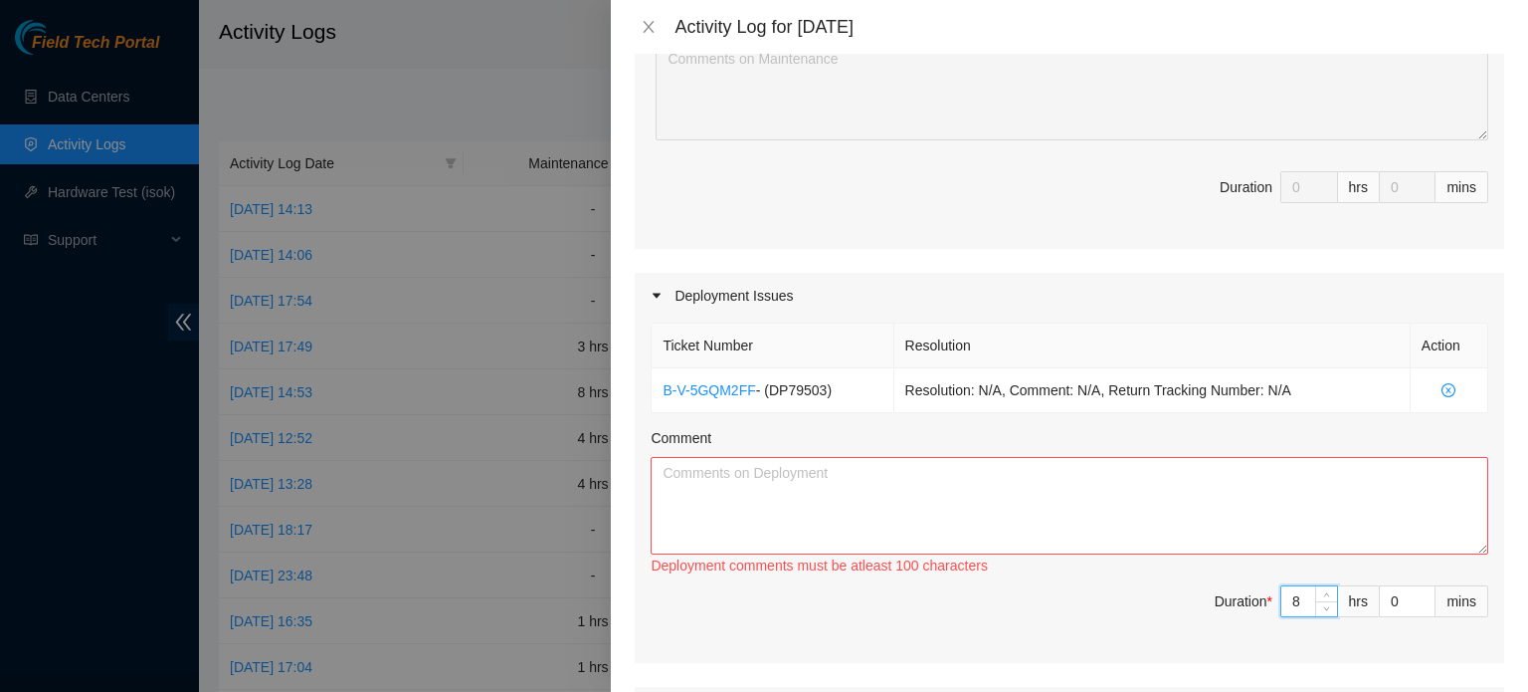
type input "8"
click at [1169, 507] on textarea "Comment" at bounding box center [1070, 506] width 838 height 98
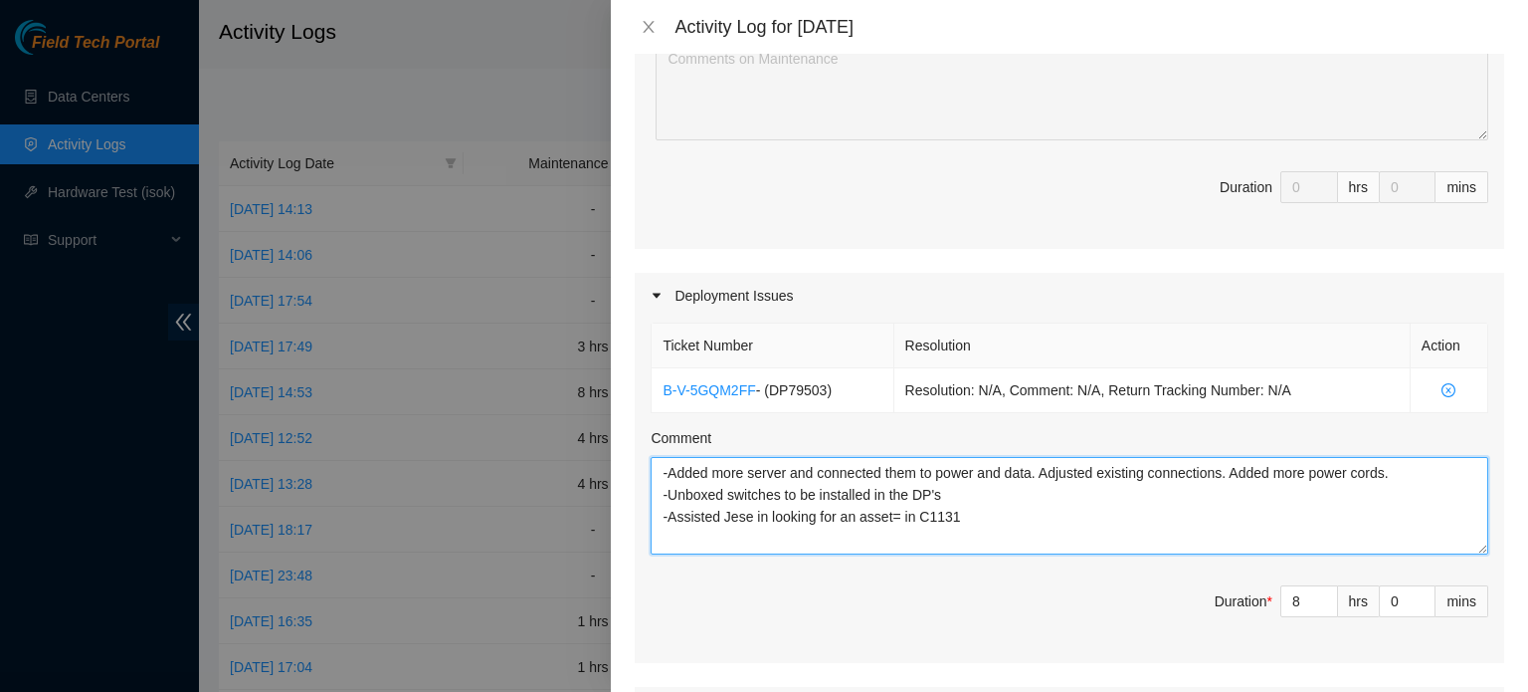
click at [901, 510] on textarea "-Added more server and connected them to power and data. Adjusted existing conn…" at bounding box center [1070, 506] width 838 height 98
type textarea "-Added more server and connected them to power and data. Adjusted existing conn…"
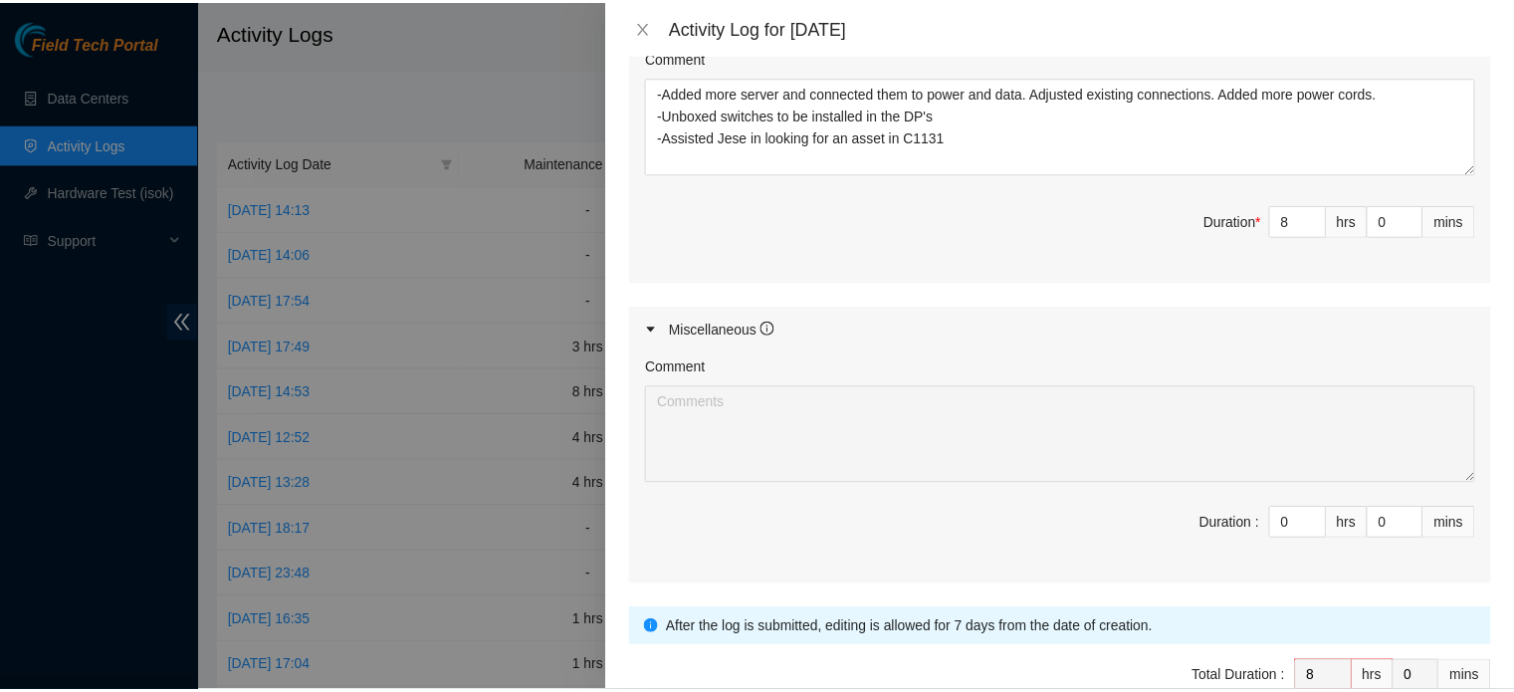
scroll to position [942, 0]
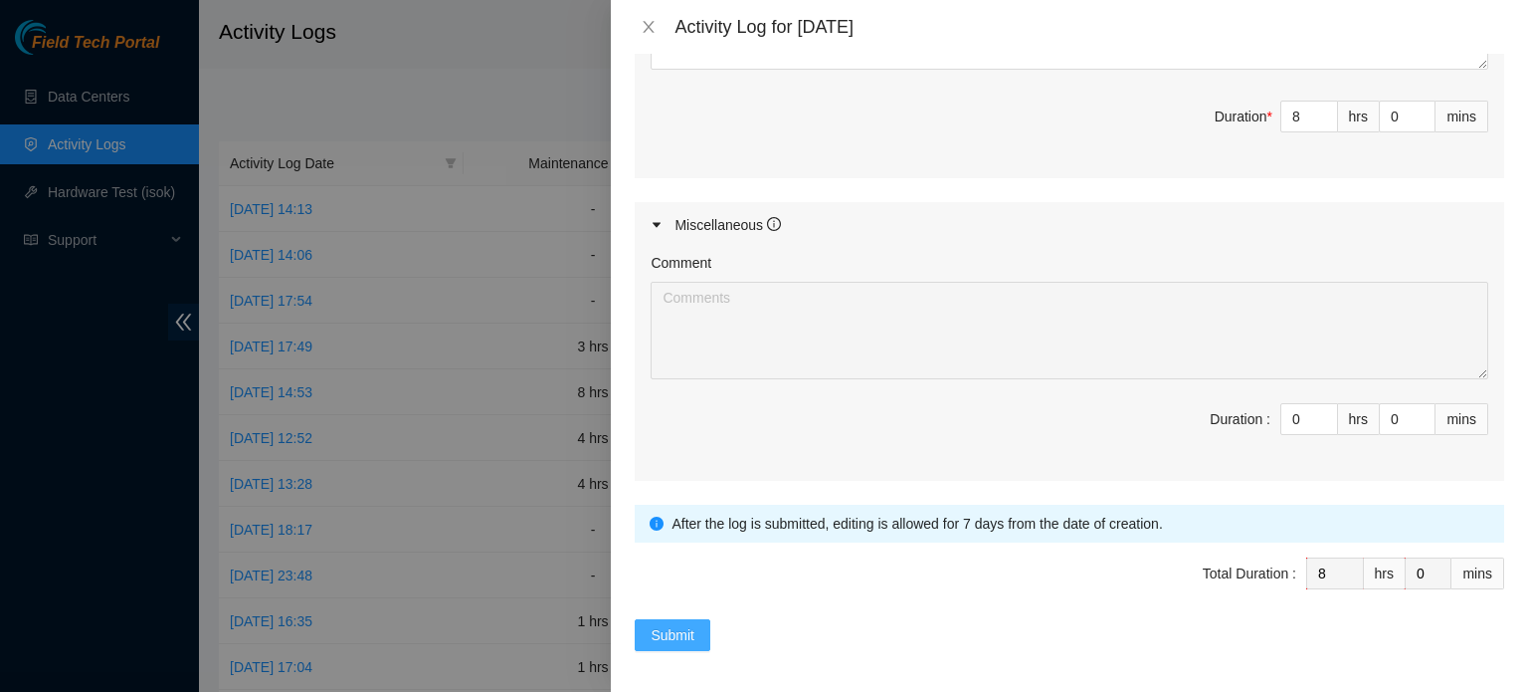
click at [675, 624] on span "Submit" at bounding box center [673, 635] width 44 height 22
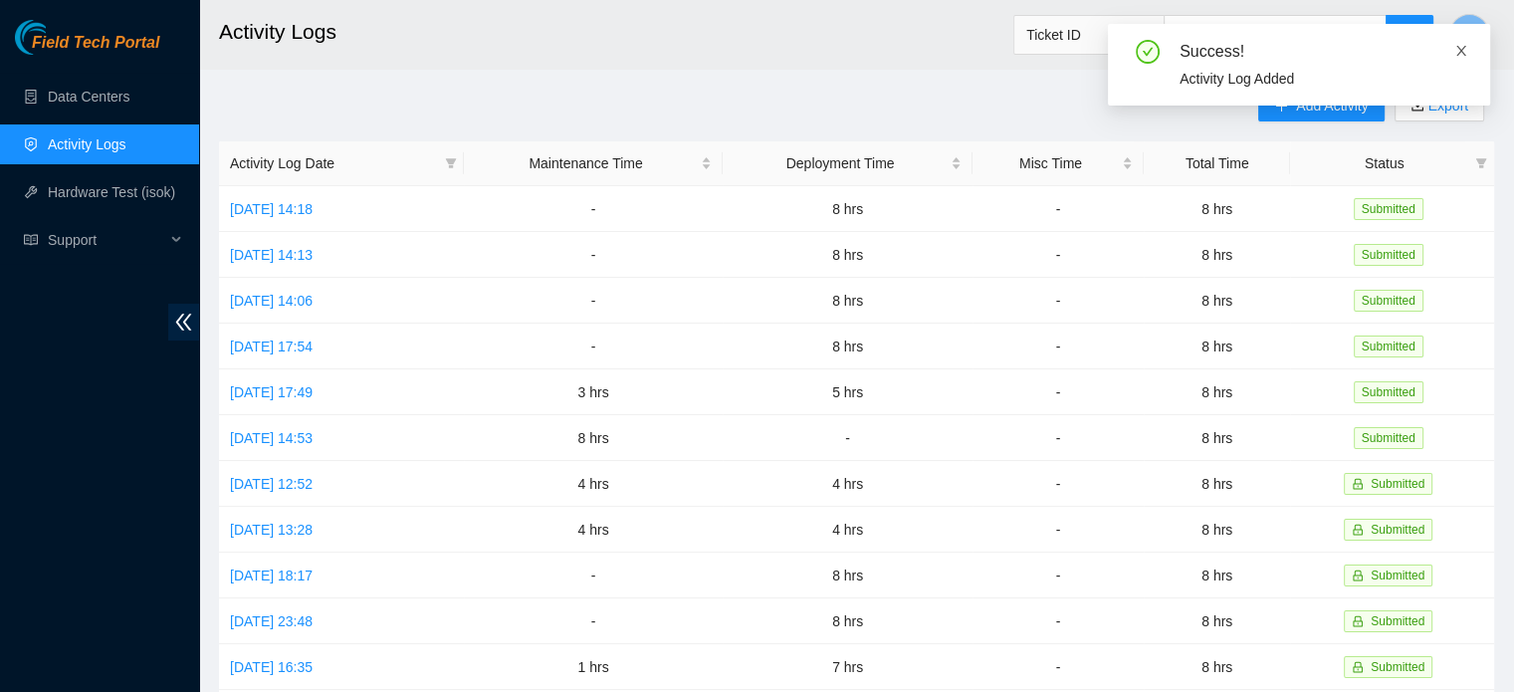
click at [1462, 48] on icon "close" at bounding box center [1461, 51] width 10 height 10
